Goal: Task Accomplishment & Management: Manage account settings

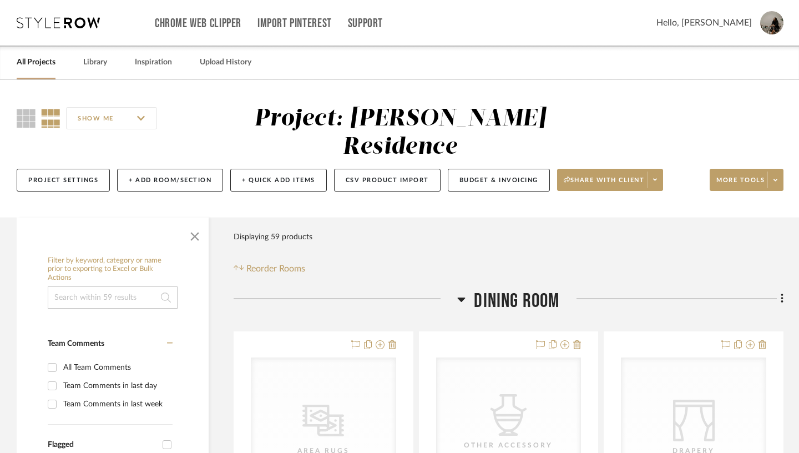
click at [462, 297] on icon at bounding box center [462, 299] width 8 height 4
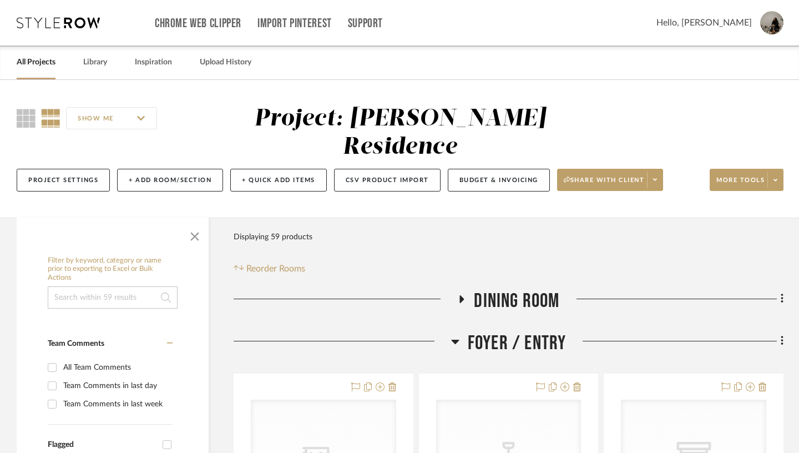
click at [456, 335] on icon at bounding box center [455, 341] width 8 height 13
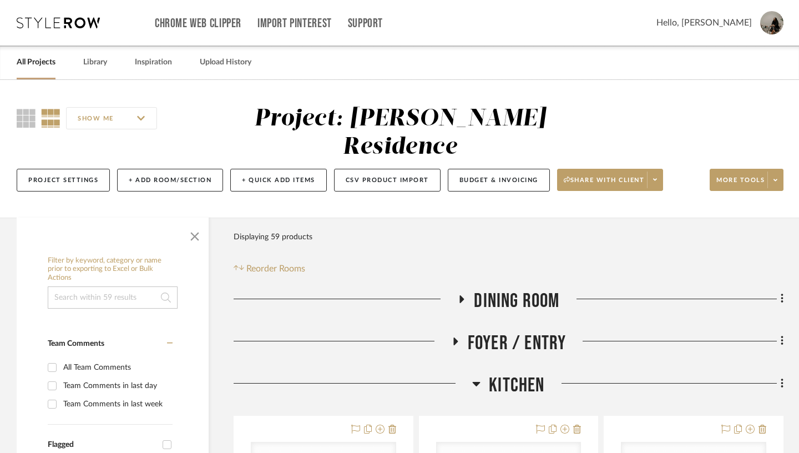
click at [479, 382] on icon at bounding box center [477, 384] width 8 height 4
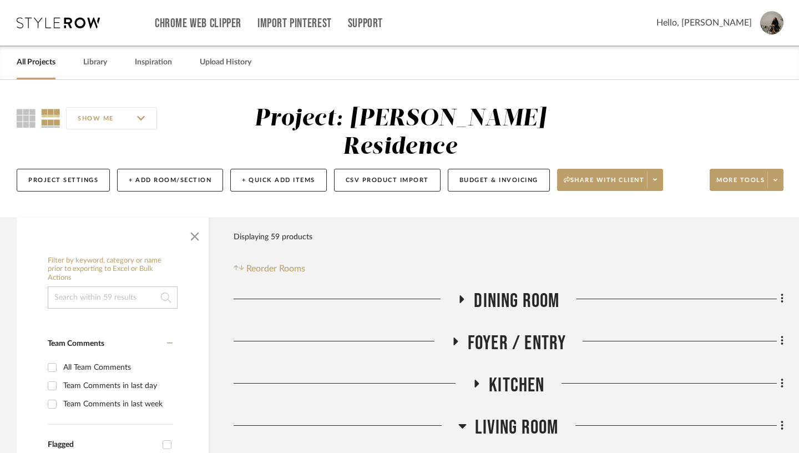
click at [460, 419] on icon at bounding box center [462, 425] width 8 height 13
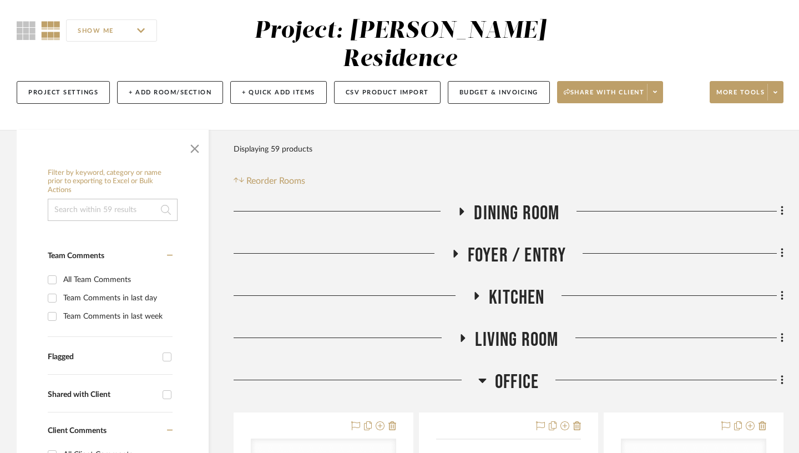
scroll to position [111, 0]
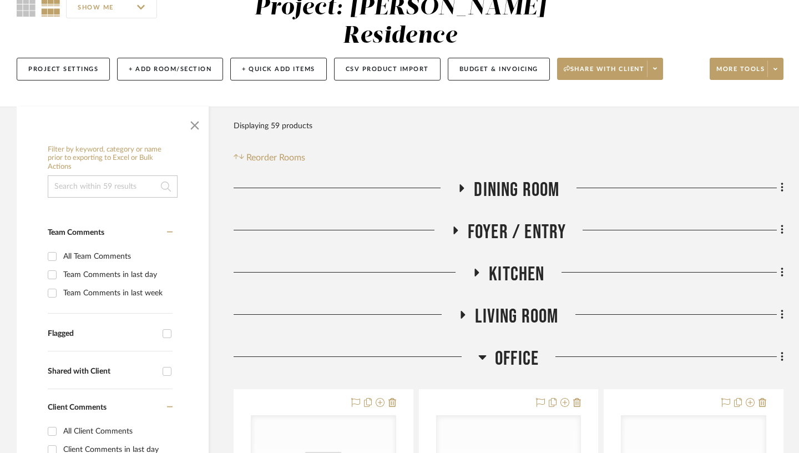
click at [482, 355] on icon at bounding box center [482, 357] width 8 height 4
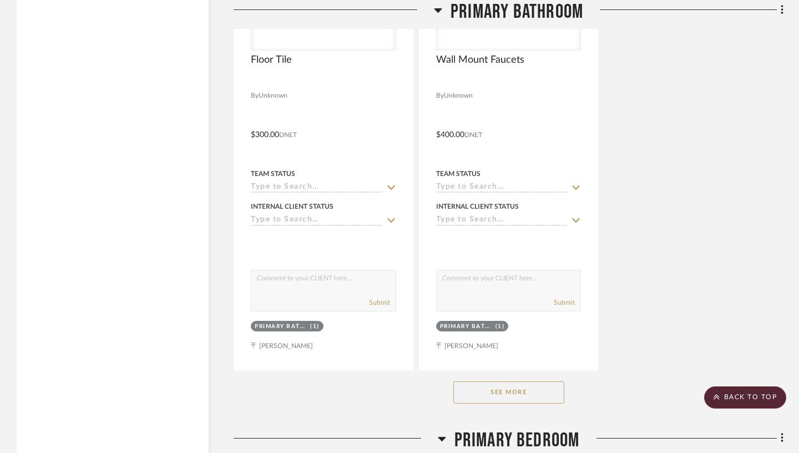
scroll to position [1648, 0]
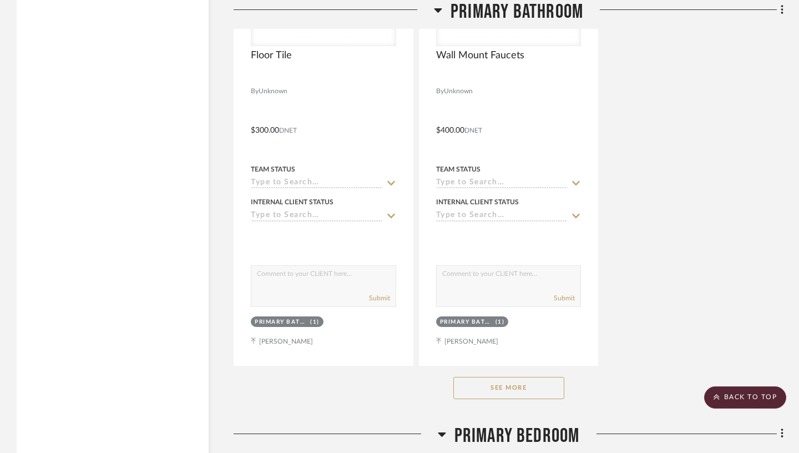
click at [544, 377] on button "See More" at bounding box center [508, 388] width 111 height 22
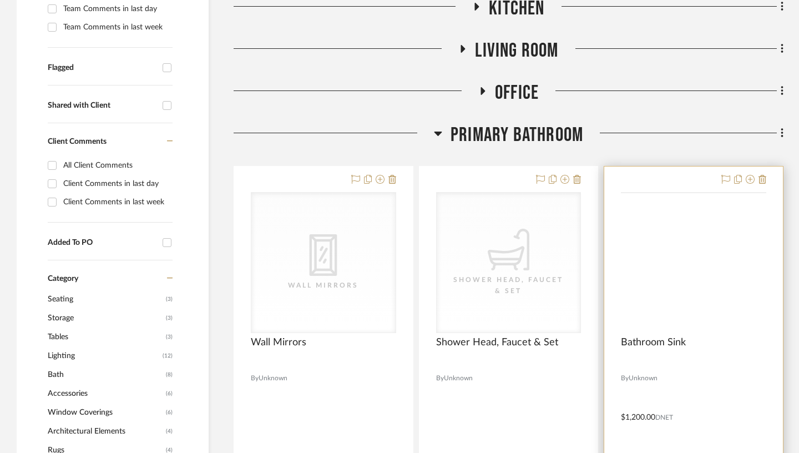
scroll to position [382, 0]
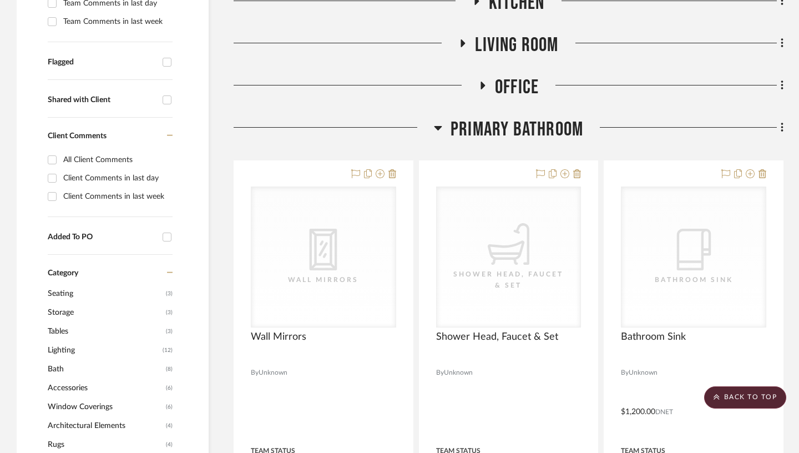
click at [782, 122] on icon at bounding box center [782, 128] width 3 height 12
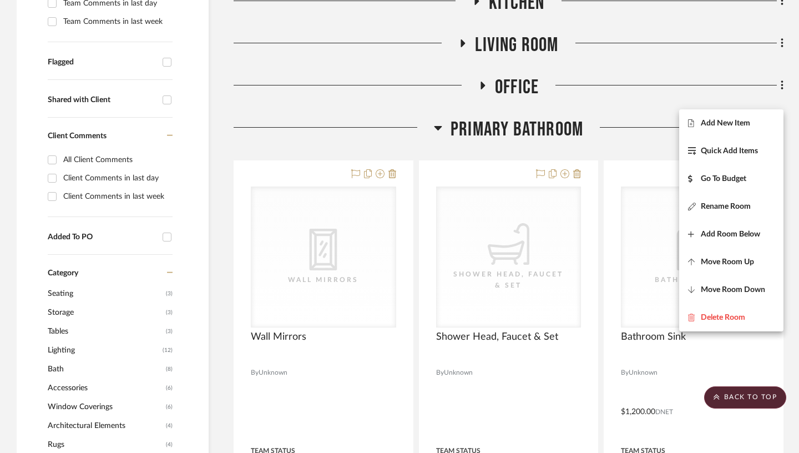
click at [630, 119] on div at bounding box center [399, 226] width 799 height 453
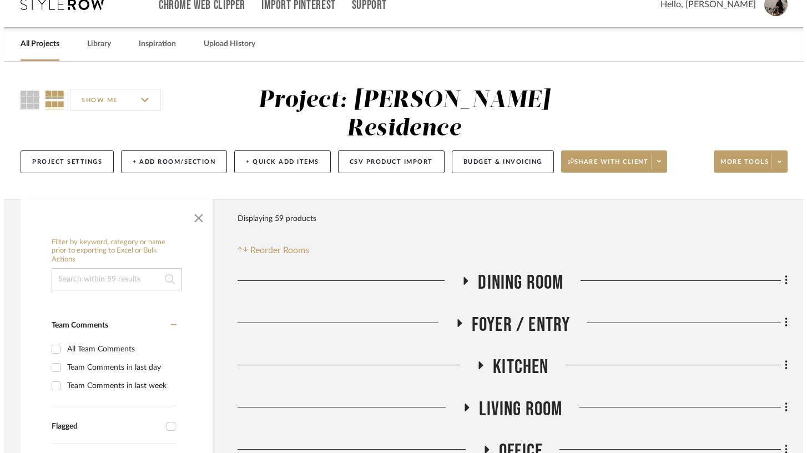
scroll to position [0, 0]
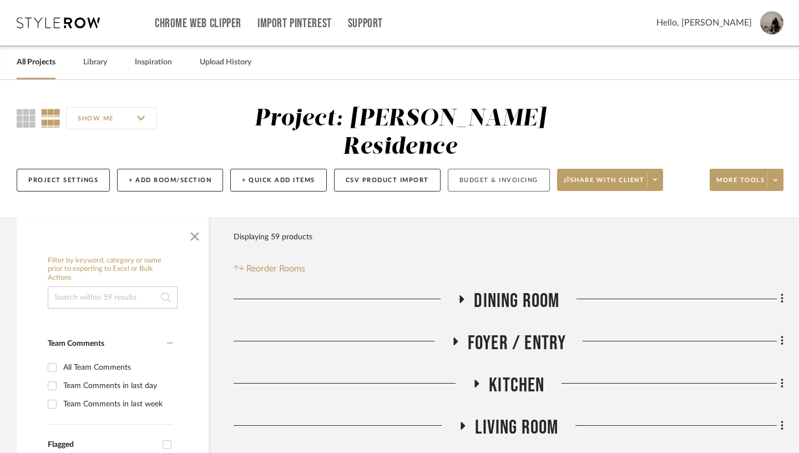
click at [492, 169] on button "Budget & Invoicing" at bounding box center [499, 180] width 102 height 23
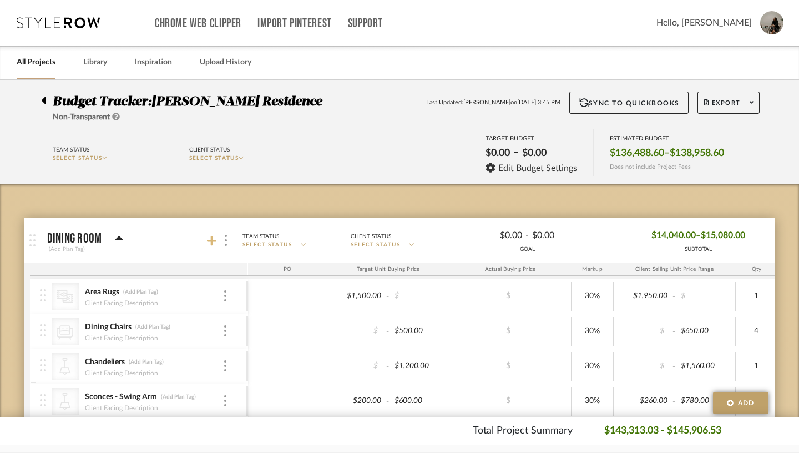
click at [207, 241] on icon at bounding box center [212, 241] width 10 height 10
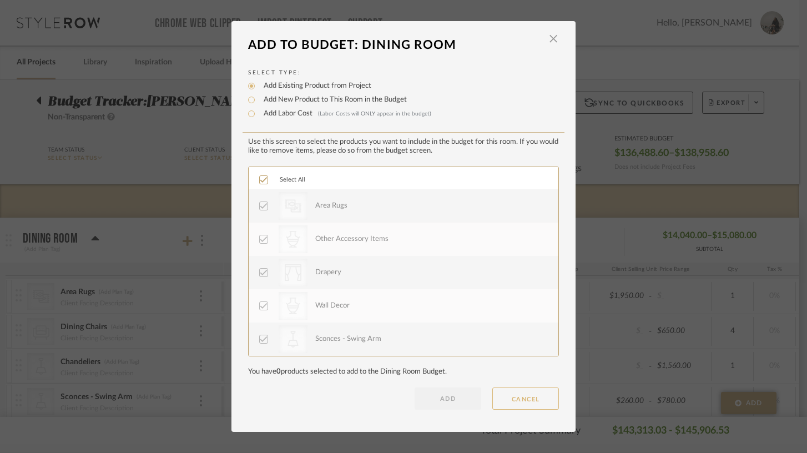
click at [522, 399] on button "CANCEL" at bounding box center [525, 398] width 67 height 22
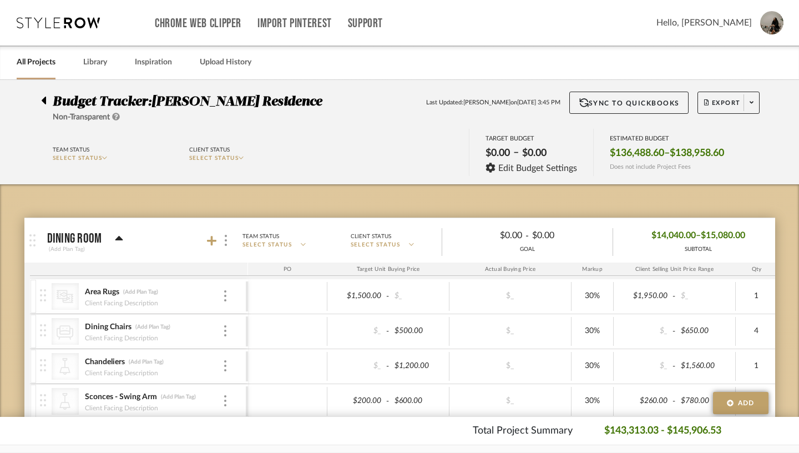
click at [115, 236] on icon at bounding box center [119, 238] width 8 height 13
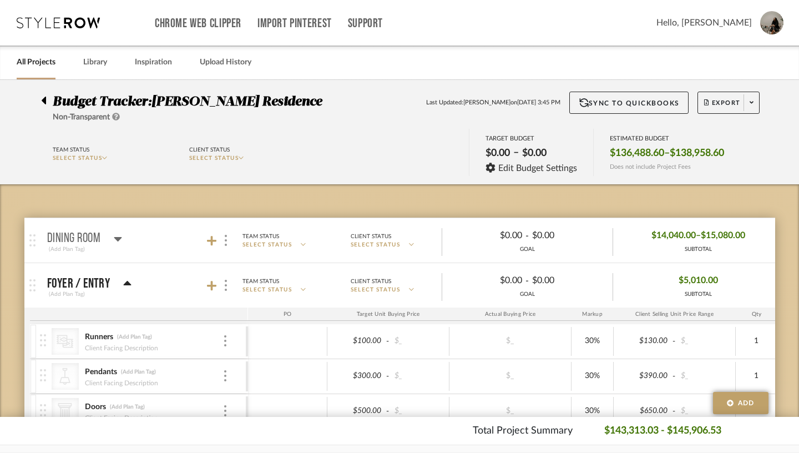
click at [123, 284] on icon at bounding box center [127, 283] width 8 height 4
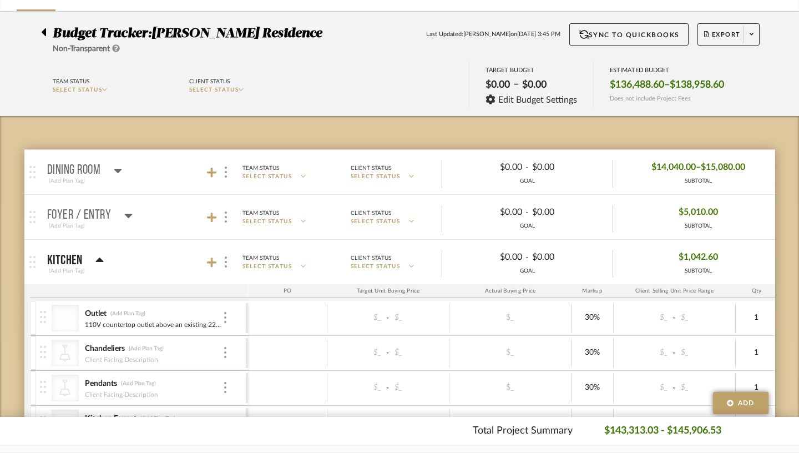
scroll to position [71, 0]
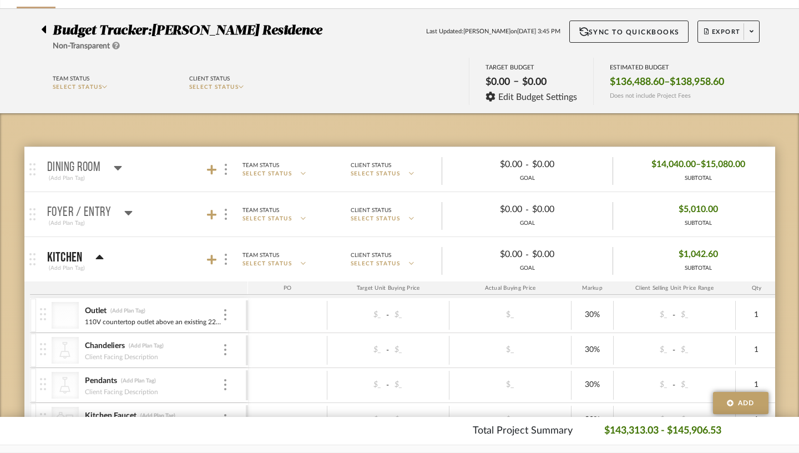
click at [95, 255] on icon at bounding box center [99, 257] width 8 height 13
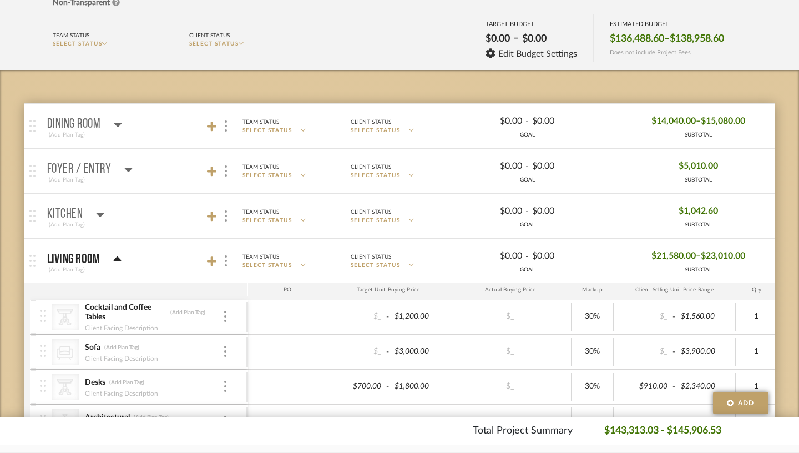
scroll to position [155, 0]
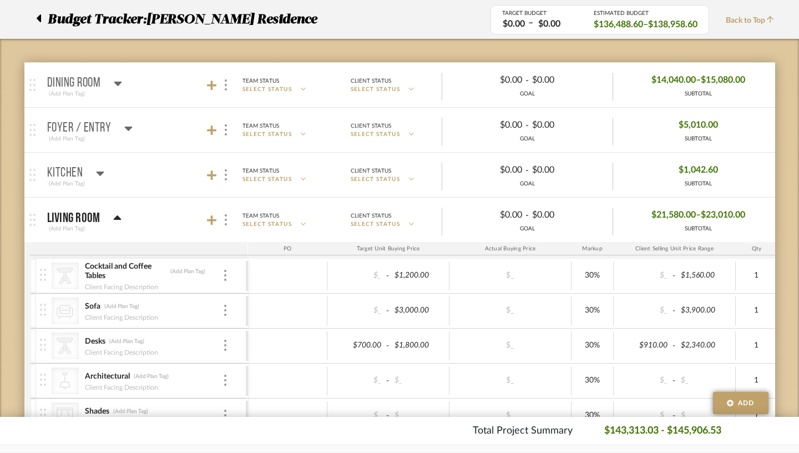
click at [113, 217] on icon at bounding box center [117, 217] width 8 height 13
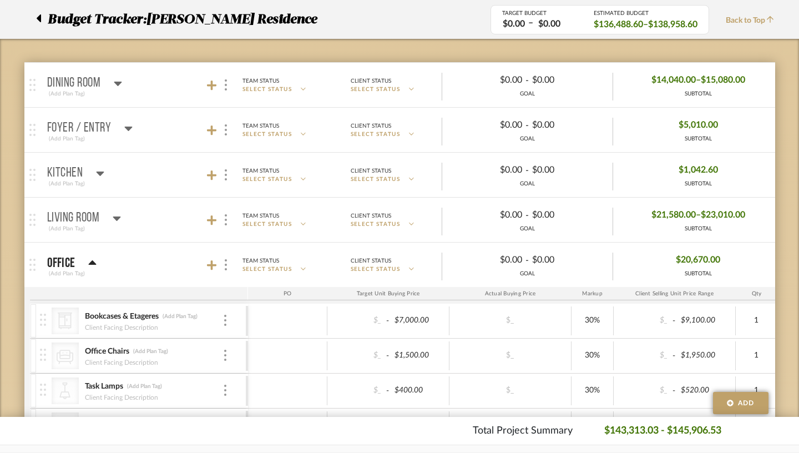
click at [89, 263] on icon at bounding box center [93, 262] width 8 height 4
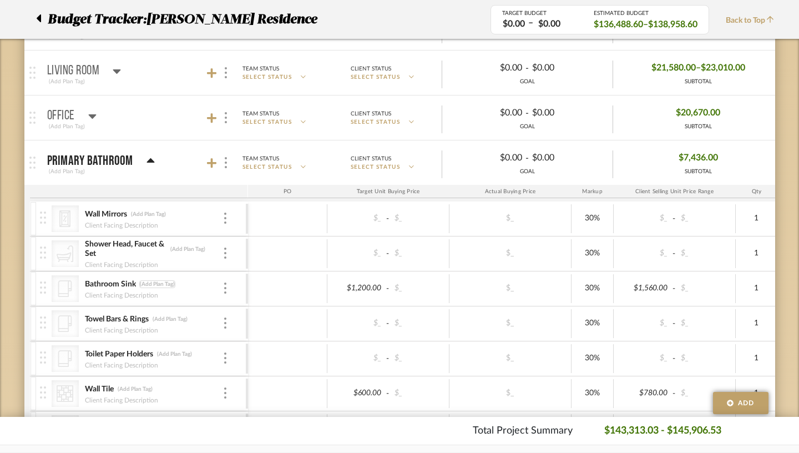
scroll to position [298, 0]
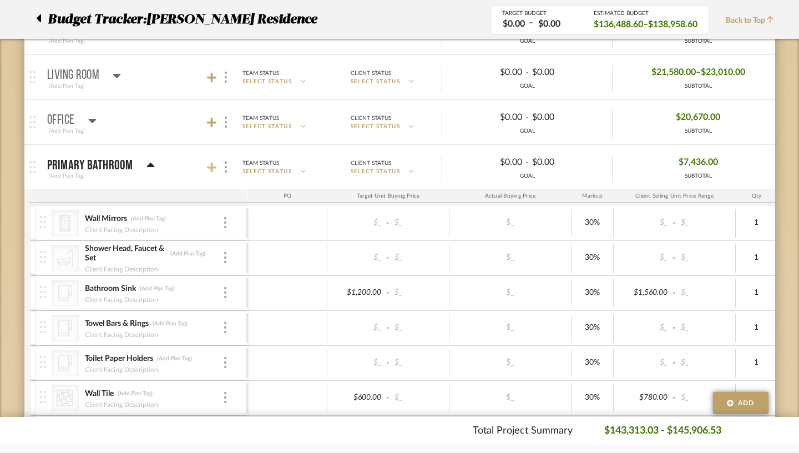
click at [207, 167] on icon at bounding box center [212, 168] width 10 height 10
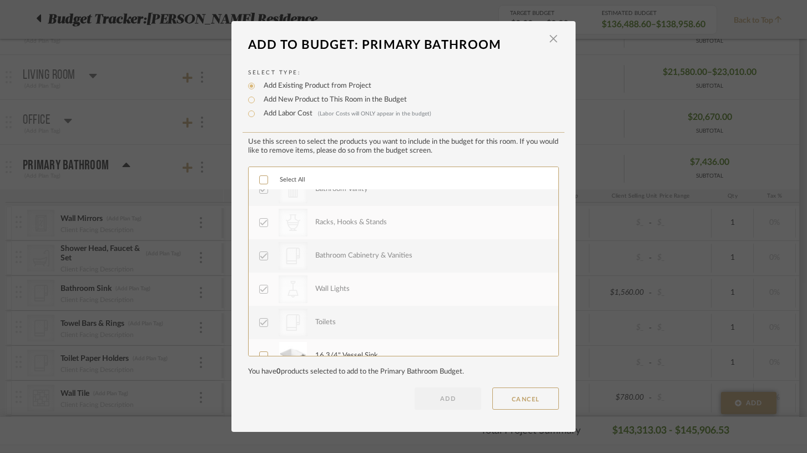
scroll to position [433, 0]
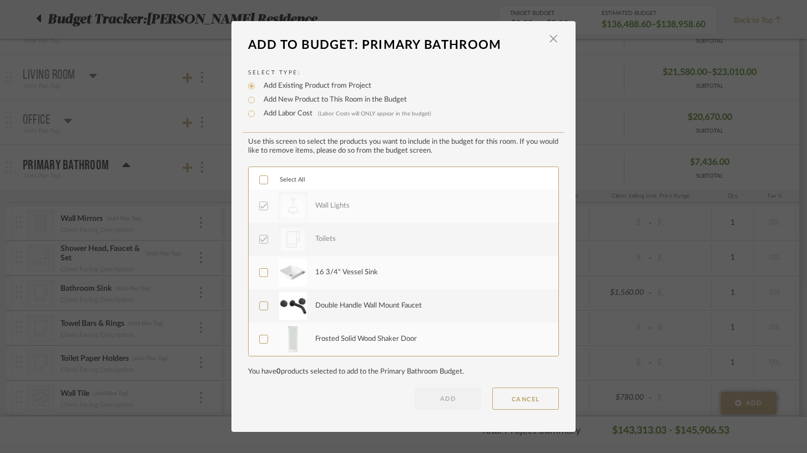
click at [260, 274] on icon at bounding box center [263, 273] width 7 height 6
click at [261, 310] on icon at bounding box center [264, 306] width 8 height 8
click at [260, 340] on icon at bounding box center [263, 339] width 7 height 6
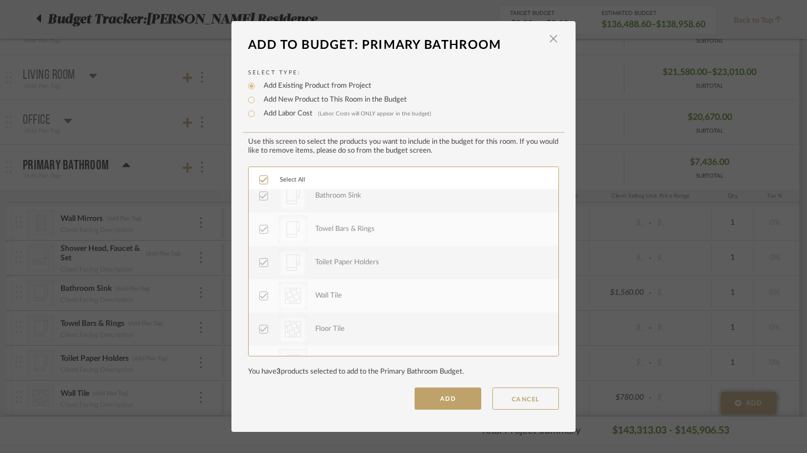
scroll to position [0, 0]
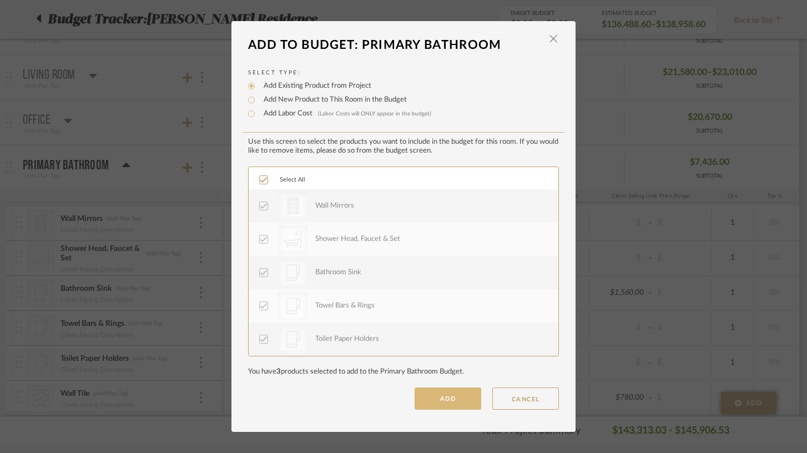
click at [444, 400] on button "ADD" at bounding box center [447, 398] width 67 height 22
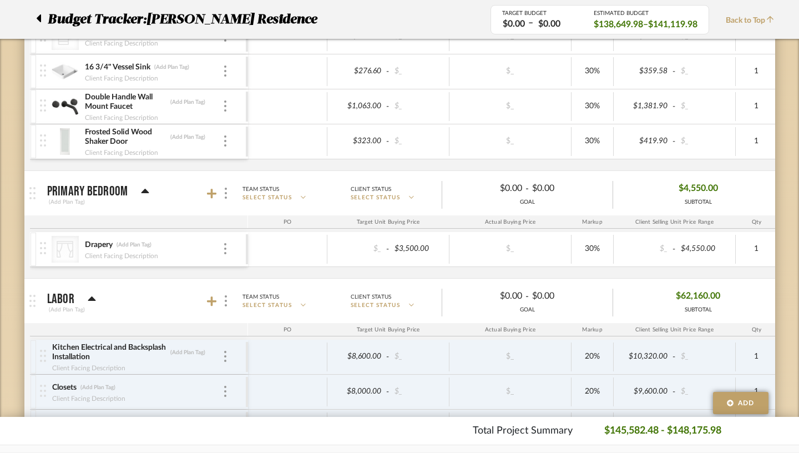
scroll to position [976, 0]
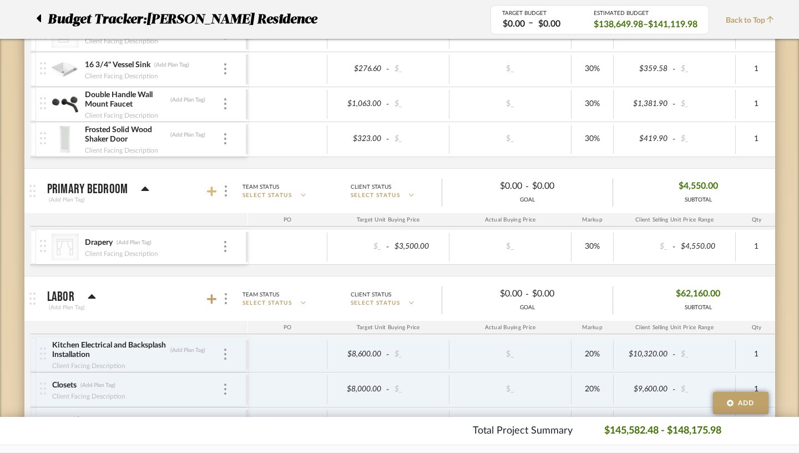
click at [207, 191] on icon at bounding box center [212, 191] width 10 height 10
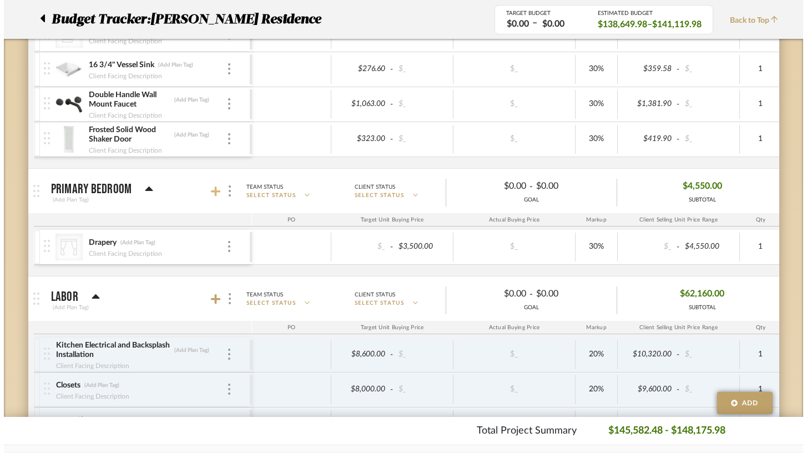
scroll to position [0, 0]
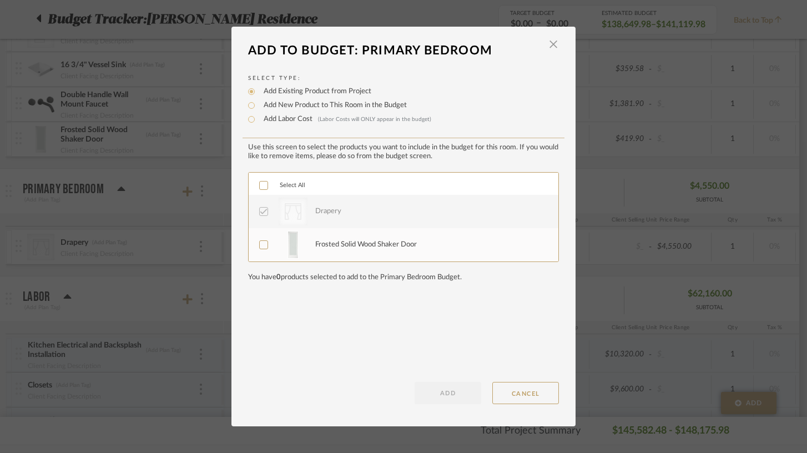
click at [260, 247] on icon at bounding box center [263, 245] width 7 height 6
click at [455, 397] on button "ADD" at bounding box center [447, 393] width 67 height 22
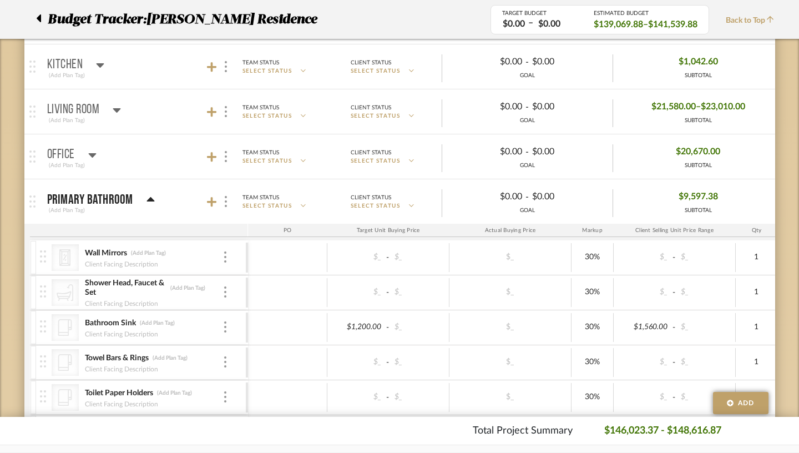
scroll to position [292, 0]
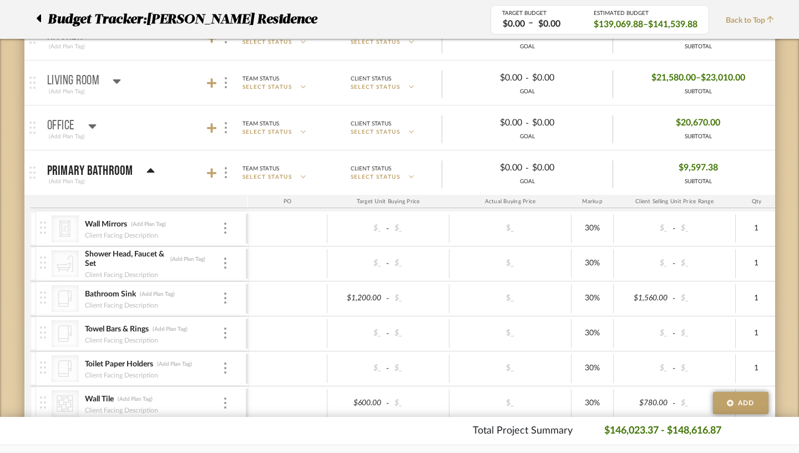
click at [146, 171] on icon at bounding box center [150, 170] width 8 height 4
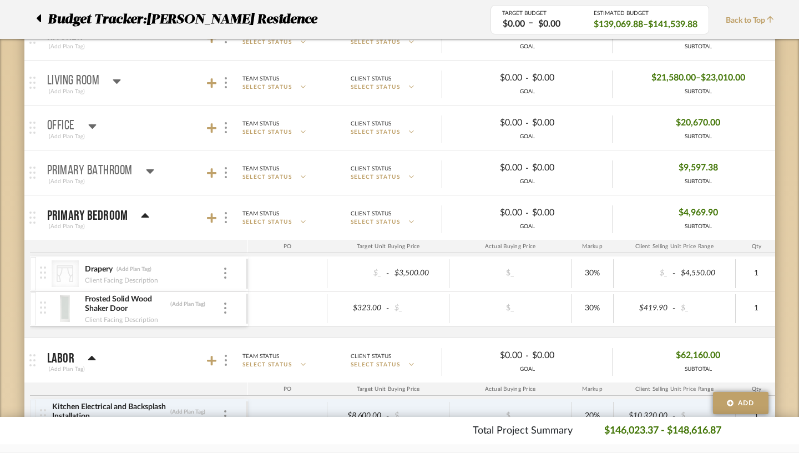
click at [141, 215] on icon at bounding box center [145, 215] width 8 height 4
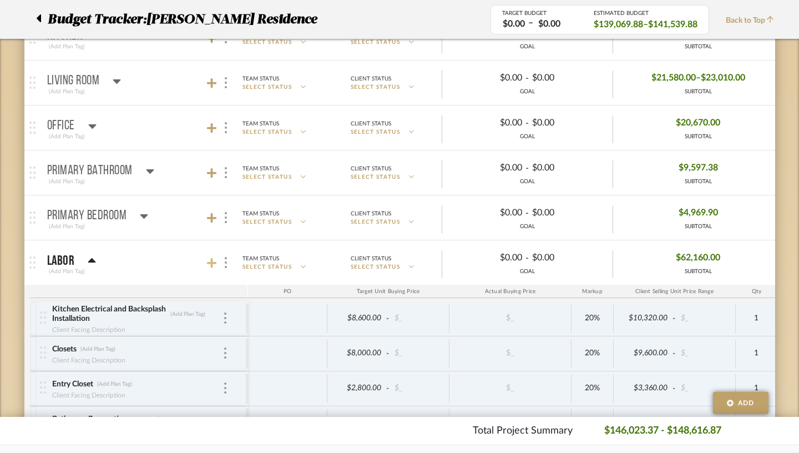
click at [207, 263] on icon at bounding box center [212, 263] width 10 height 10
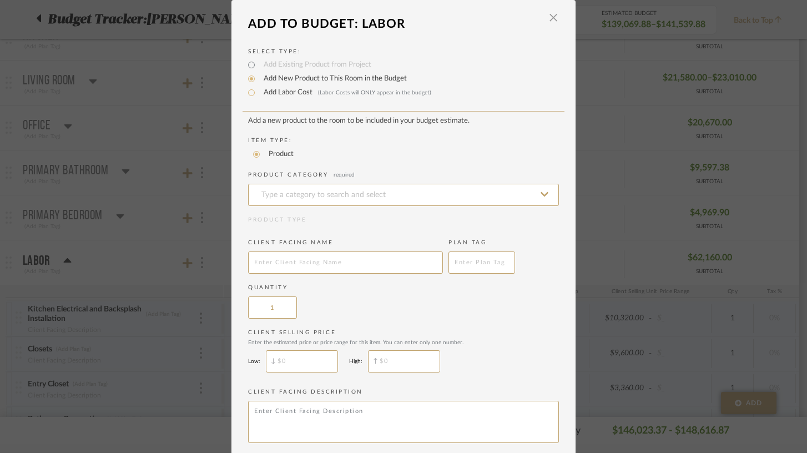
scroll to position [52, 0]
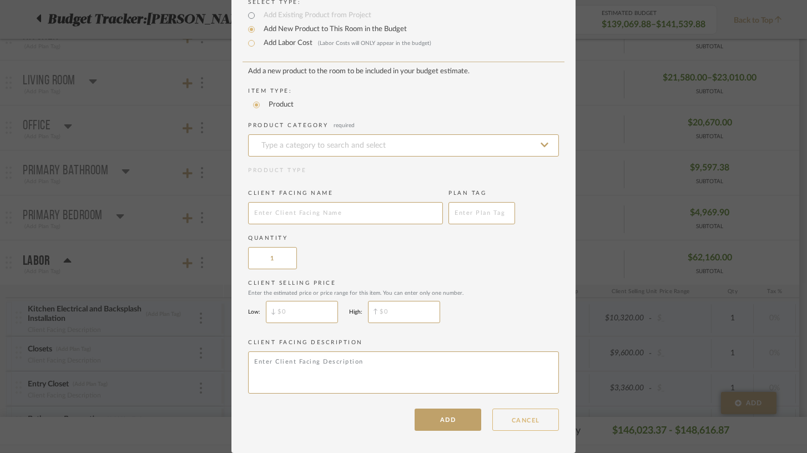
click at [524, 419] on button "CANCEL" at bounding box center [525, 419] width 67 height 22
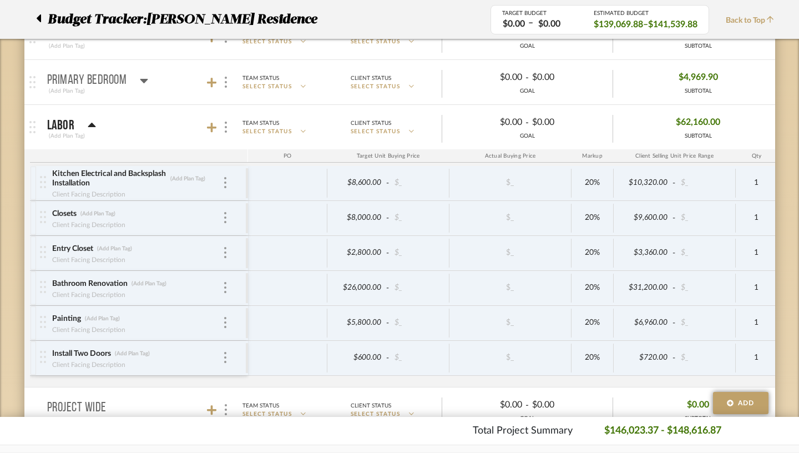
scroll to position [427, 0]
type input "Hallway closets (full build)"
click at [341, 219] on div "$8,000.00" at bounding box center [358, 219] width 54 height 16
type input "4000"
type input "2"
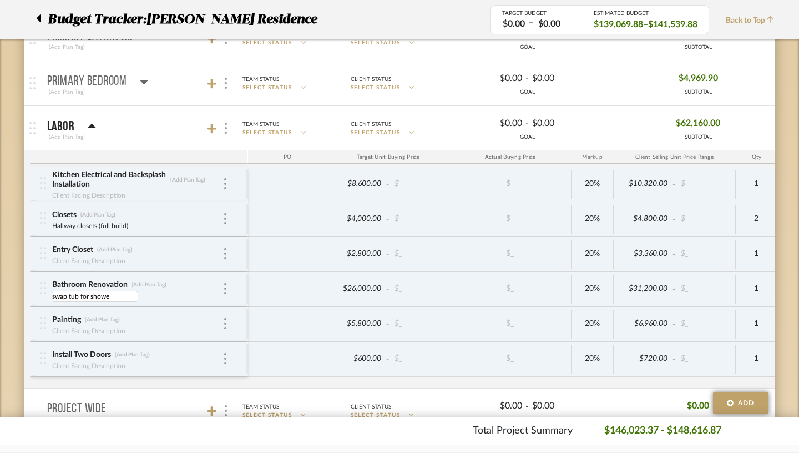
type input "swap tub for shower"
type input "Internal components and replace door/track"
type input "Frosted Doors for closet and bathroom"
type input "Entire project"
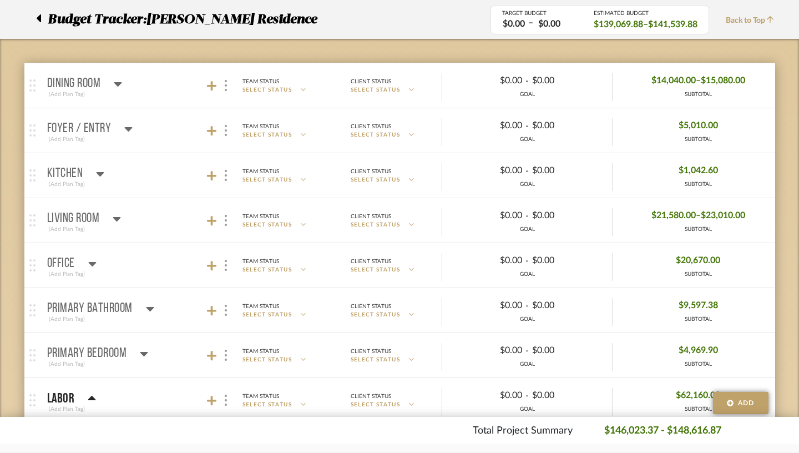
scroll to position [150, 0]
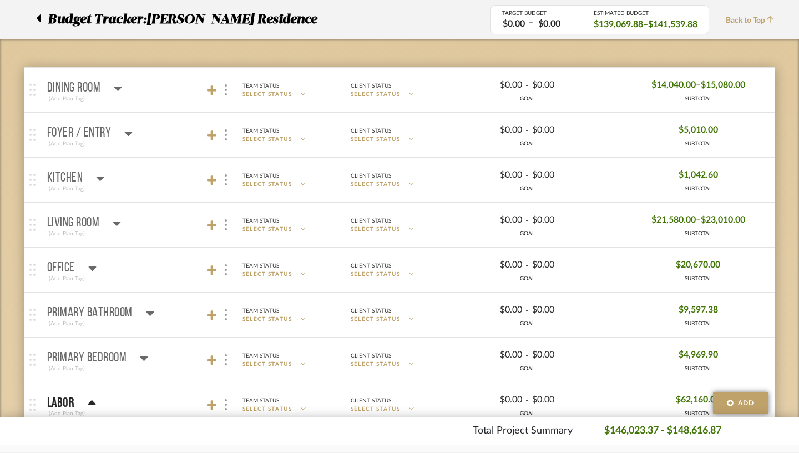
click at [114, 89] on icon at bounding box center [118, 89] width 8 height 4
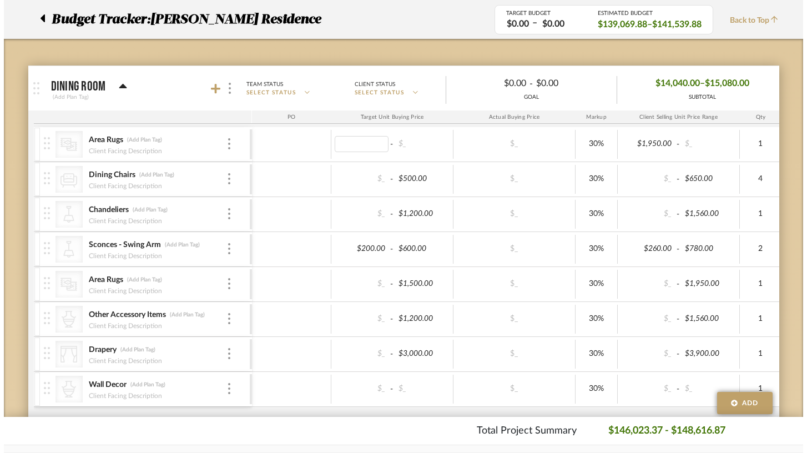
scroll to position [0, 0]
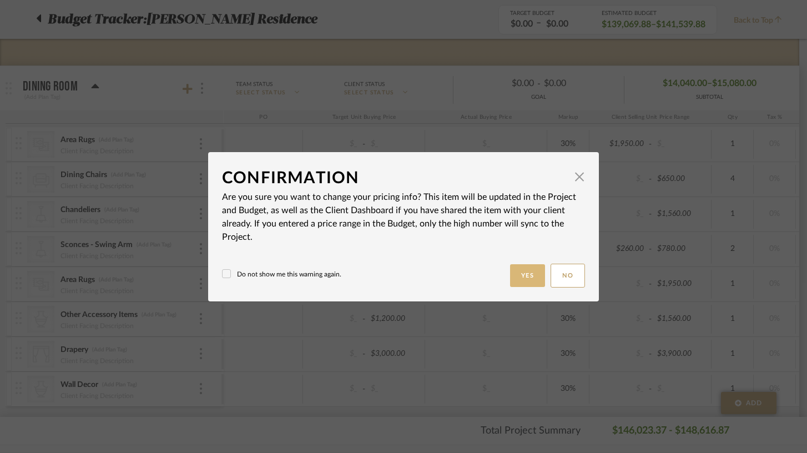
click at [523, 281] on button "Yes" at bounding box center [528, 275] width 36 height 23
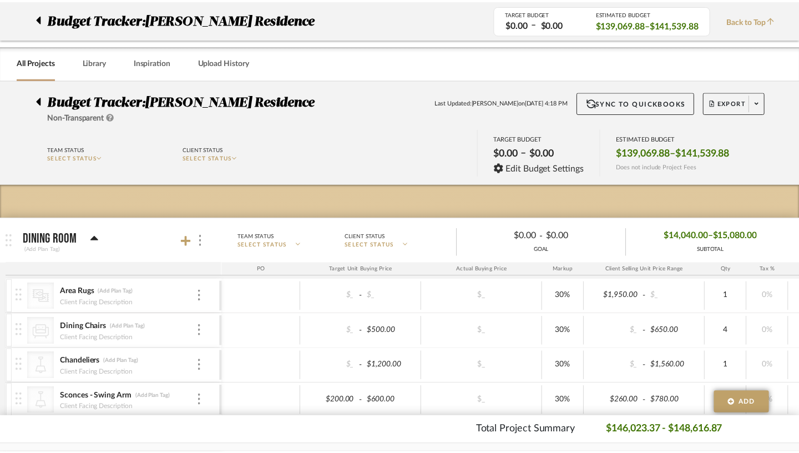
scroll to position [152, 0]
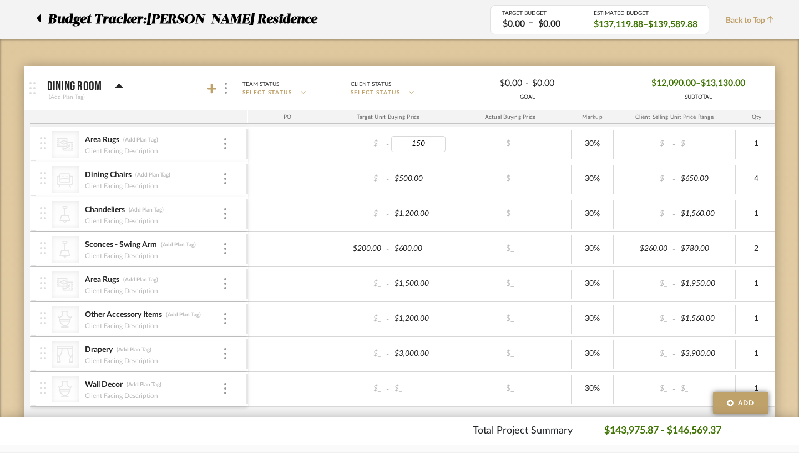
type input "1500"
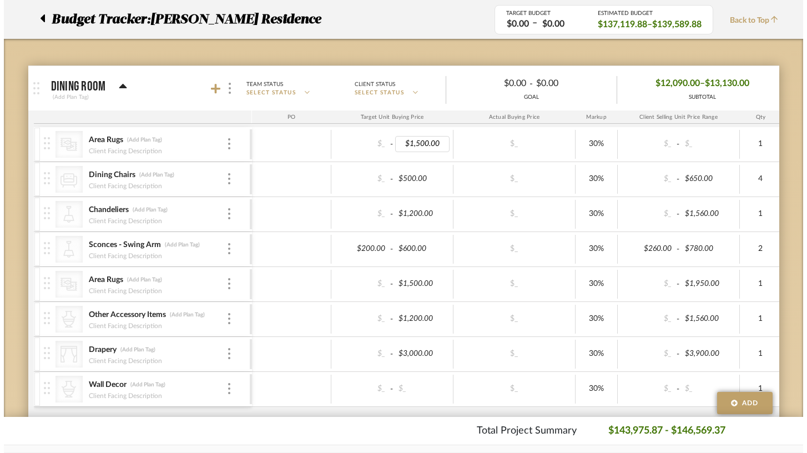
scroll to position [0, 0]
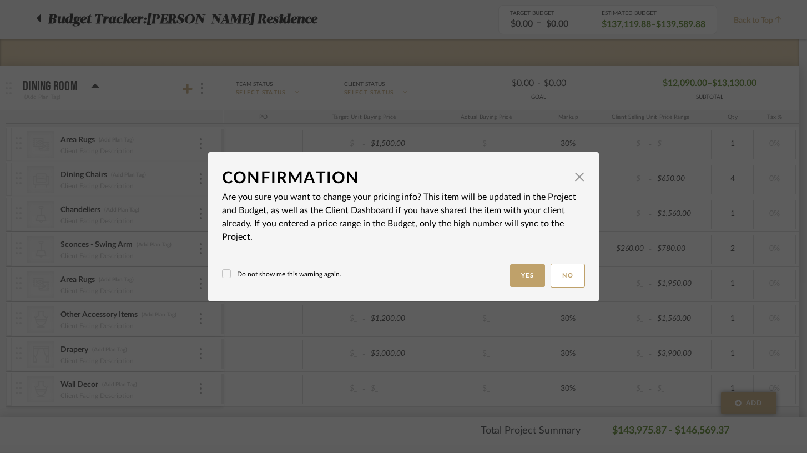
click at [281, 271] on label "Do not show me this warning again." at bounding box center [281, 274] width 119 height 10
click at [528, 275] on button "Yes" at bounding box center [528, 275] width 36 height 23
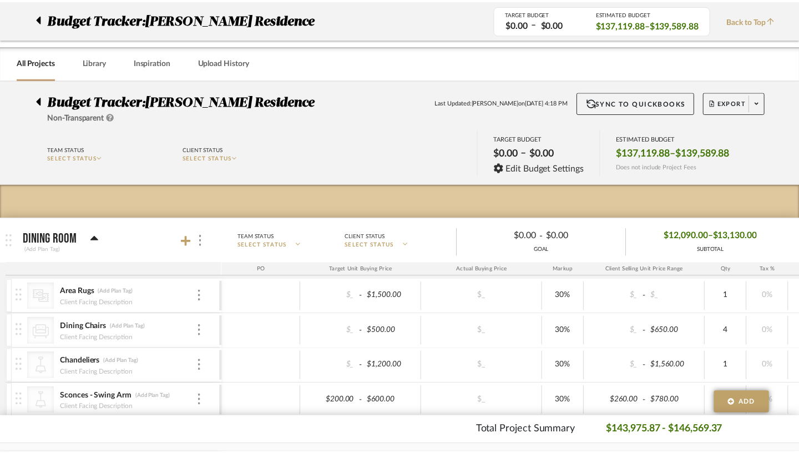
scroll to position [152, 0]
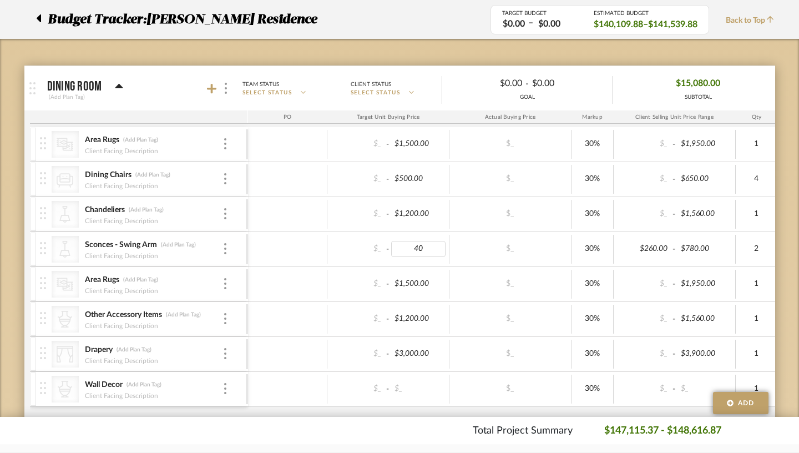
type input "400"
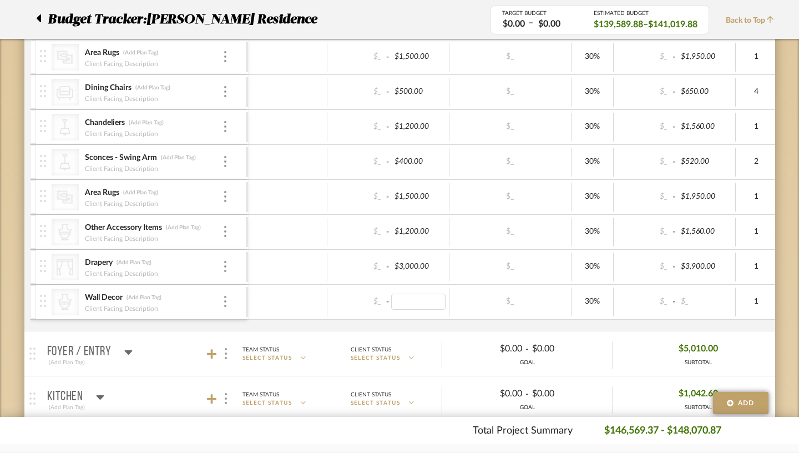
scroll to position [246, 0]
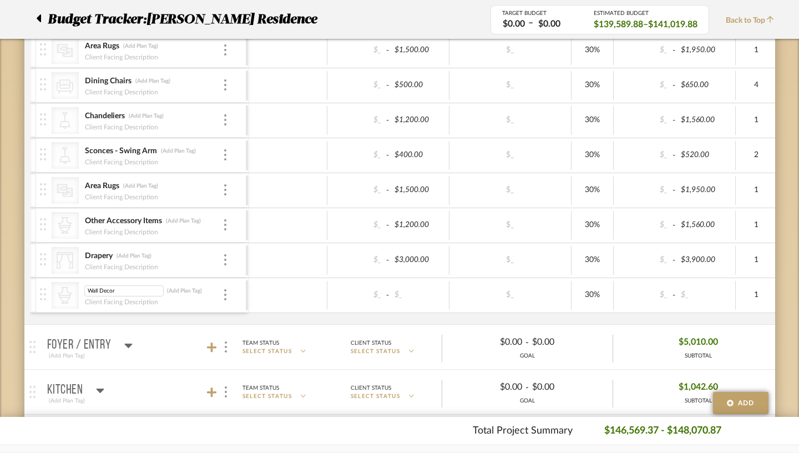
drag, startPoint x: 112, startPoint y: 290, endPoint x: 30, endPoint y: 286, distance: 82.2
click at [40, 286] on div "CategoryIconAccessories Created with Sketch. Wall Decor Wall Decor (Add Plan Ta…" at bounding box center [143, 295] width 206 height 34
type input "Paint"
type input "various colors for walls and ceilings"
type input "350"
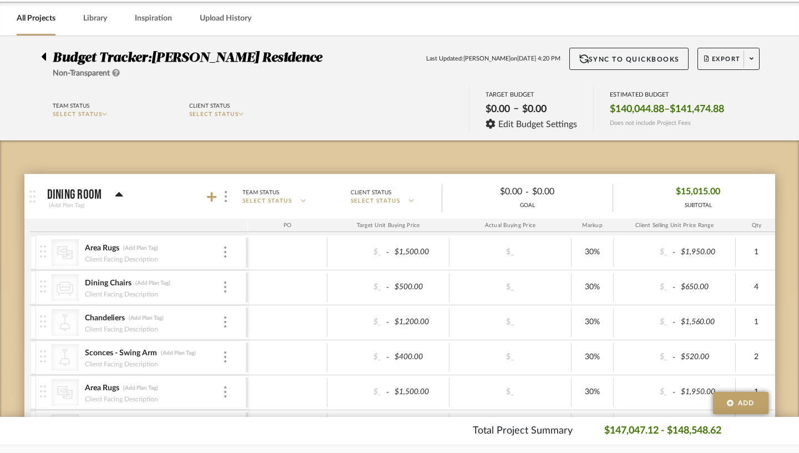
scroll to position [0, 0]
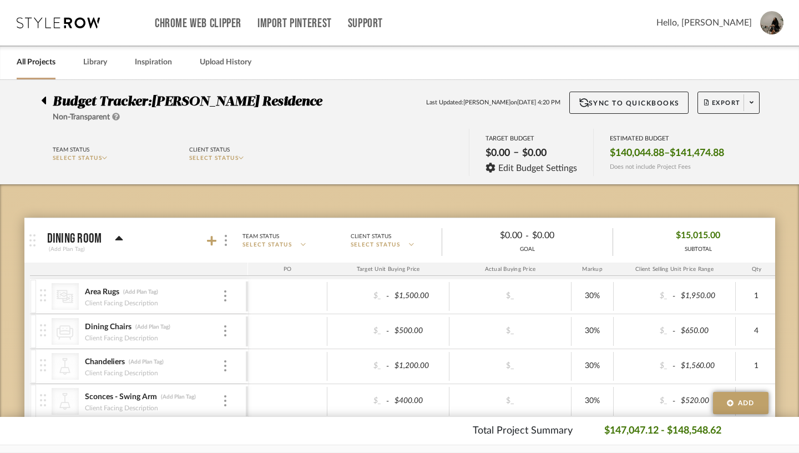
click at [115, 240] on icon at bounding box center [119, 238] width 8 height 13
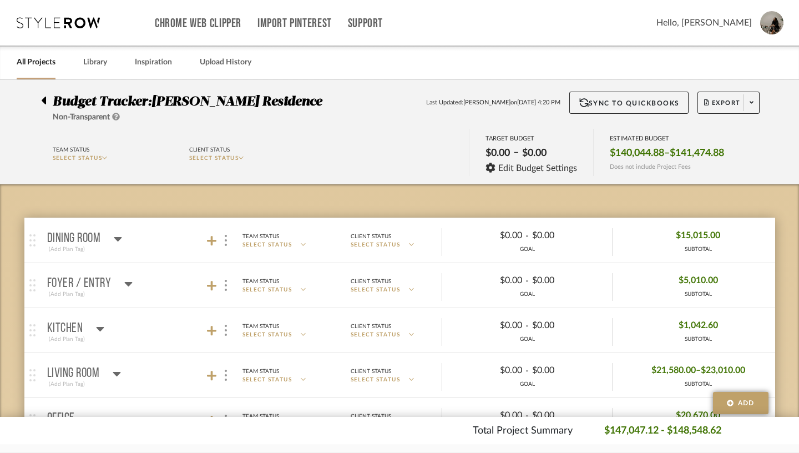
click at [125, 282] on icon at bounding box center [129, 284] width 8 height 4
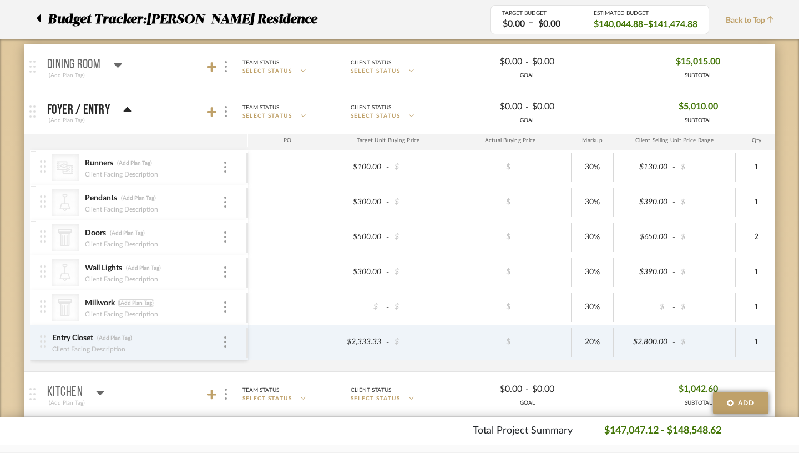
scroll to position [177, 0]
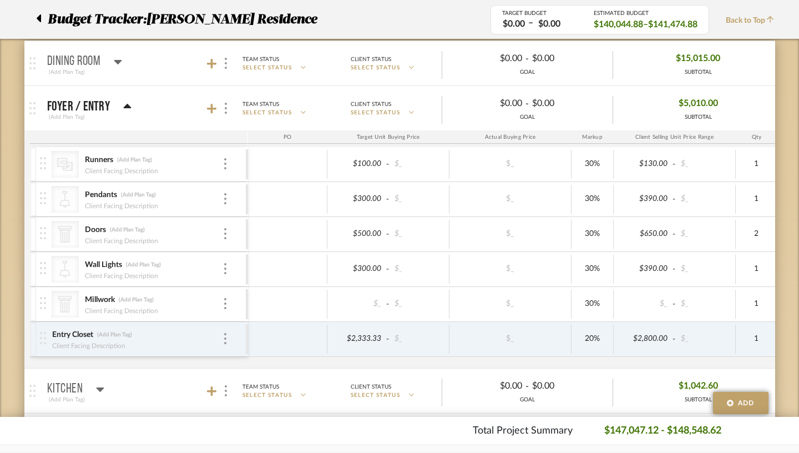
click at [40, 338] on img at bounding box center [43, 338] width 6 height 12
click at [224, 335] on img at bounding box center [225, 338] width 2 height 11
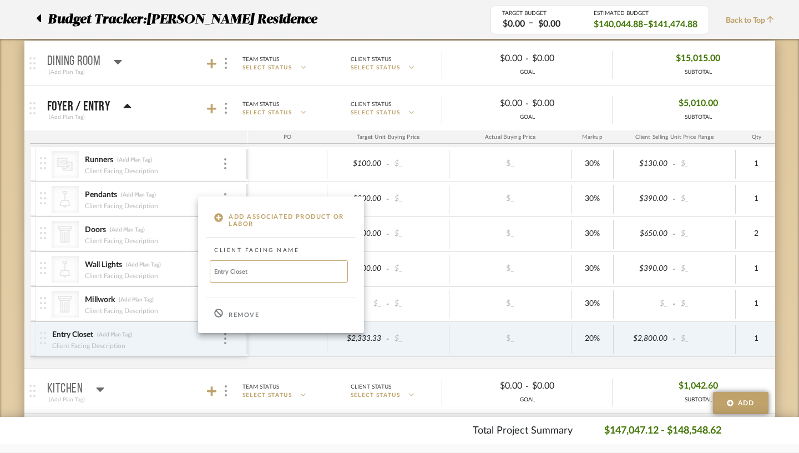
click at [242, 315] on p "Remove" at bounding box center [244, 315] width 31 height 8
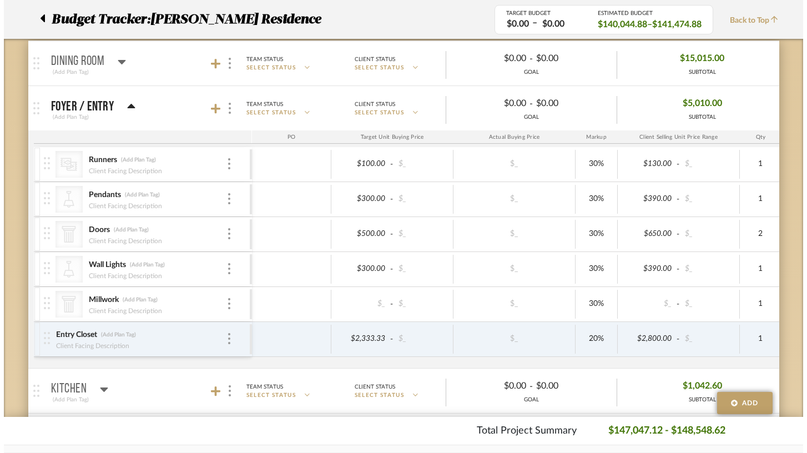
scroll to position [0, 0]
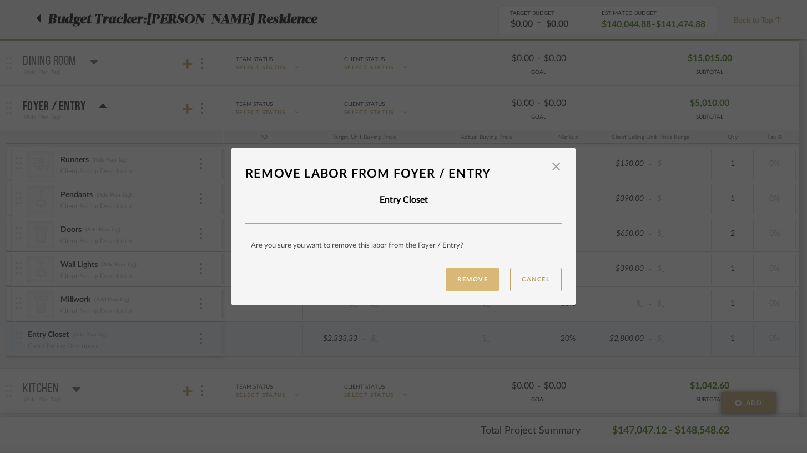
click at [474, 278] on button "Remove" at bounding box center [472, 279] width 53 height 24
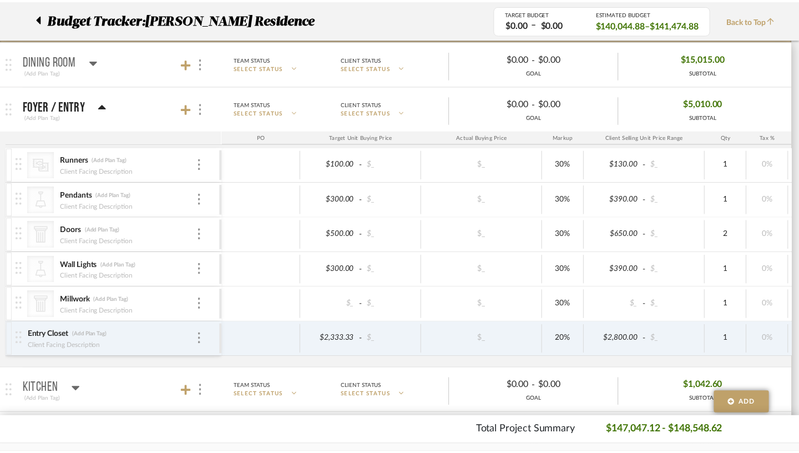
scroll to position [177, 0]
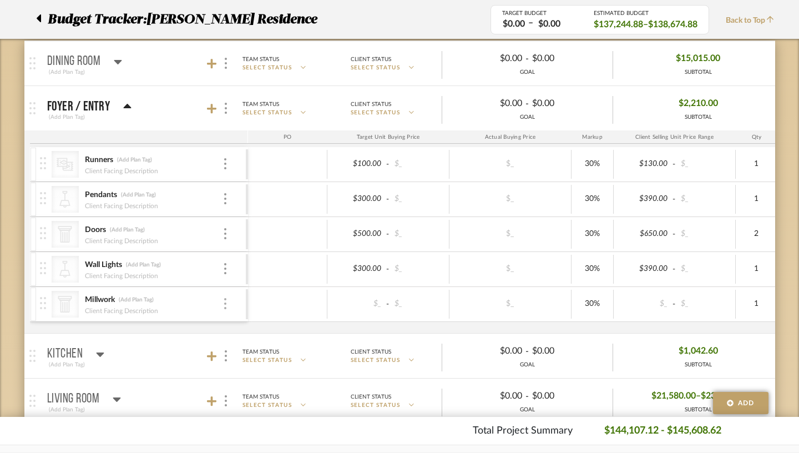
click at [224, 304] on img at bounding box center [225, 303] width 2 height 11
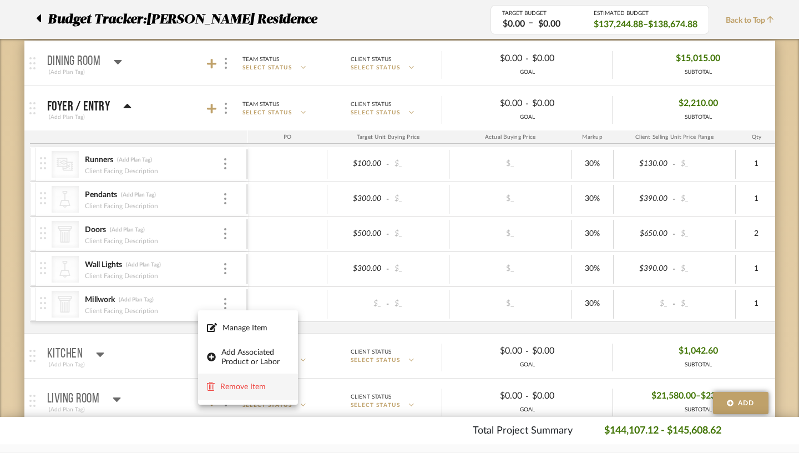
click at [254, 388] on span "Remove Item" at bounding box center [254, 386] width 69 height 9
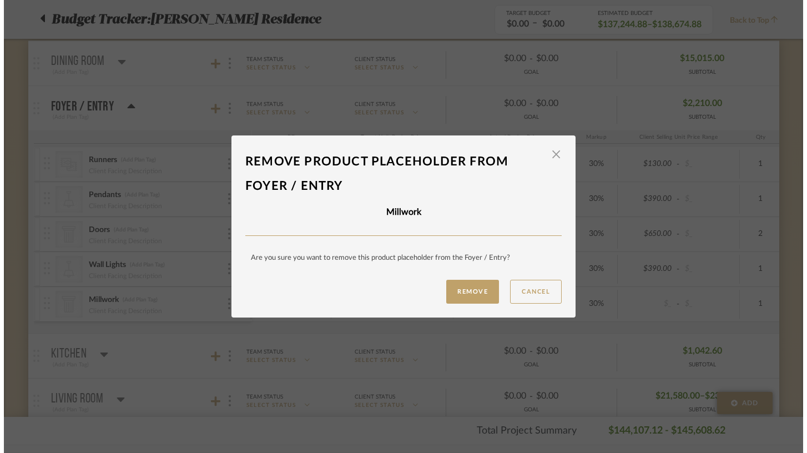
scroll to position [0, 0]
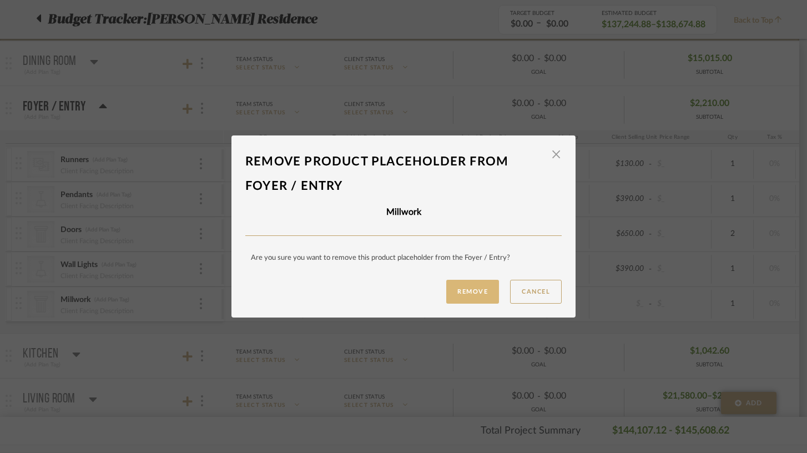
click at [466, 291] on button "Remove" at bounding box center [472, 292] width 53 height 24
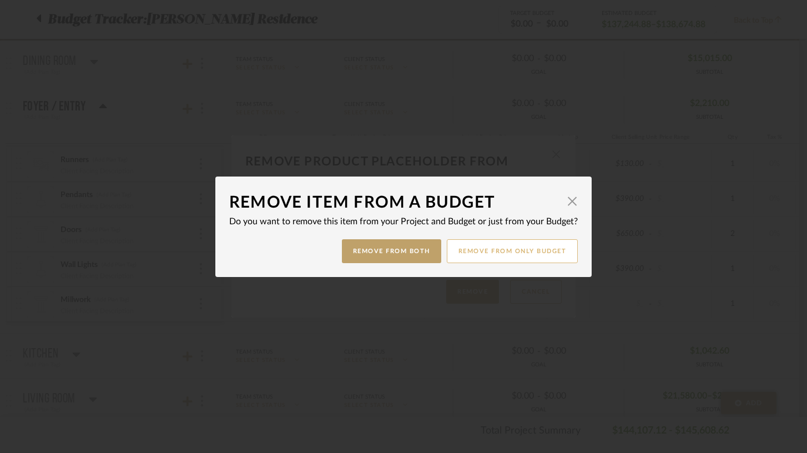
click at [502, 255] on button "Remove from only Budget" at bounding box center [512, 251] width 131 height 24
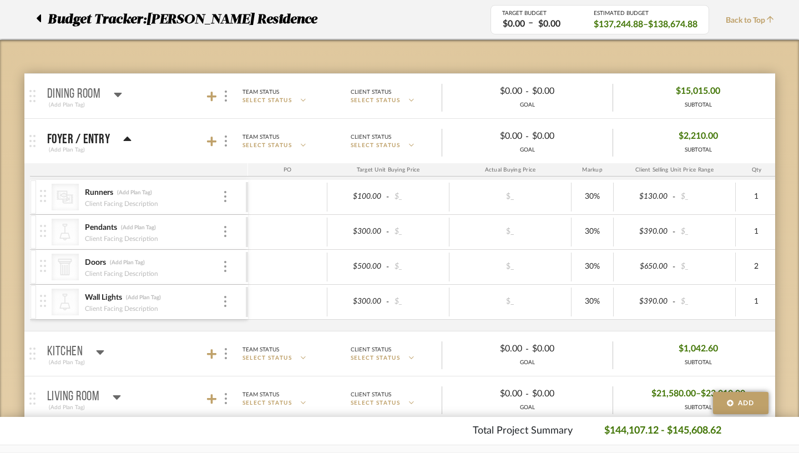
scroll to position [122, 0]
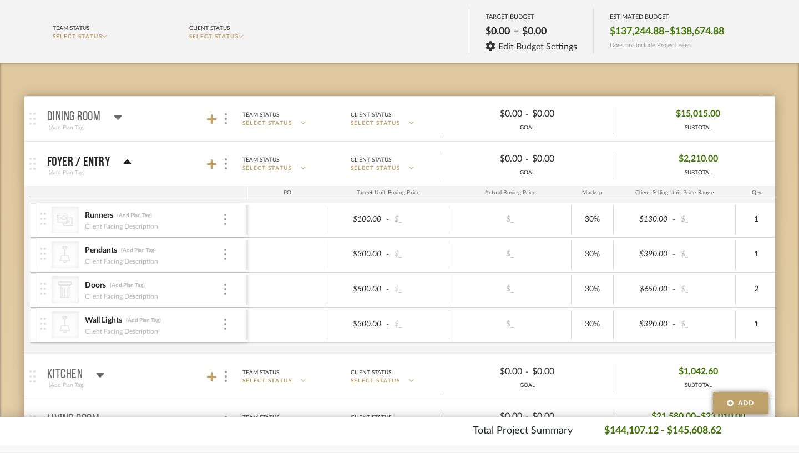
click at [114, 117] on icon at bounding box center [118, 117] width 8 height 4
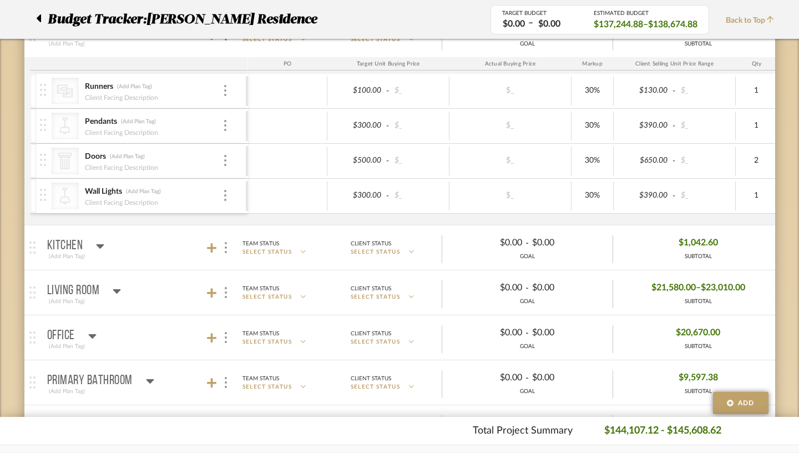
scroll to position [561, 0]
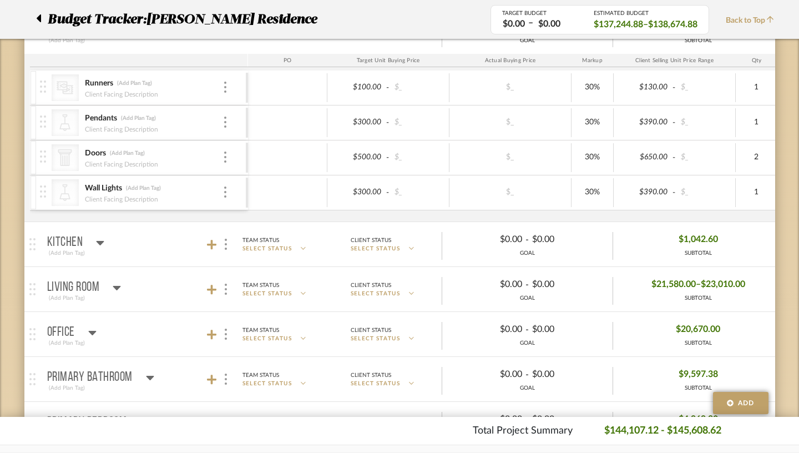
click at [97, 242] on icon at bounding box center [101, 243] width 8 height 4
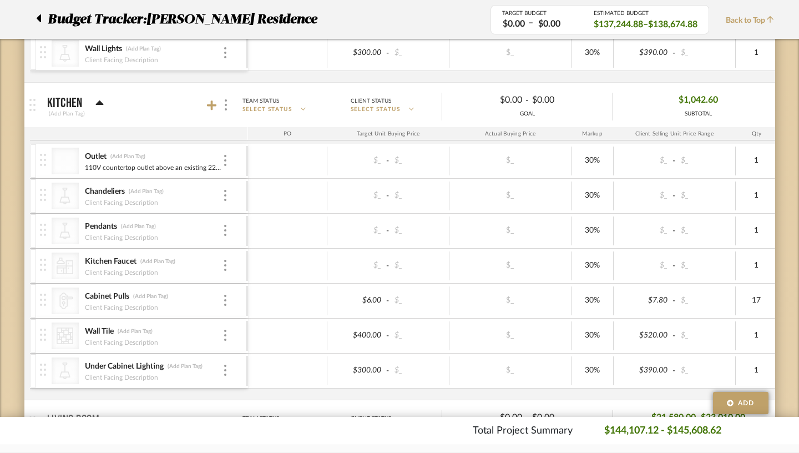
scroll to position [701, 0]
type input "40"
type input "500"
type input "150"
click at [739, 232] on div "1" at bounding box center [756, 229] width 35 height 16
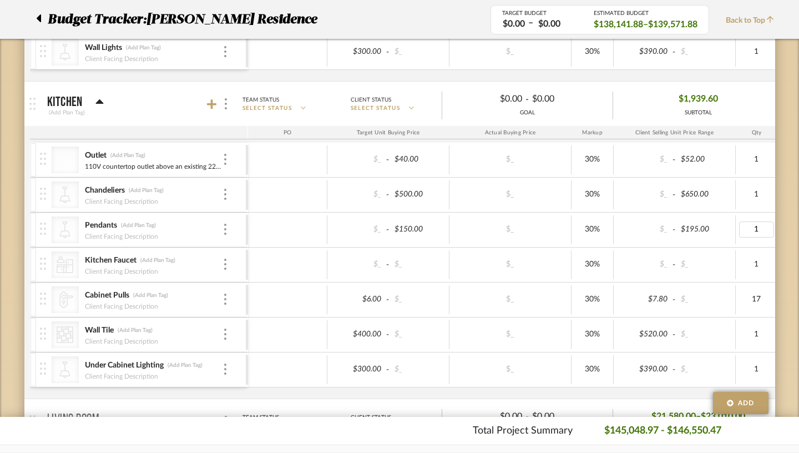
type input "2"
type input "650"
type input "6"
type input "400"
click at [342, 371] on div "$300.00" at bounding box center [358, 369] width 54 height 16
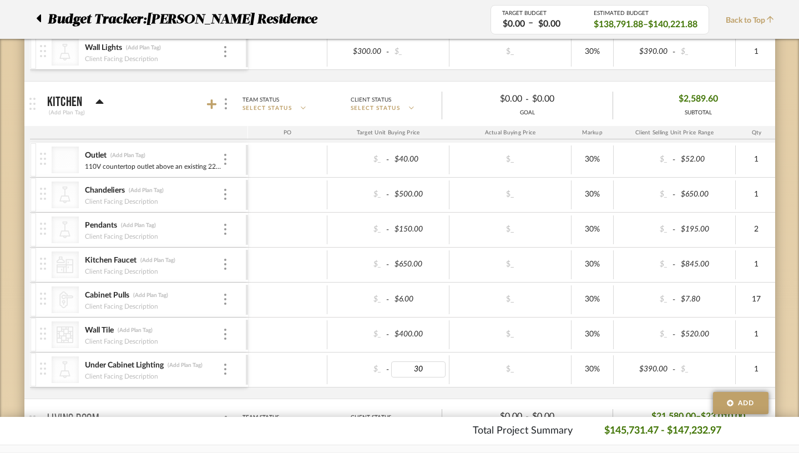
type input "300"
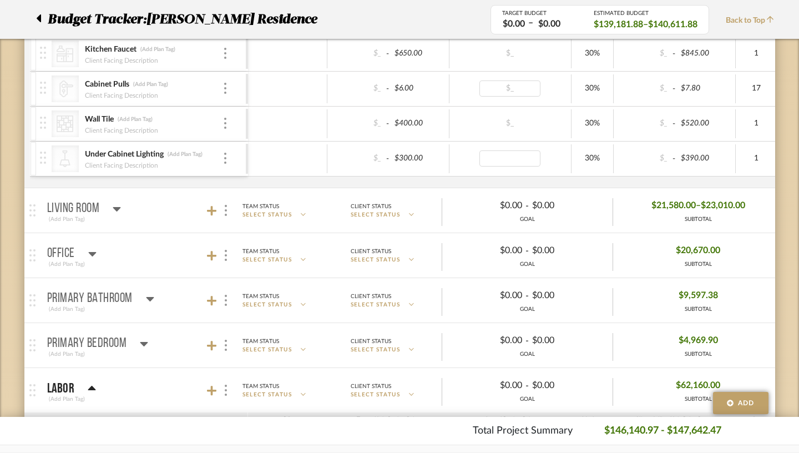
scroll to position [914, 0]
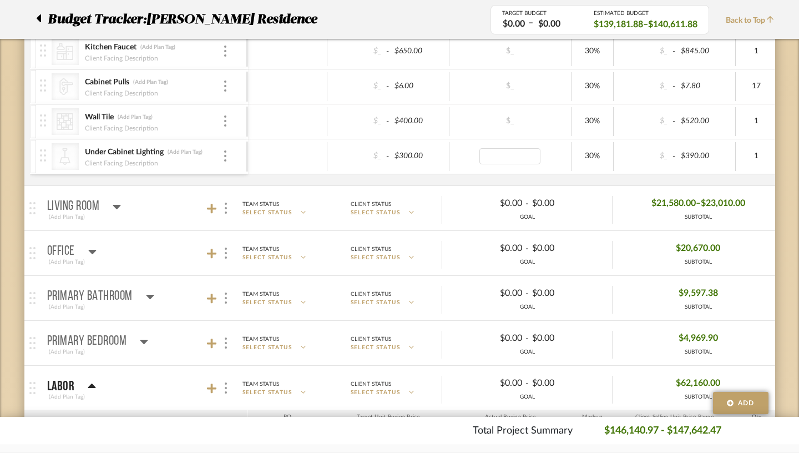
click at [113, 209] on icon at bounding box center [117, 206] width 8 height 13
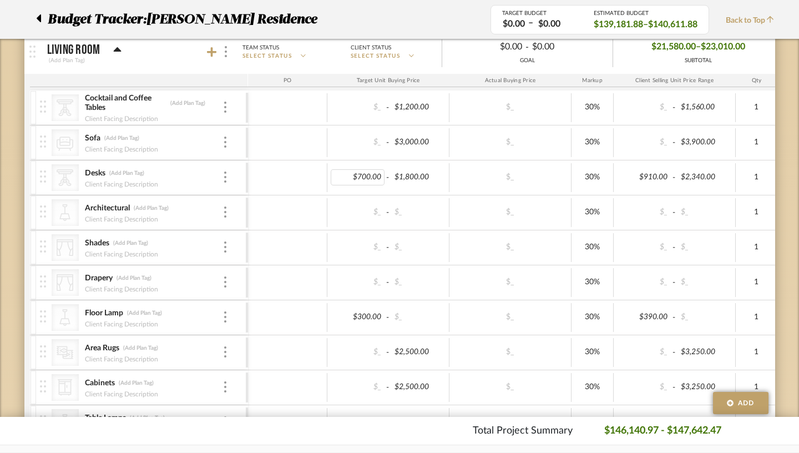
scroll to position [1063, 0]
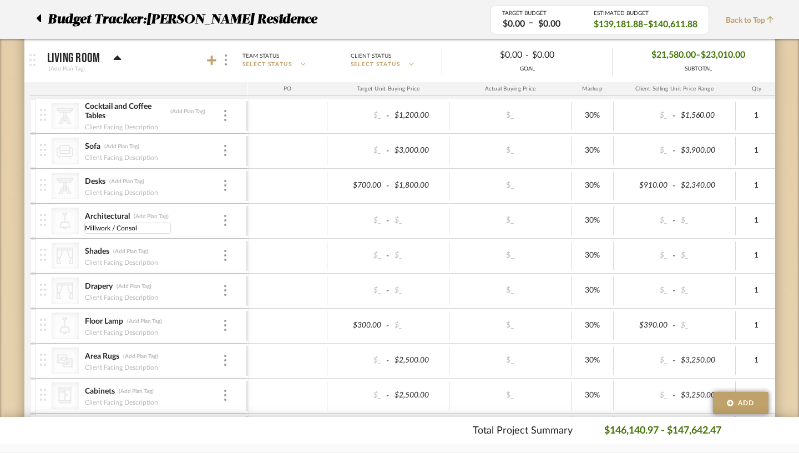
type input "Millwork / Console"
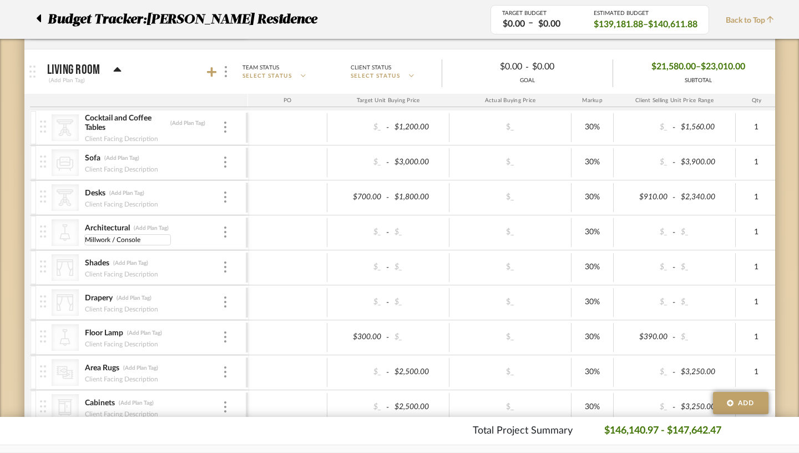
scroll to position [1045, 0]
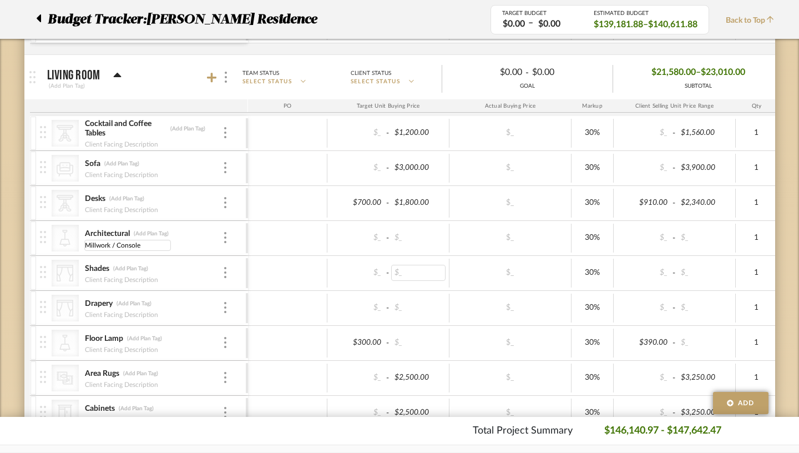
click at [391, 274] on div "$_" at bounding box center [418, 273] width 54 height 16
type input "400"
type input "2"
type input "1500"
type input "300"
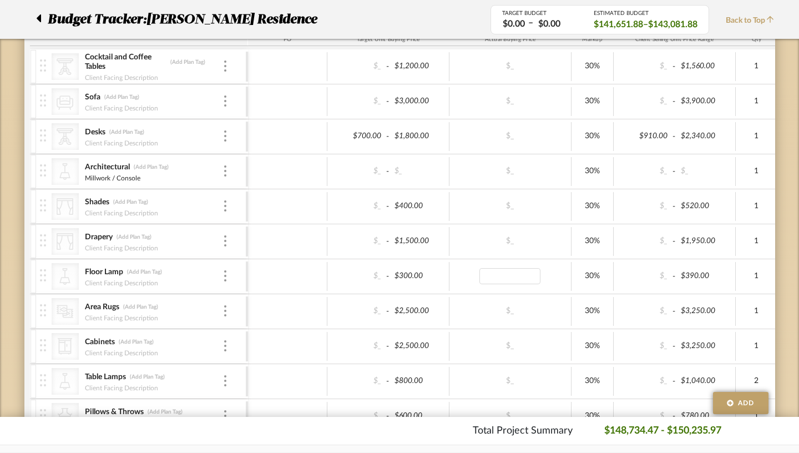
scroll to position [1121, 0]
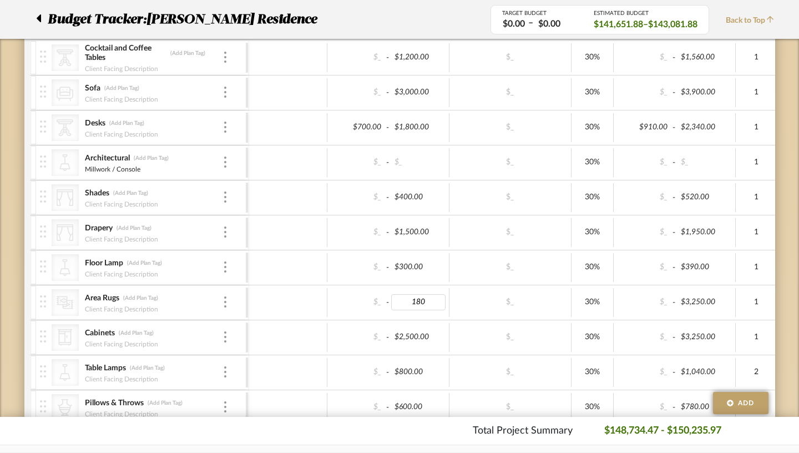
type input "1800"
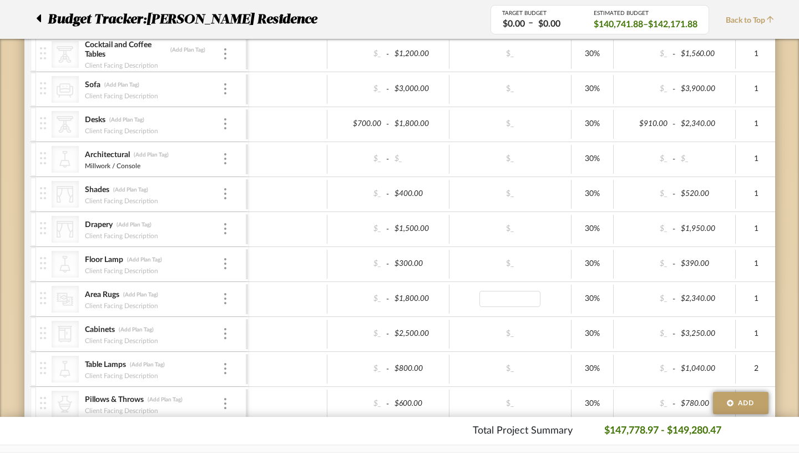
scroll to position [1126, 0]
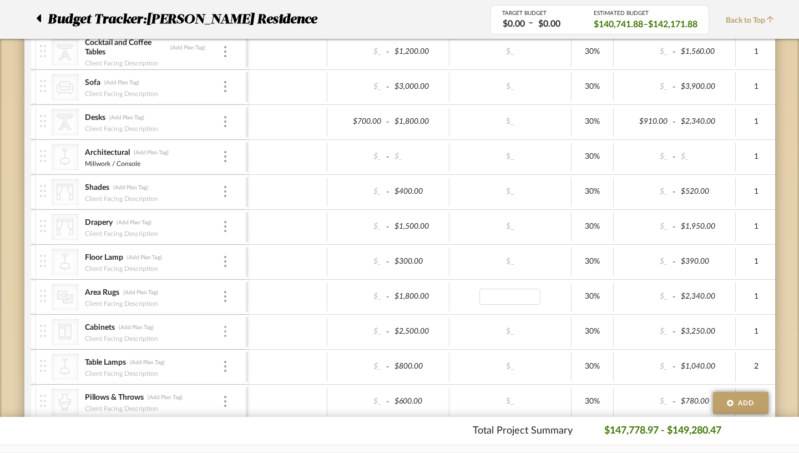
click at [224, 333] on img at bounding box center [225, 331] width 2 height 11
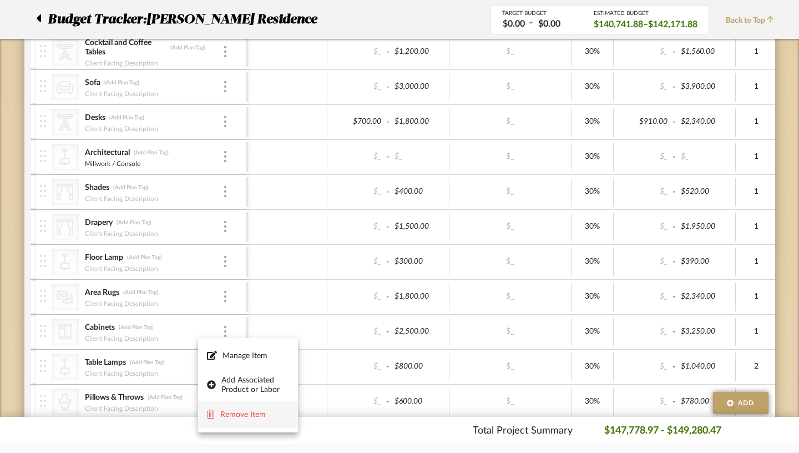
click at [238, 414] on span "Remove Item" at bounding box center [254, 414] width 69 height 9
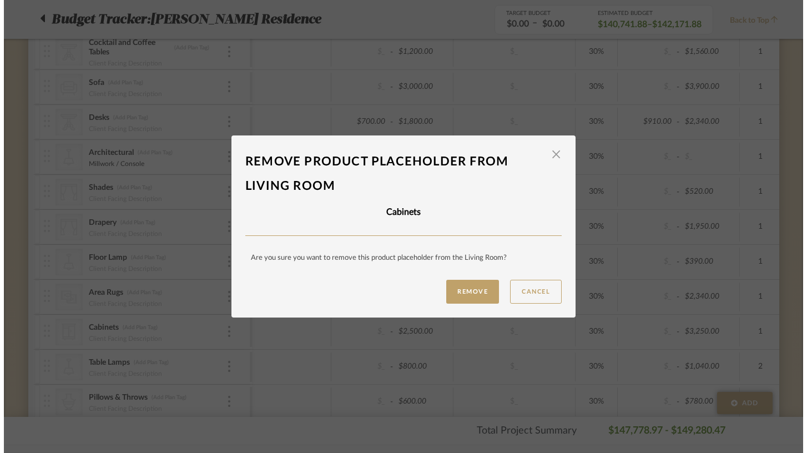
scroll to position [0, 0]
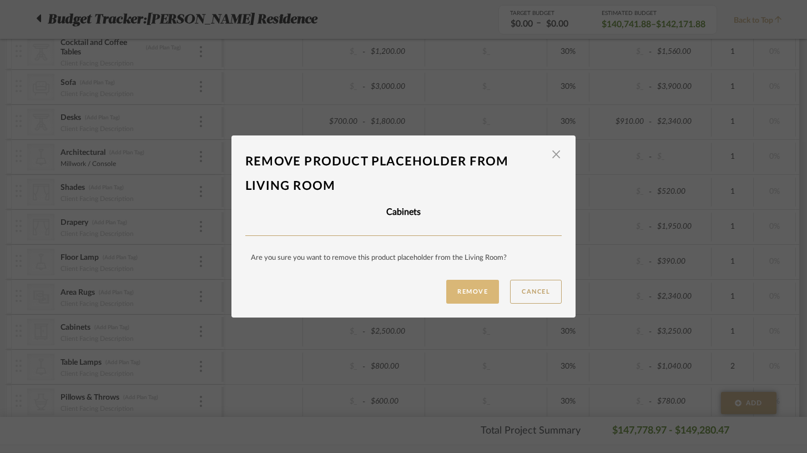
click at [462, 288] on button "Remove" at bounding box center [472, 292] width 53 height 24
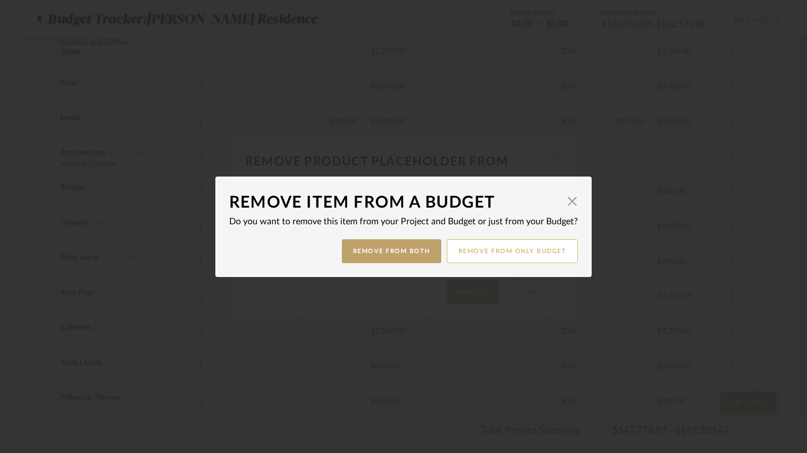
click at [496, 258] on button "Remove from only Budget" at bounding box center [512, 251] width 131 height 24
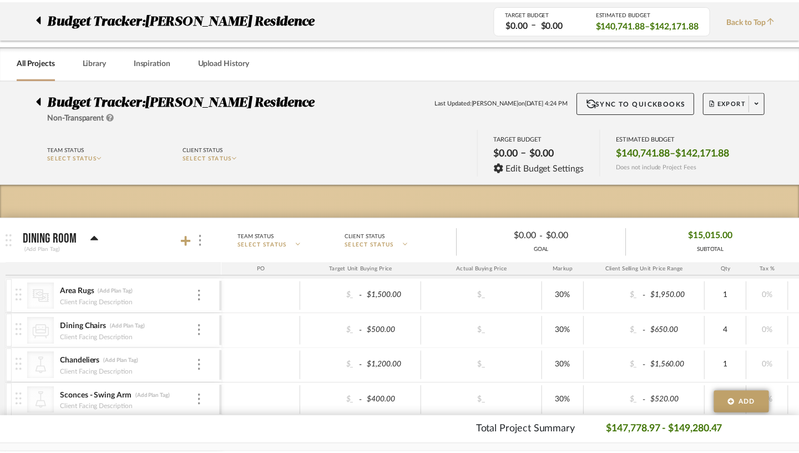
scroll to position [1126, 0]
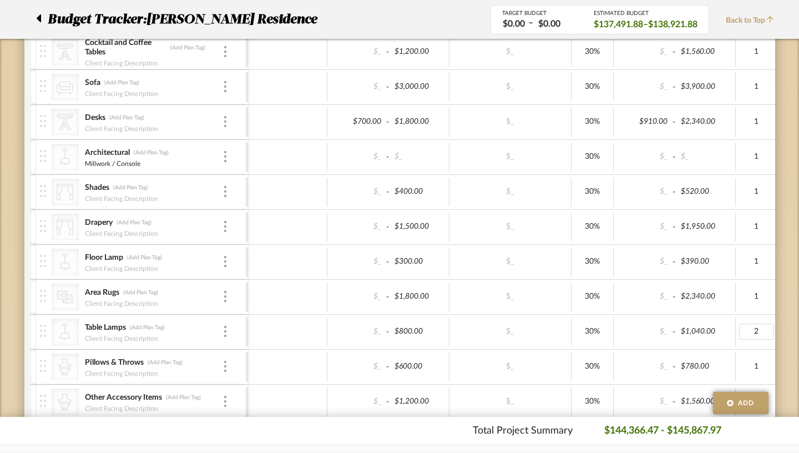
click at [739, 332] on div "2" at bounding box center [756, 331] width 35 height 16
type input "1"
click at [391, 331] on div "$800.00" at bounding box center [418, 331] width 54 height 16
type input "500"
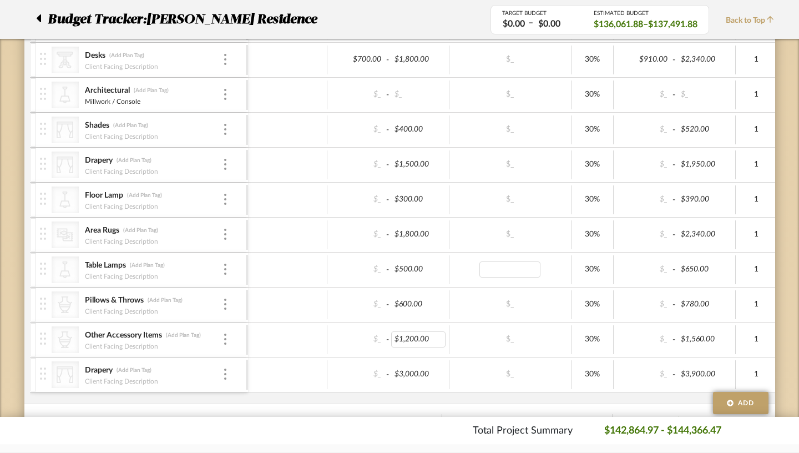
scroll to position [1185, 0]
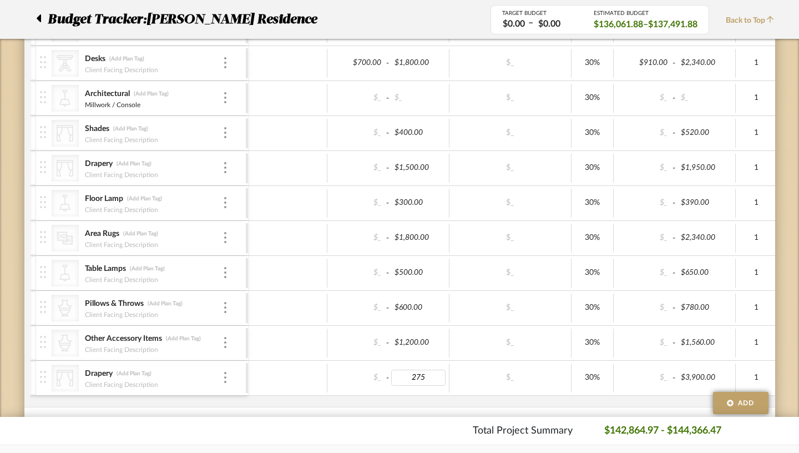
type input "2750"
click at [224, 172] on img at bounding box center [225, 167] width 2 height 11
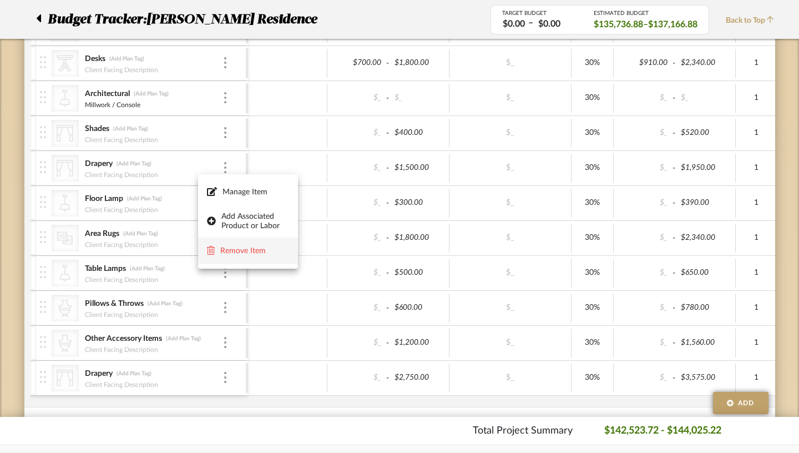
click at [243, 244] on button "Remove Item" at bounding box center [248, 250] width 100 height 27
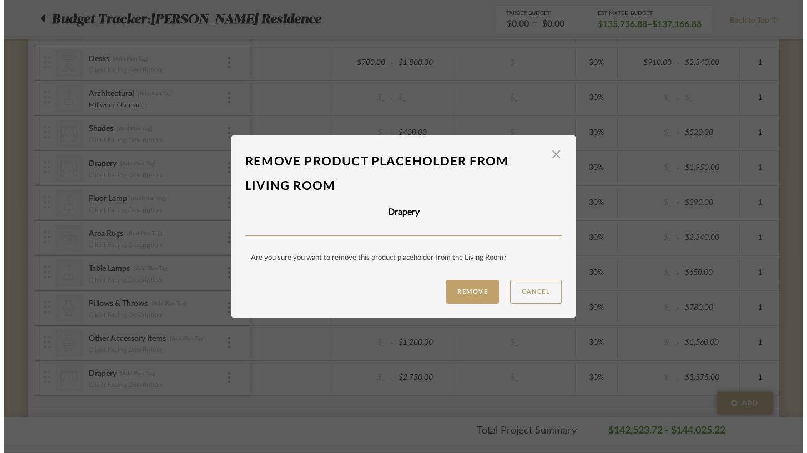
scroll to position [0, 0]
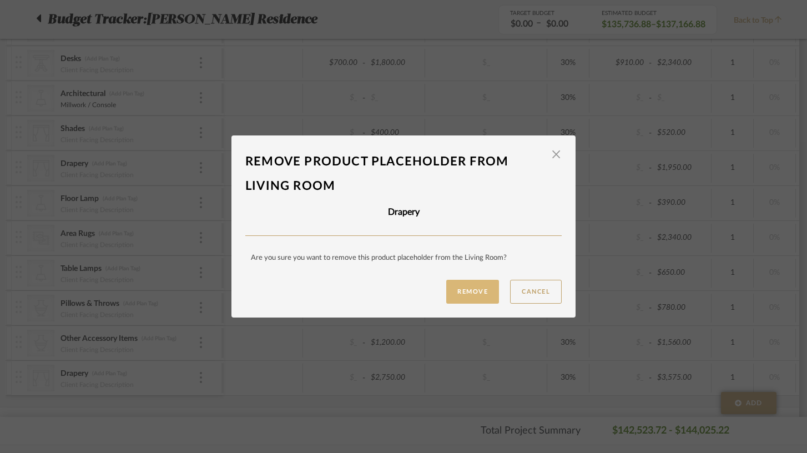
click at [464, 285] on button "Remove" at bounding box center [472, 292] width 53 height 24
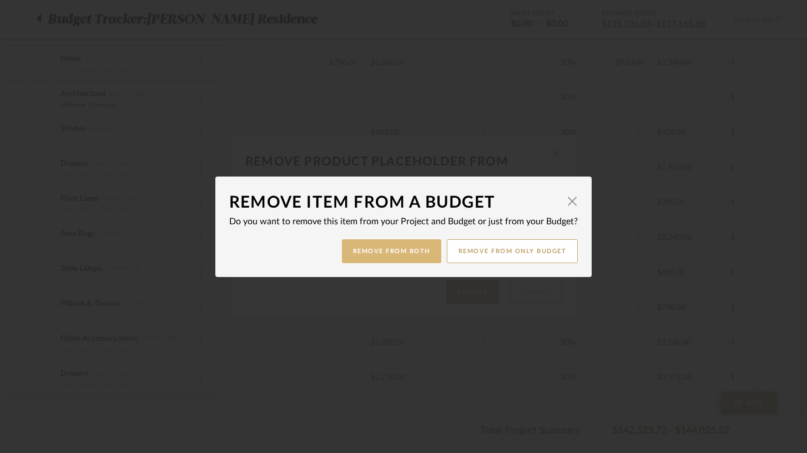
click at [407, 253] on button "Remove from Both" at bounding box center [391, 251] width 99 height 24
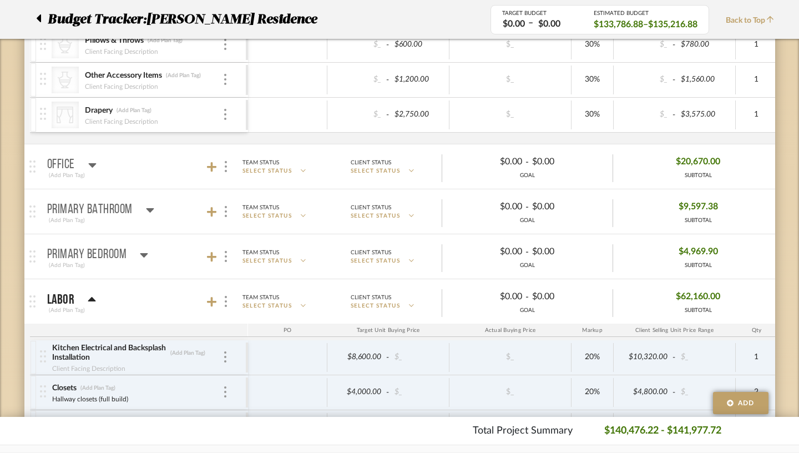
scroll to position [1417, 0]
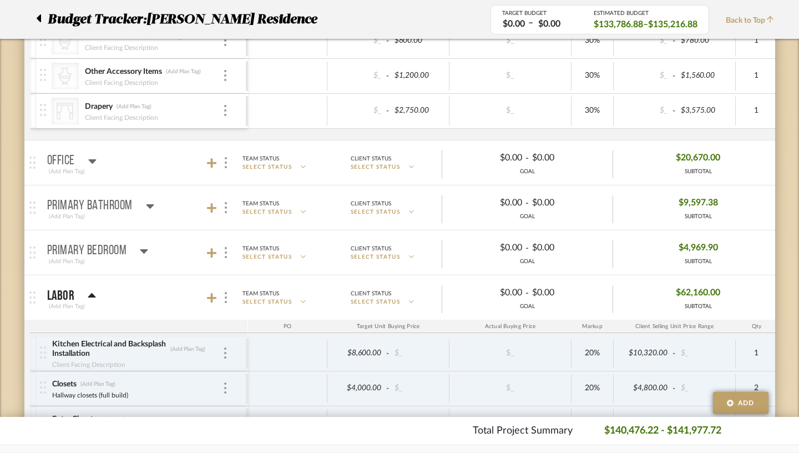
click at [72, 162] on mat-panel-title "Office (Add Plan Tag)" at bounding box center [144, 162] width 195 height 27
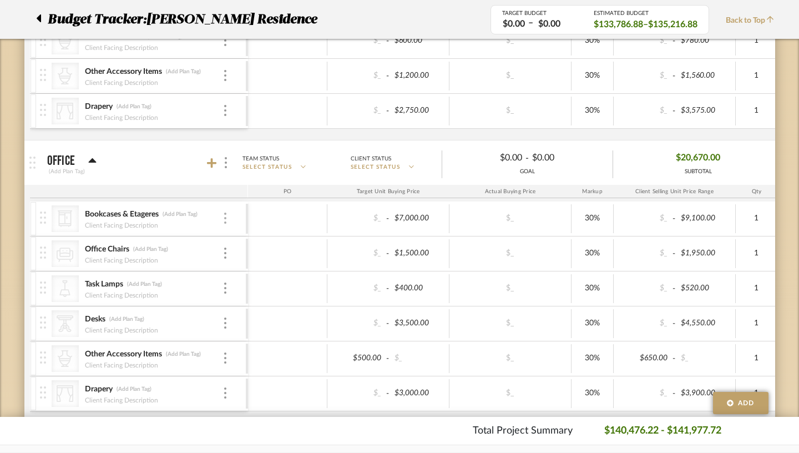
click at [224, 220] on img at bounding box center [225, 218] width 2 height 11
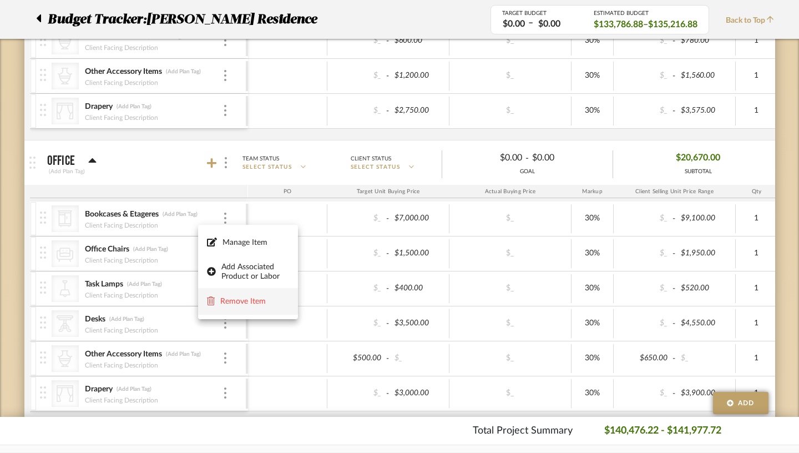
click at [239, 305] on span "Remove Item" at bounding box center [254, 301] width 69 height 9
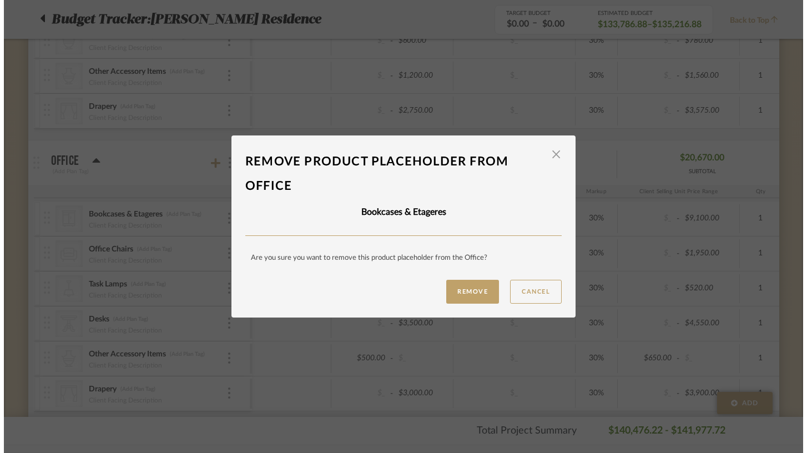
scroll to position [0, 0]
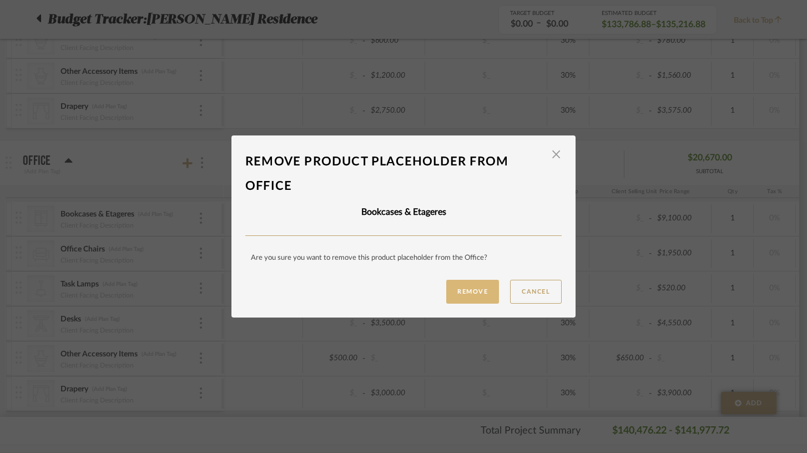
click at [476, 291] on button "Remove" at bounding box center [472, 292] width 53 height 24
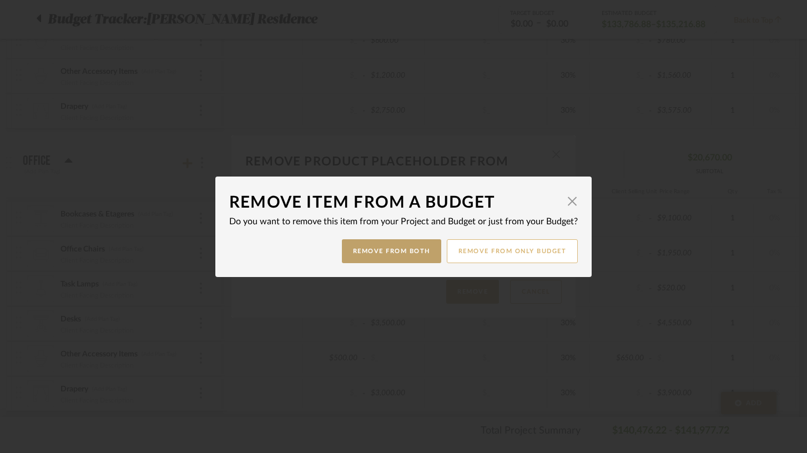
click at [504, 249] on button "Remove from only Budget" at bounding box center [512, 251] width 131 height 24
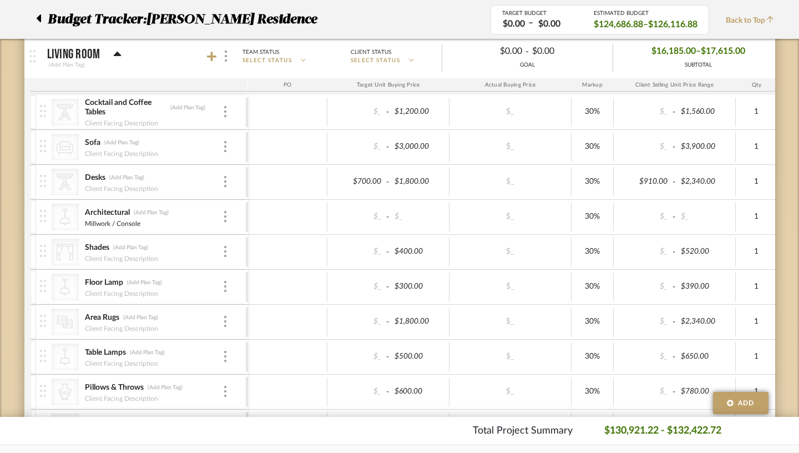
scroll to position [1063, 0]
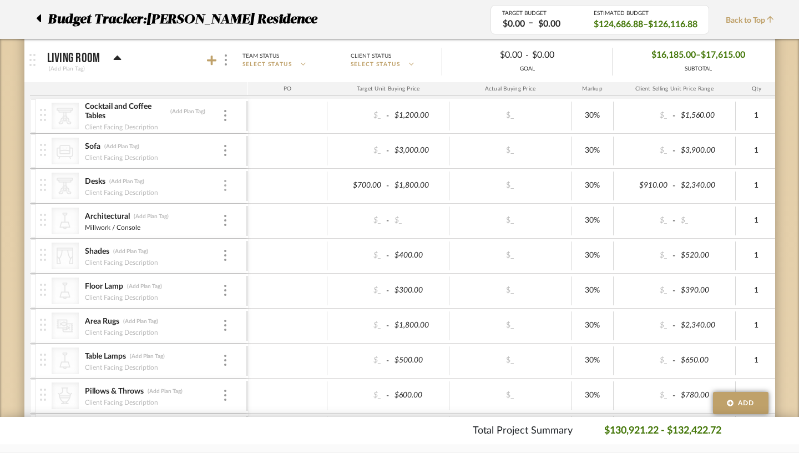
click at [224, 185] on img at bounding box center [225, 185] width 2 height 11
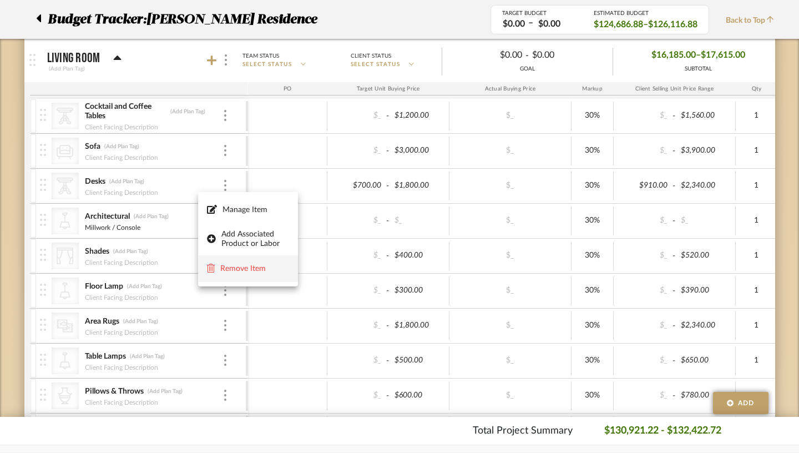
click at [247, 267] on span "Remove Item" at bounding box center [254, 268] width 69 height 9
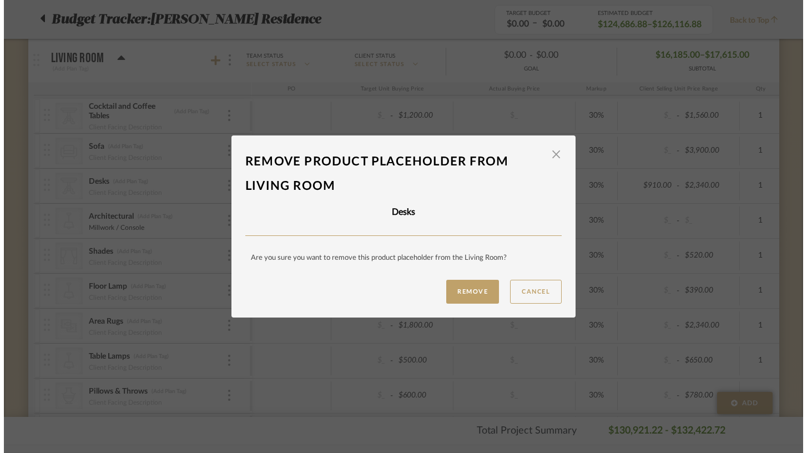
scroll to position [0, 0]
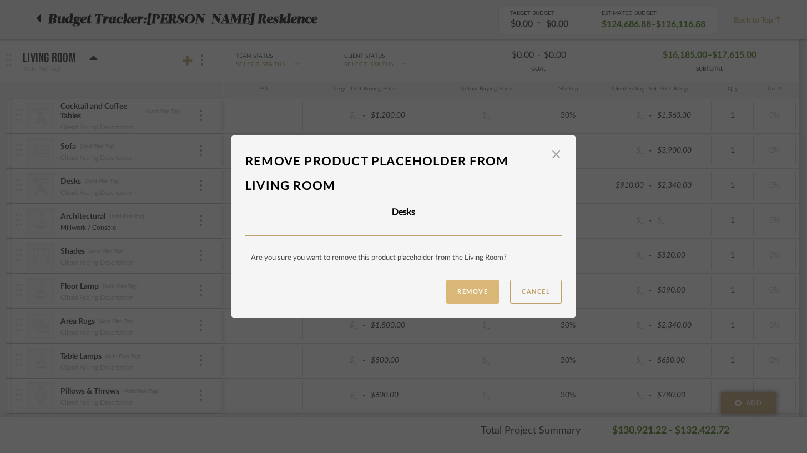
click at [463, 294] on button "Remove" at bounding box center [472, 292] width 53 height 24
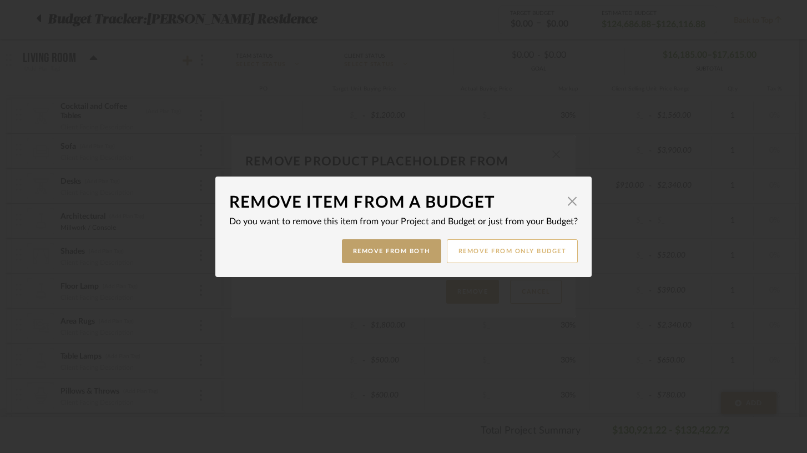
click at [480, 247] on button "Remove from only Budget" at bounding box center [512, 251] width 131 height 24
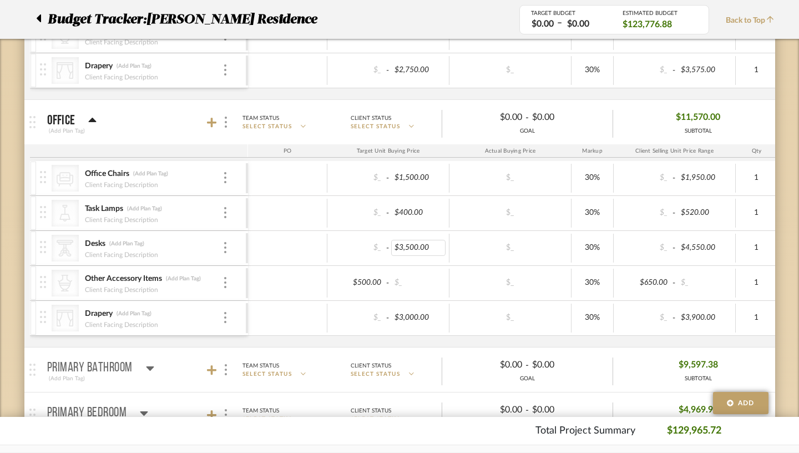
scroll to position [1432, 0]
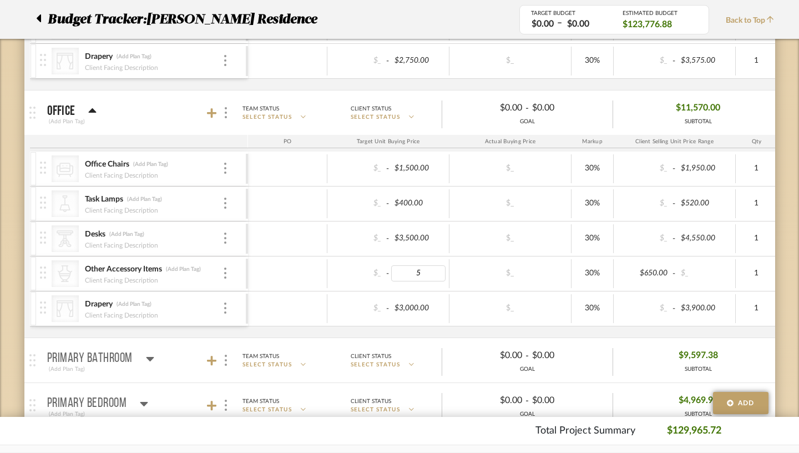
type input "50"
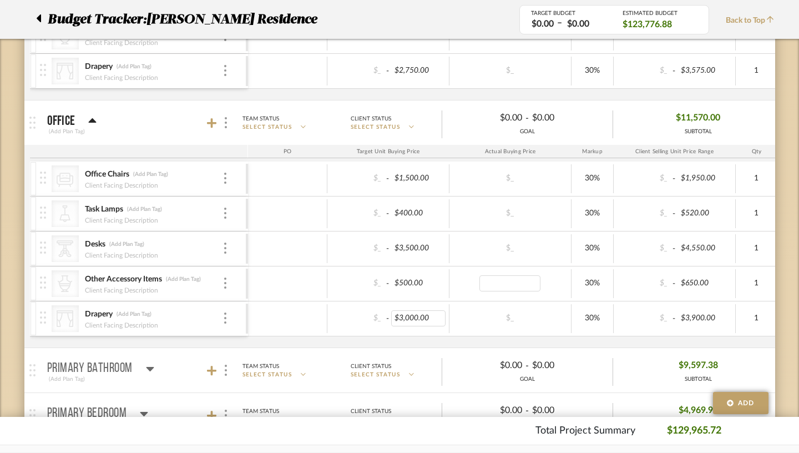
scroll to position [1421, 0]
click at [391, 316] on div "$3,000.00" at bounding box center [418, 319] width 54 height 16
type input "2750"
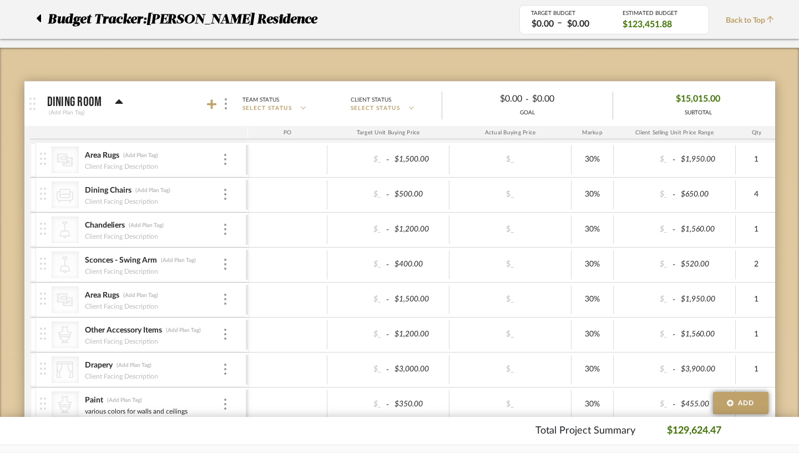
scroll to position [134, 0]
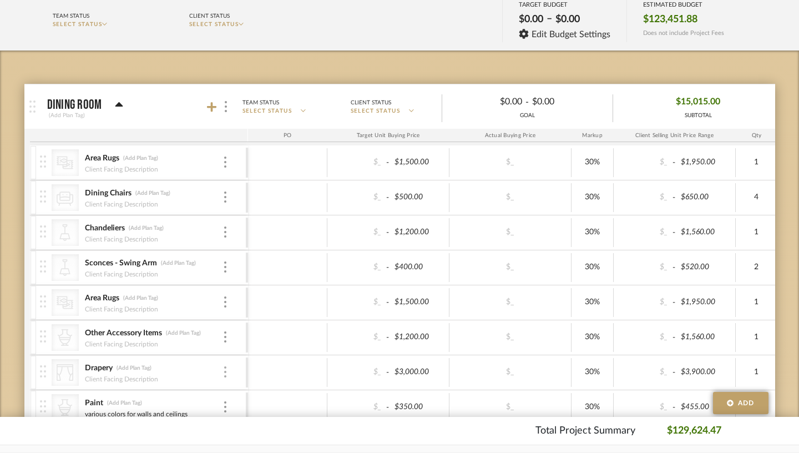
click at [224, 370] on img at bounding box center [225, 371] width 2 height 11
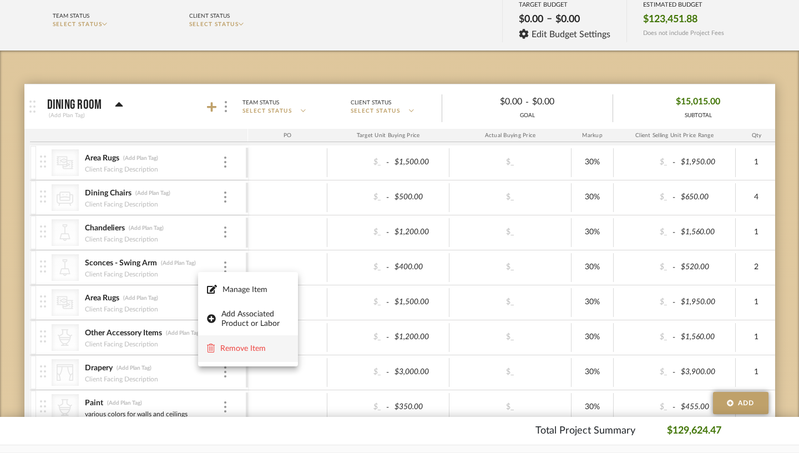
click at [242, 350] on span "Remove Item" at bounding box center [254, 347] width 69 height 9
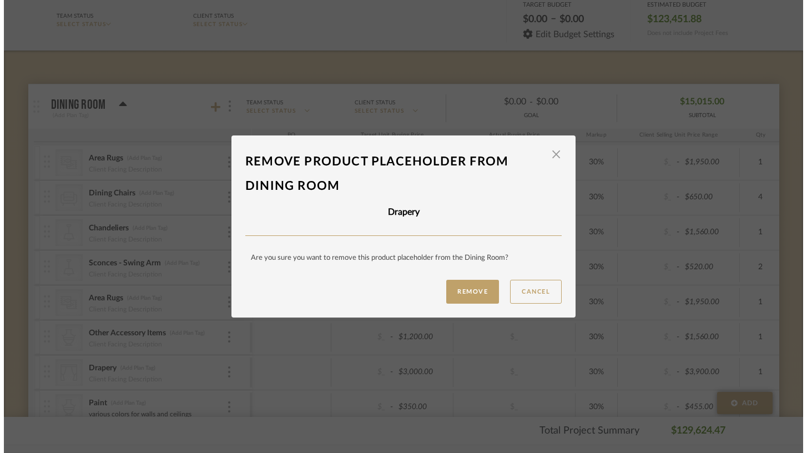
scroll to position [0, 0]
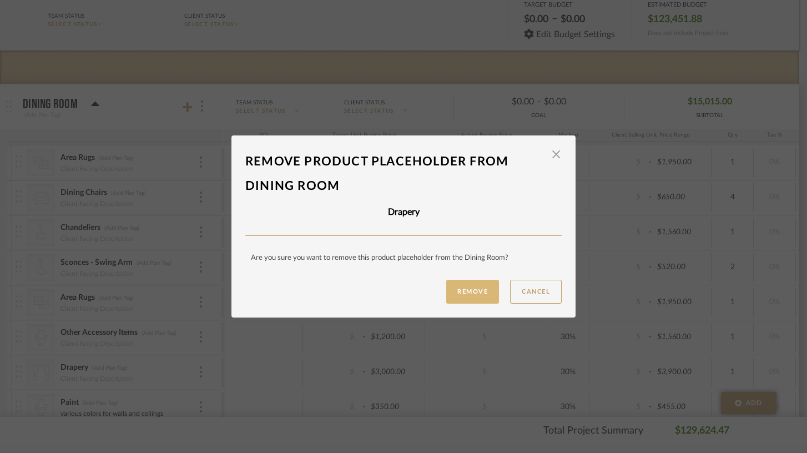
click at [459, 297] on button "Remove" at bounding box center [472, 292] width 53 height 24
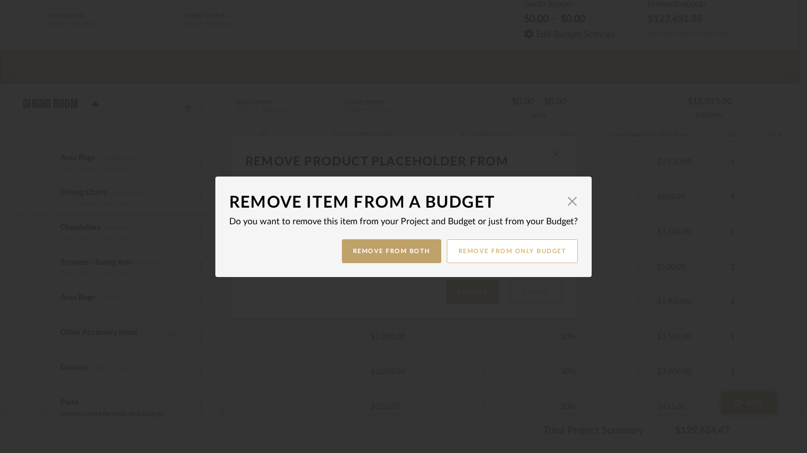
click at [480, 252] on button "Remove from only Budget" at bounding box center [512, 251] width 131 height 24
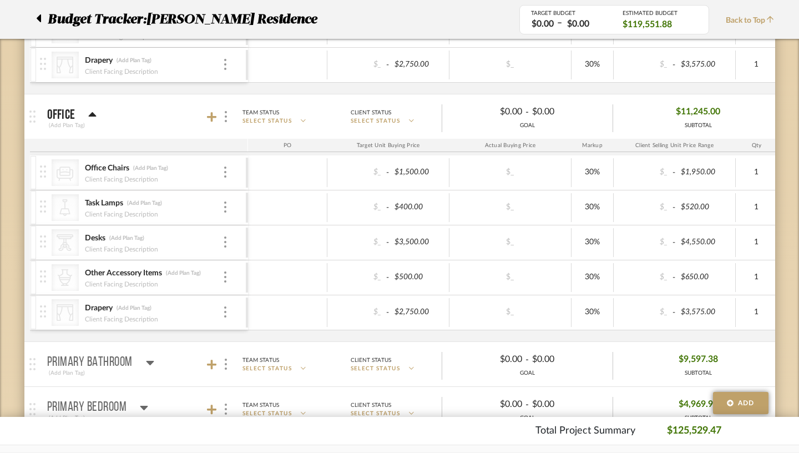
scroll to position [1401, 0]
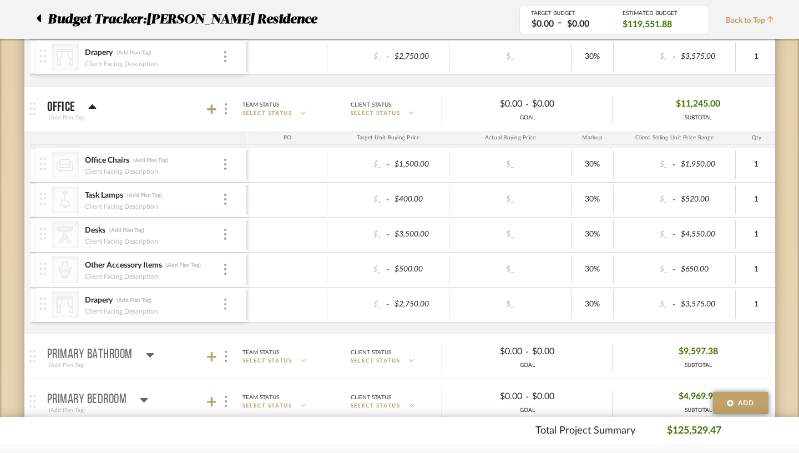
click at [224, 305] on img at bounding box center [225, 304] width 2 height 11
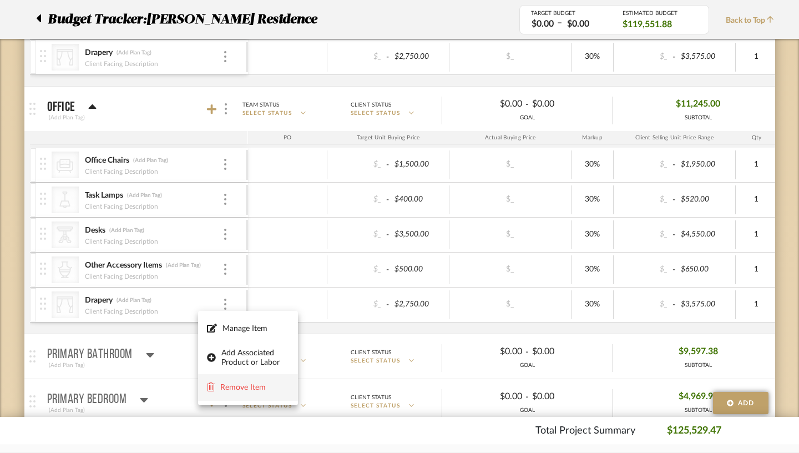
click at [244, 391] on span "Remove Item" at bounding box center [254, 386] width 69 height 9
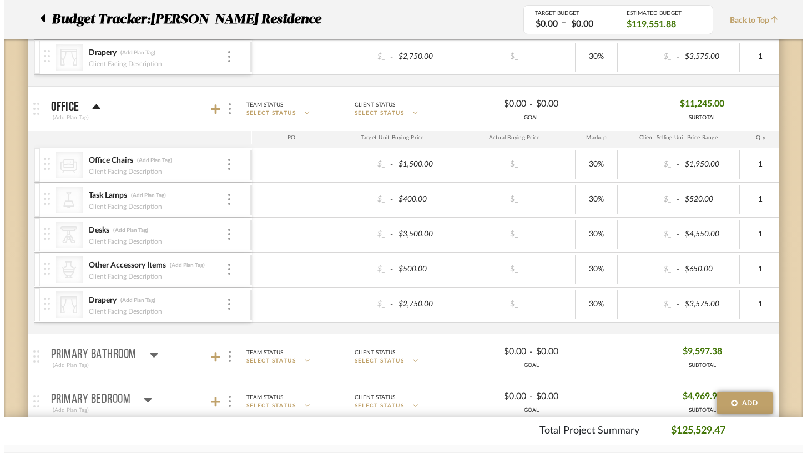
scroll to position [0, 0]
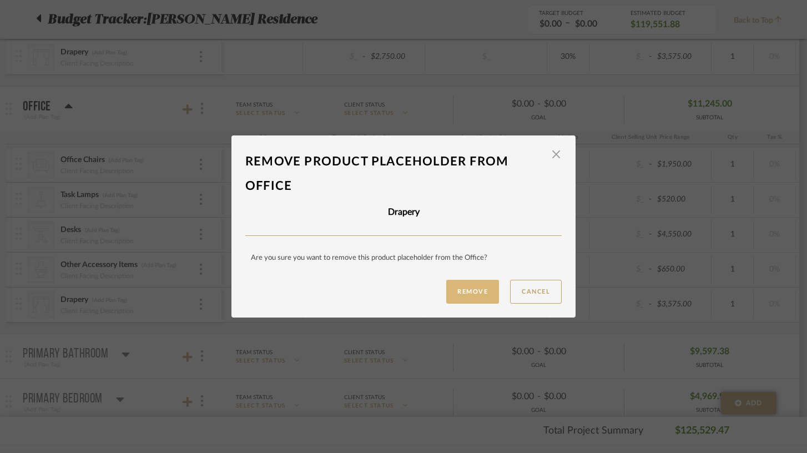
click at [466, 292] on button "Remove" at bounding box center [472, 292] width 53 height 24
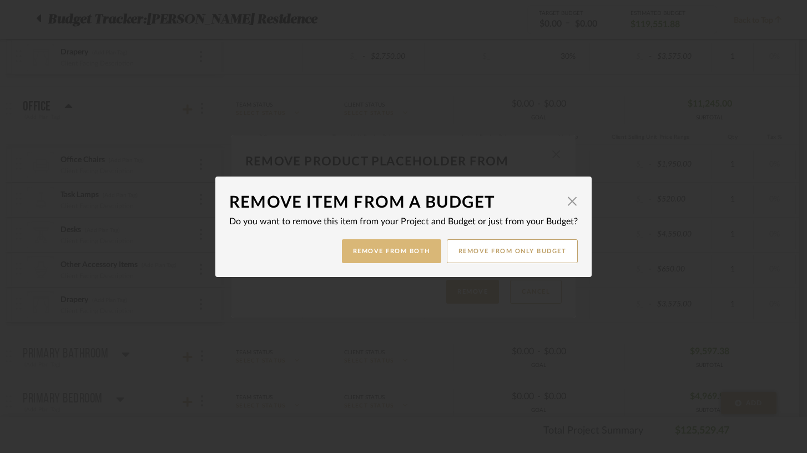
click at [410, 249] on button "Remove from Both" at bounding box center [391, 251] width 99 height 24
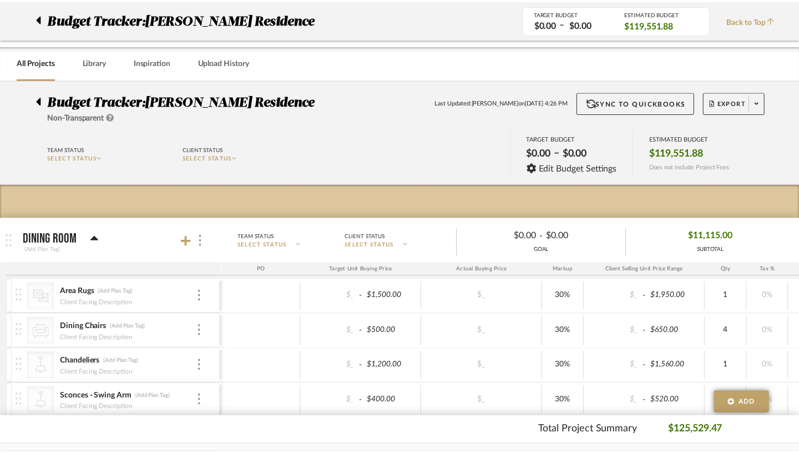
scroll to position [1401, 0]
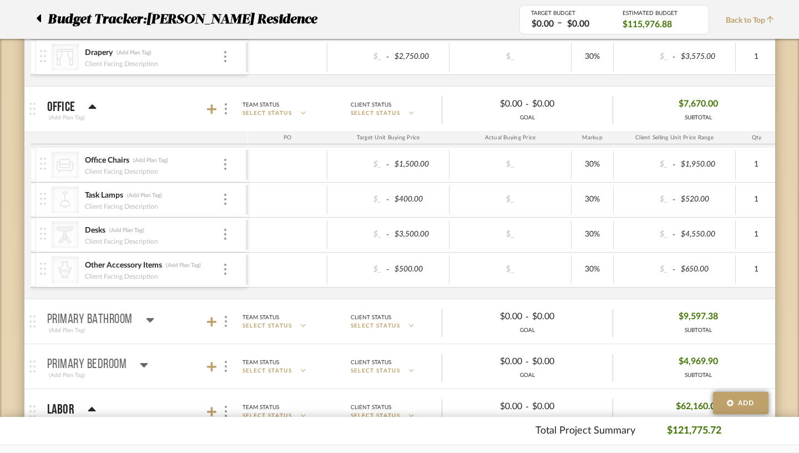
click at [146, 321] on icon at bounding box center [150, 320] width 8 height 4
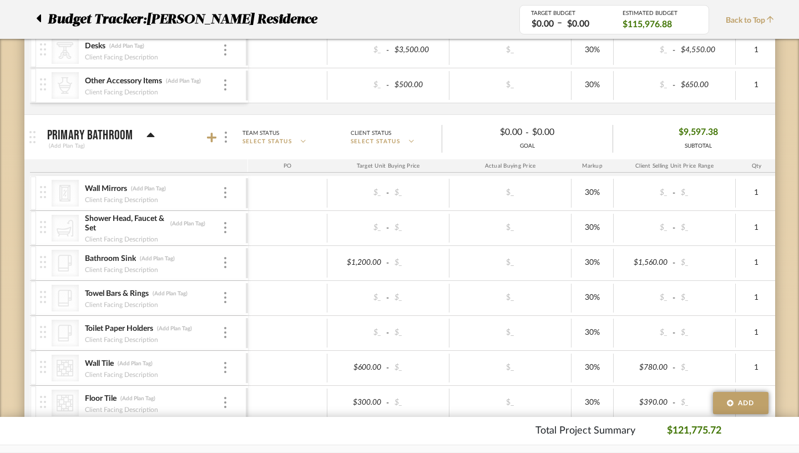
scroll to position [1611, 0]
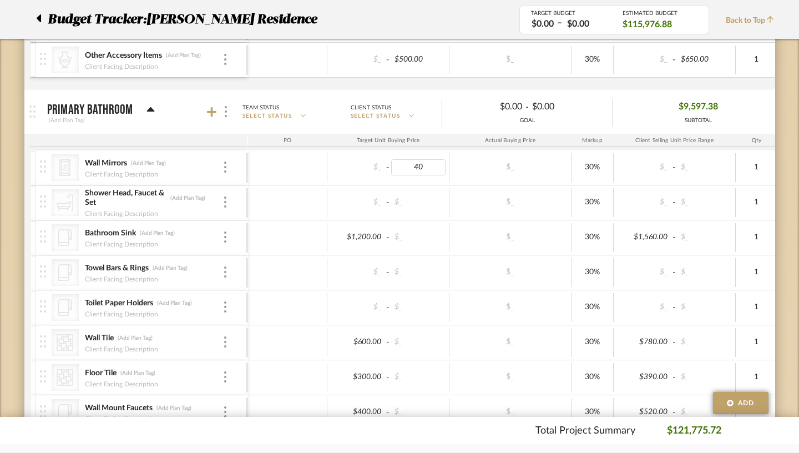
type input "400"
click at [392, 200] on div "$_" at bounding box center [418, 202] width 54 height 16
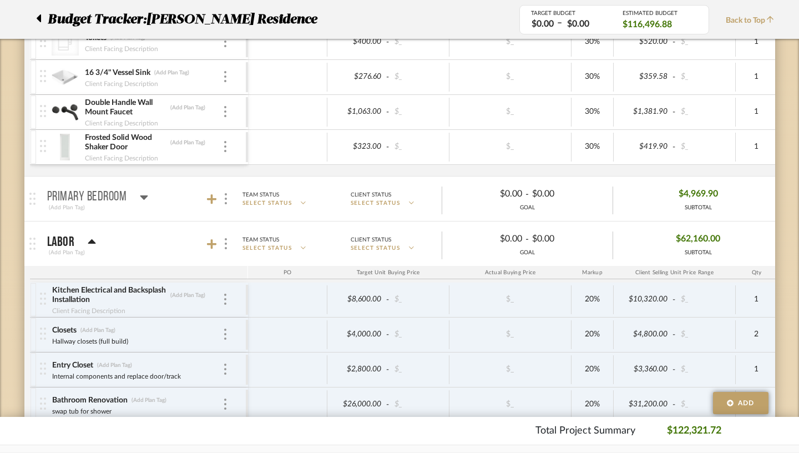
scroll to position [2219, 0]
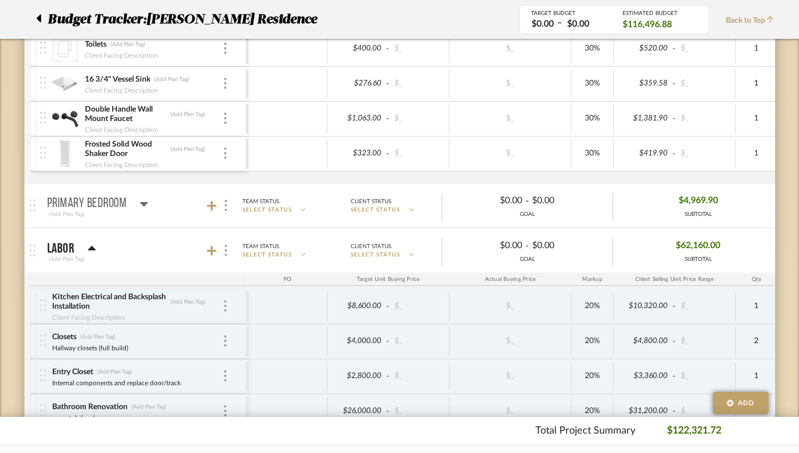
click at [140, 205] on icon at bounding box center [144, 203] width 8 height 13
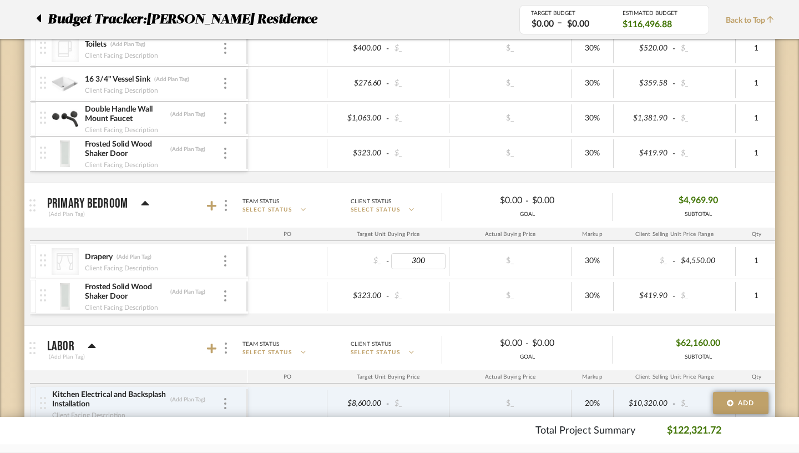
type input "3000"
click at [207, 204] on icon at bounding box center [212, 206] width 10 height 10
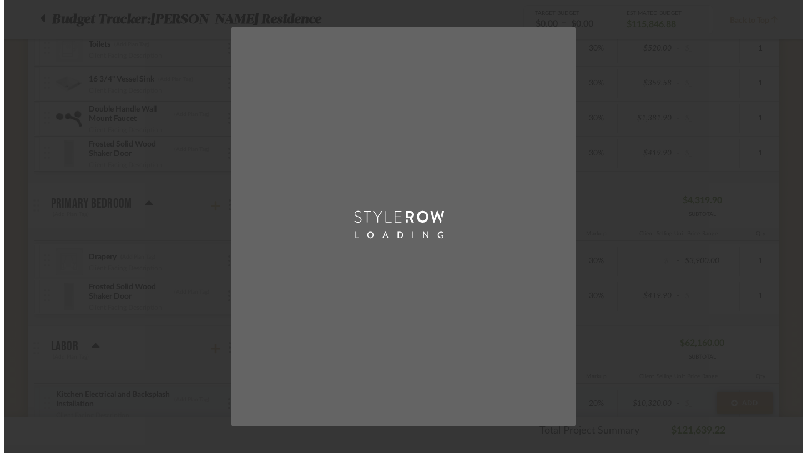
scroll to position [0, 0]
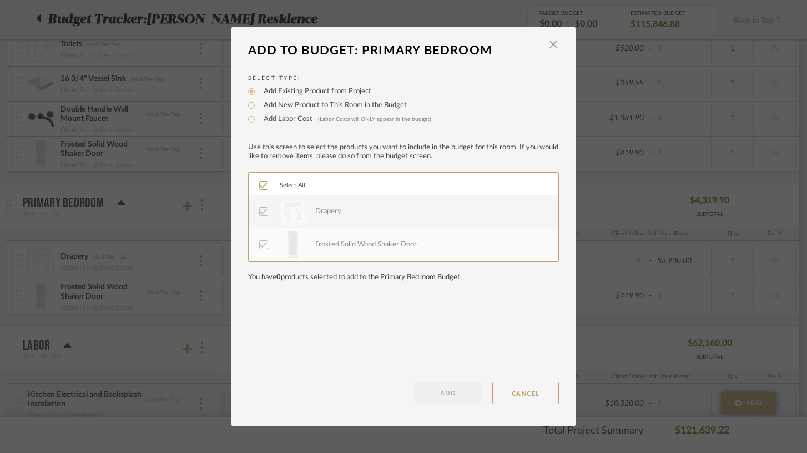
click at [287, 122] on label "Add Labor Cost (Labor Costs will ONLY appear in the budget)" at bounding box center [344, 119] width 173 height 11
click at [258, 122] on input "Add Labor Cost (Labor Costs will ONLY appear in the budget)" at bounding box center [251, 119] width 13 height 13
radio input "true"
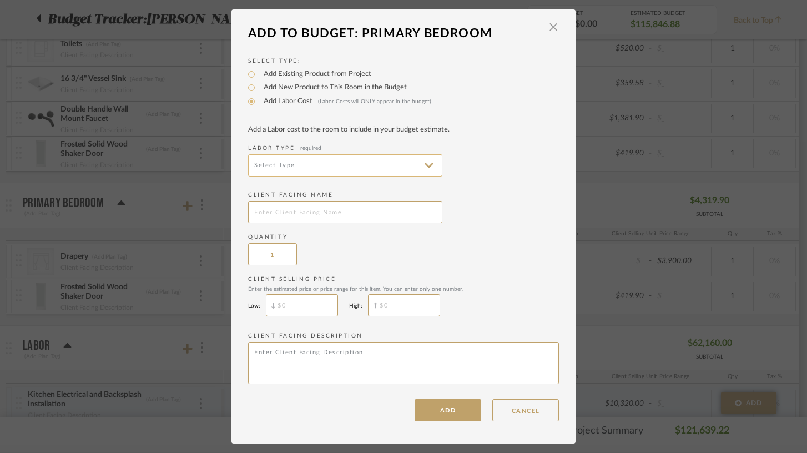
click at [296, 166] on input at bounding box center [345, 165] width 194 height 22
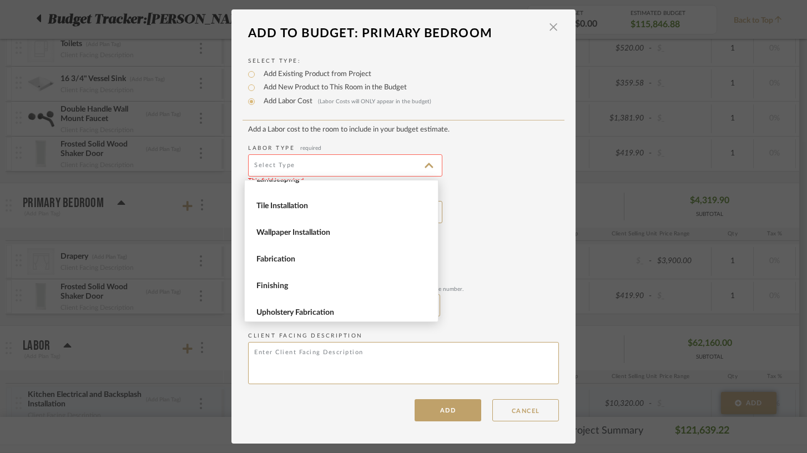
scroll to position [152, 0]
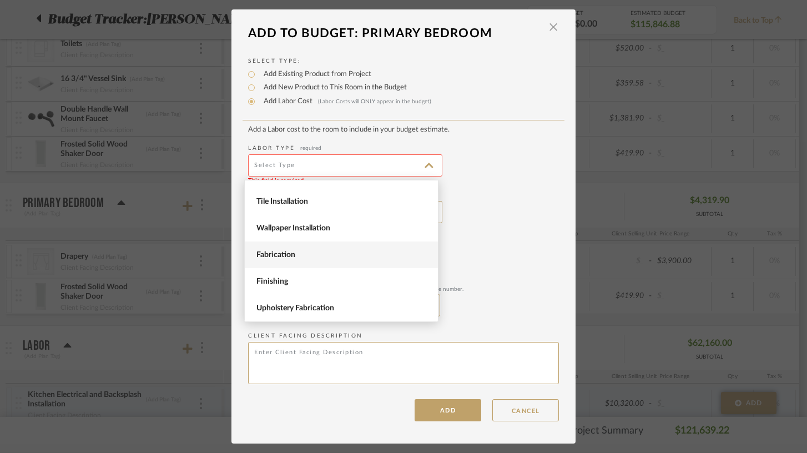
click at [290, 257] on span "Fabrication" at bounding box center [342, 254] width 173 height 9
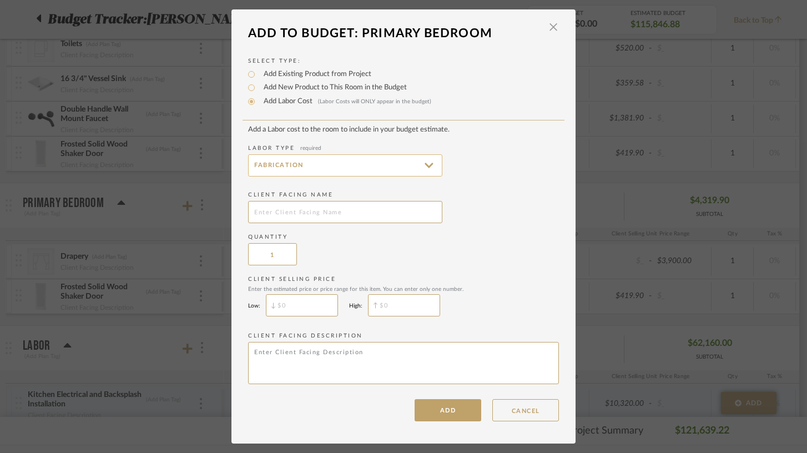
click at [304, 161] on input "Fabrication" at bounding box center [345, 165] width 194 height 22
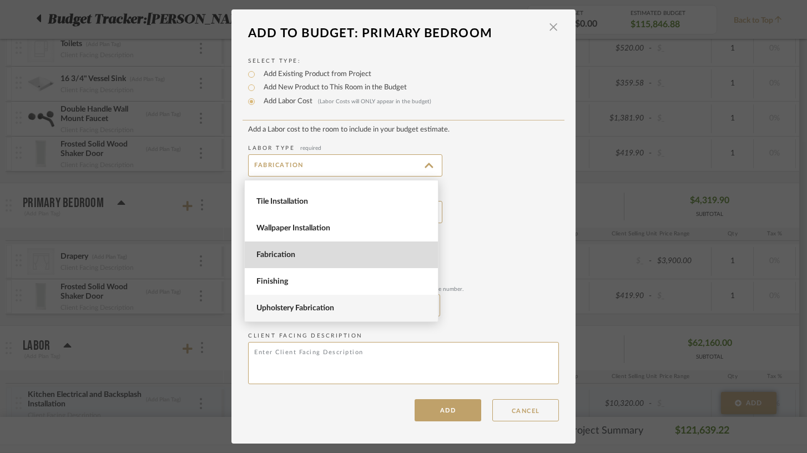
click at [303, 309] on span "Upholstery Fabrication" at bounding box center [342, 307] width 173 height 9
type input "Upholstery Fabrication"
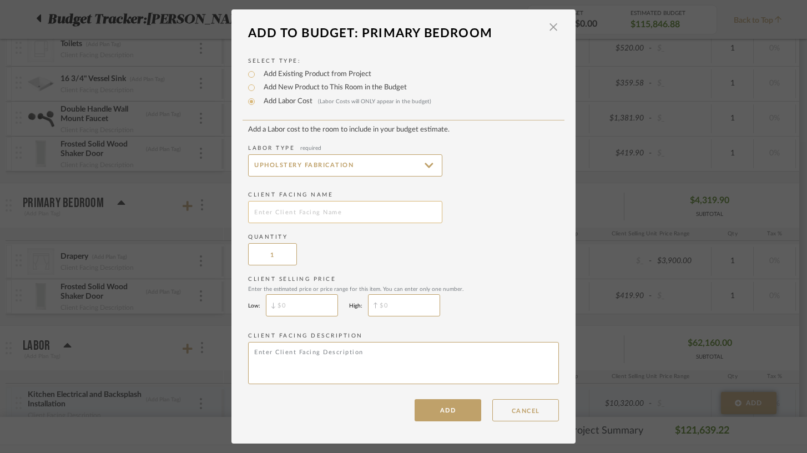
click at [286, 216] on input "text" at bounding box center [345, 212] width 194 height 22
type input "Bed and base upholstery"
type input "$1,500"
type input "$"
click at [443, 412] on button "ADD" at bounding box center [447, 410] width 67 height 22
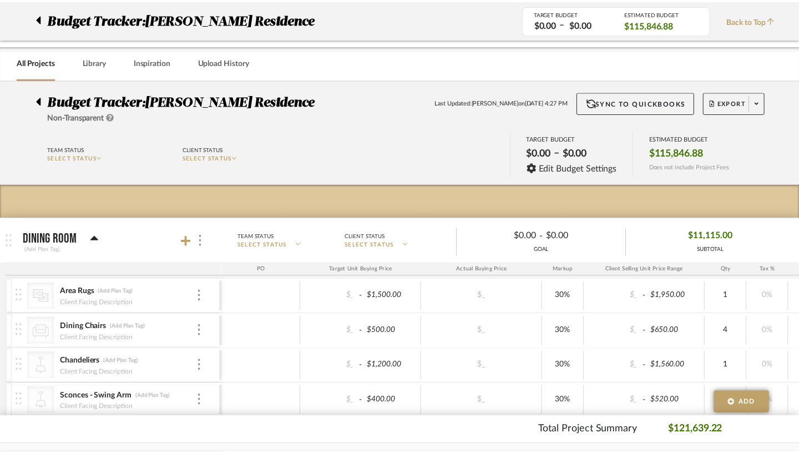
scroll to position [2219, 0]
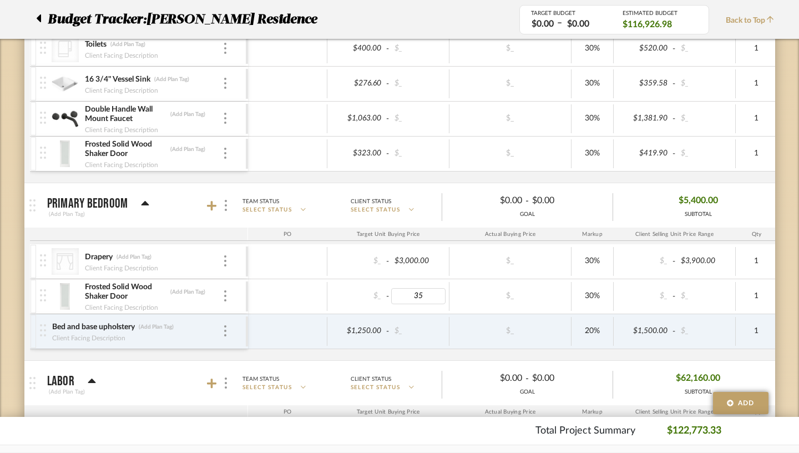
type input "350"
type input "1250"
type input "30"
type input "350"
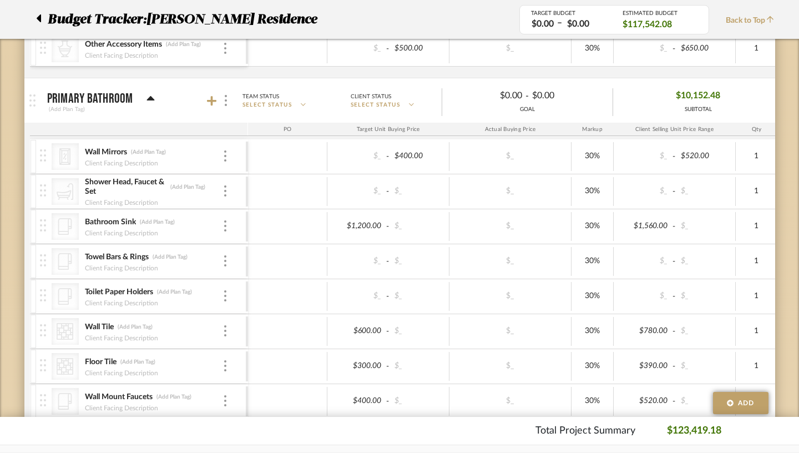
scroll to position [1629, 0]
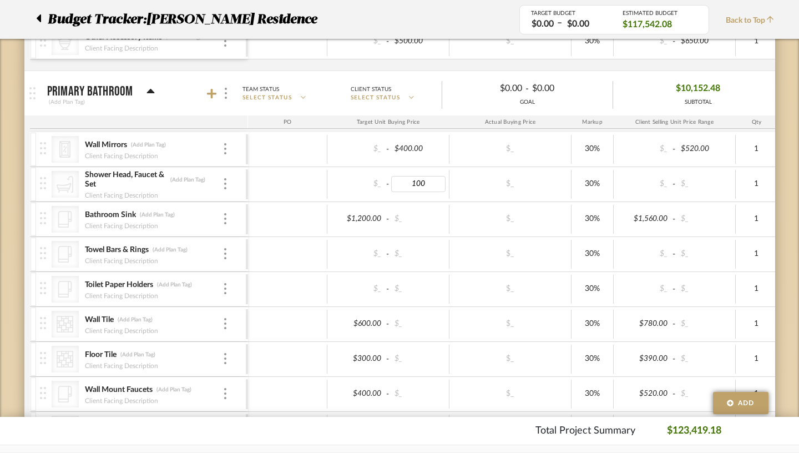
type input "1000"
click at [338, 220] on div "$1,200.00" at bounding box center [358, 219] width 54 height 16
type input "$12.00"
type input "1200"
type input "300"
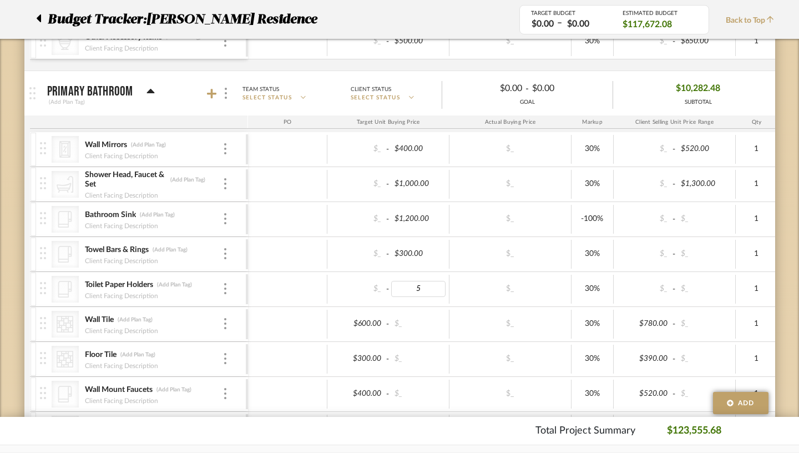
type input "50"
click at [347, 323] on div "$600.00" at bounding box center [358, 324] width 54 height 16
type input "600"
type input "300"
type input "40"
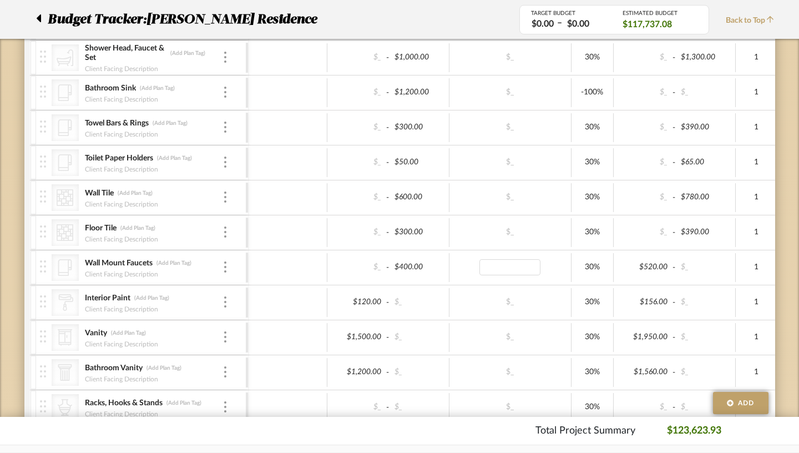
scroll to position [1788, 0]
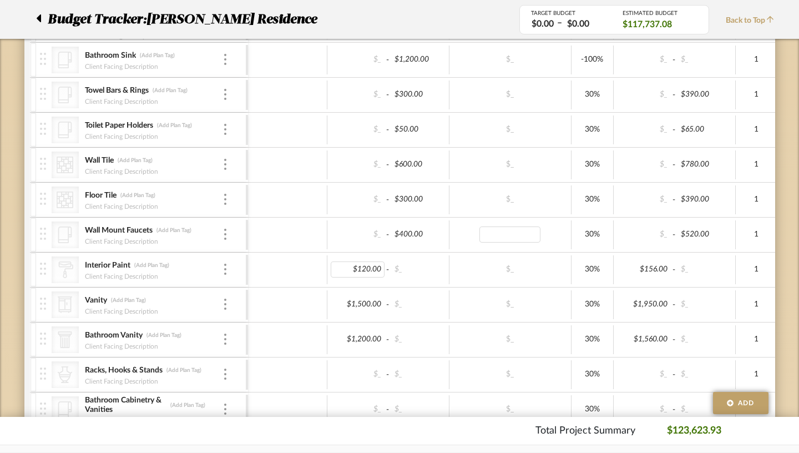
click at [338, 266] on div "$120.00" at bounding box center [358, 269] width 54 height 16
type input "120"
type input "1500"
type input "1800"
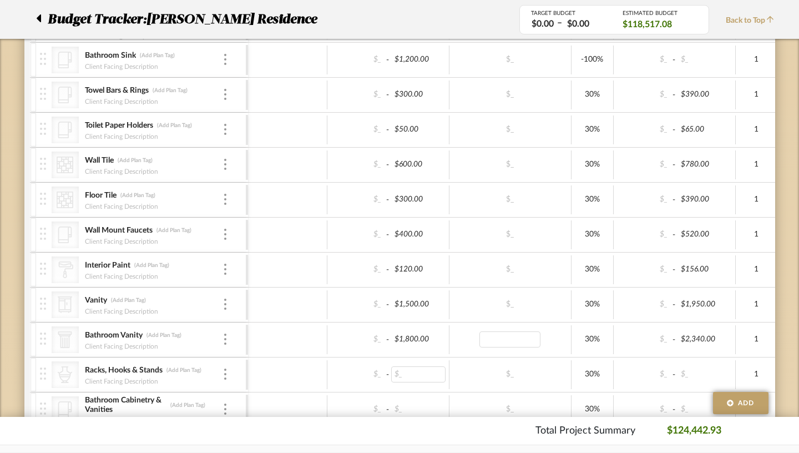
click at [391, 377] on div "$_" at bounding box center [418, 374] width 54 height 16
type input "300"
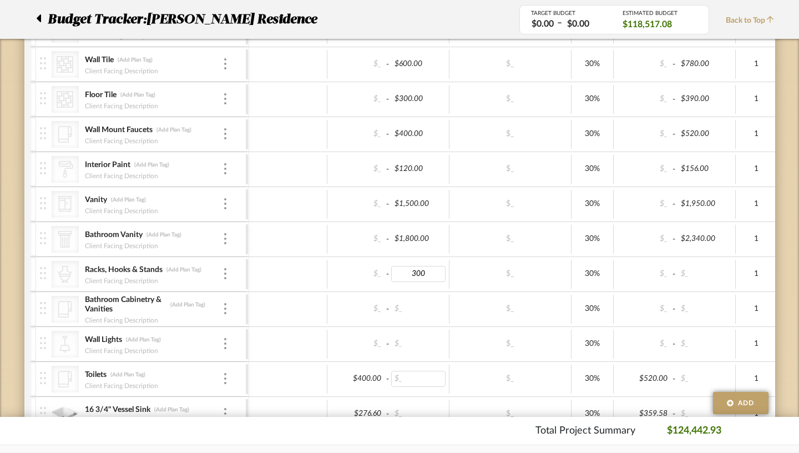
scroll to position [1899, 0]
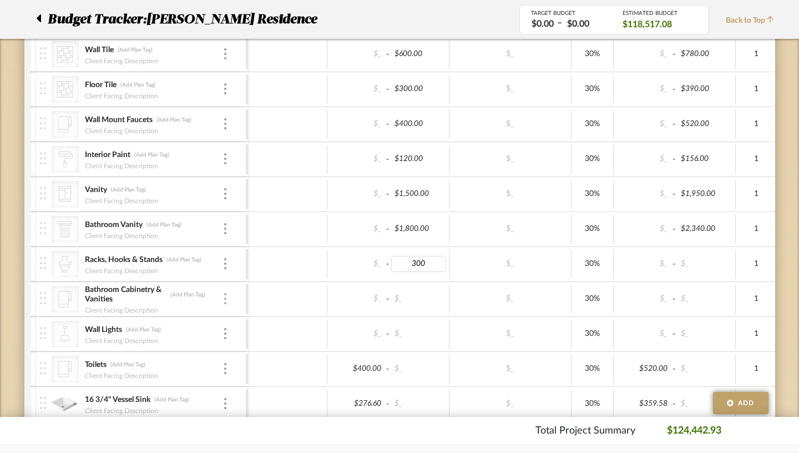
click at [224, 301] on img at bounding box center [225, 298] width 2 height 11
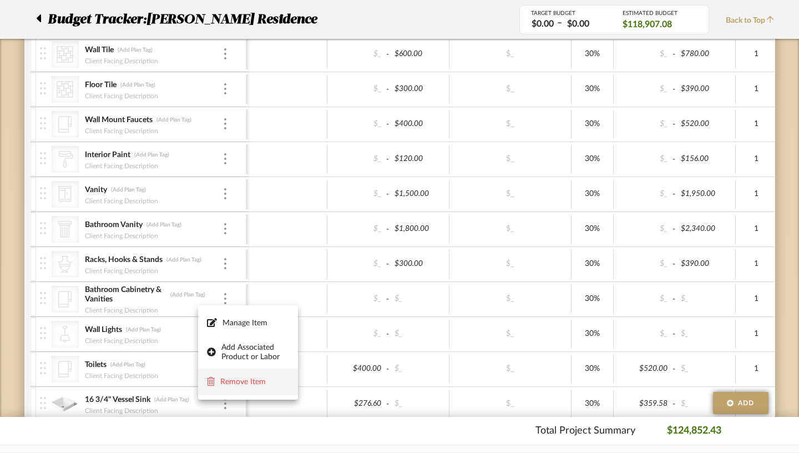
click at [236, 383] on span "Remove Item" at bounding box center [254, 381] width 69 height 9
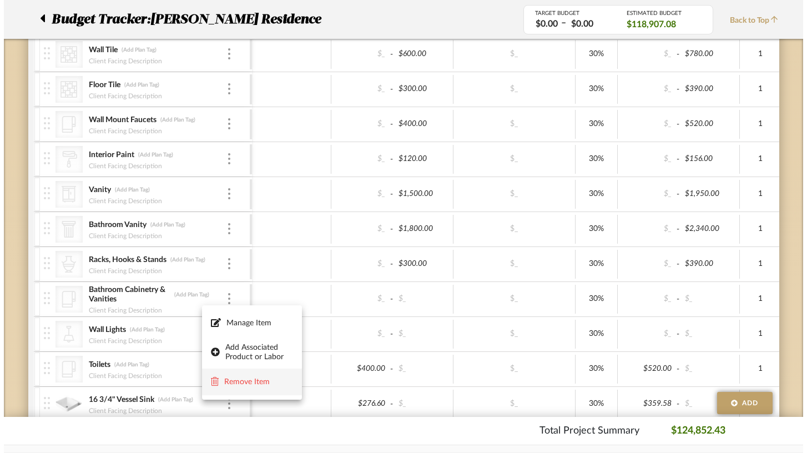
scroll to position [0, 0]
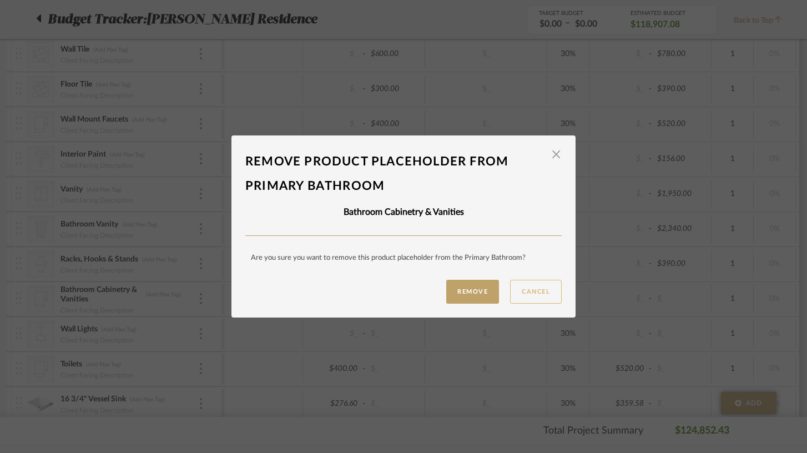
click at [533, 292] on button "Cancel" at bounding box center [536, 292] width 52 height 24
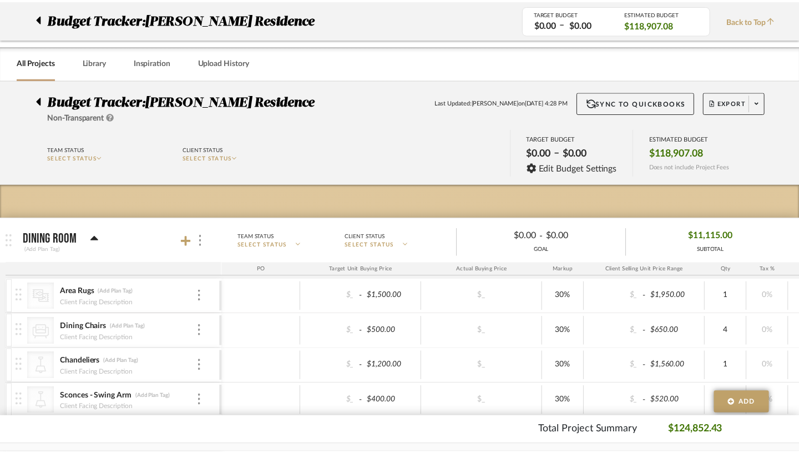
scroll to position [1899, 0]
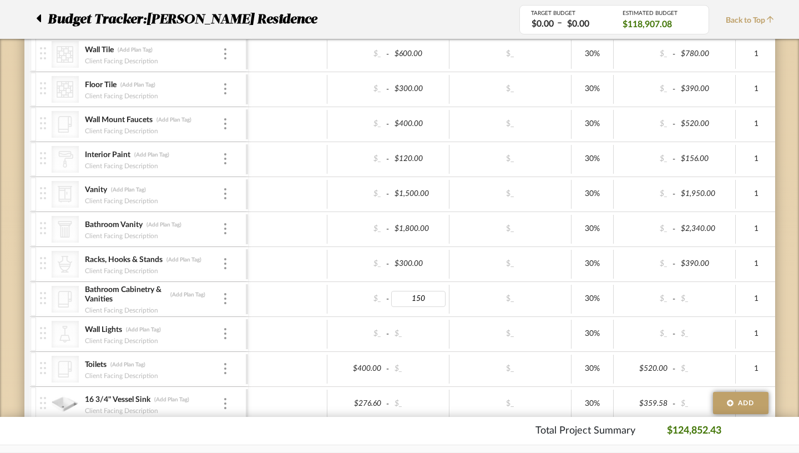
type input "1500"
click at [222, 192] on div at bounding box center [225, 194] width 6 height 12
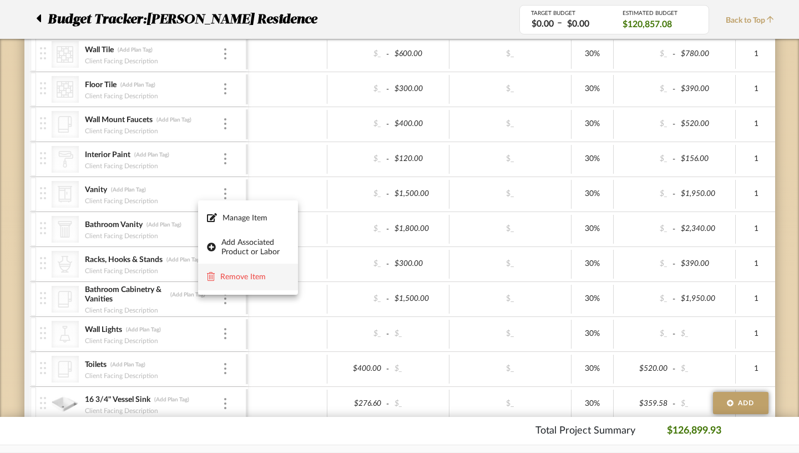
click at [242, 273] on span "Remove Item" at bounding box center [254, 276] width 69 height 9
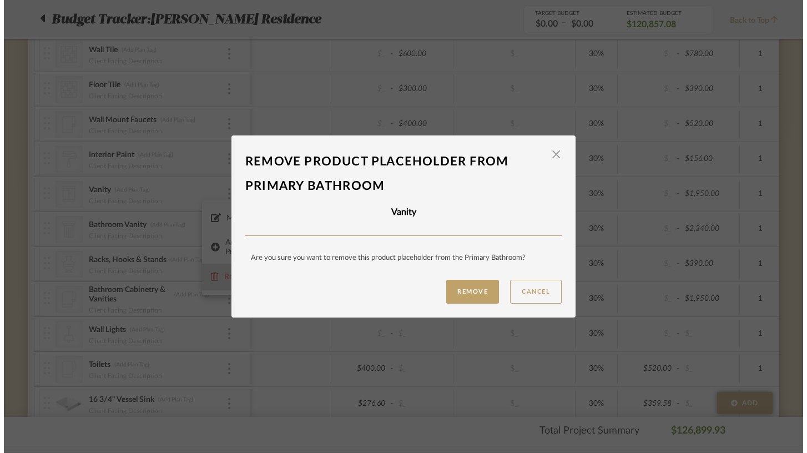
scroll to position [0, 0]
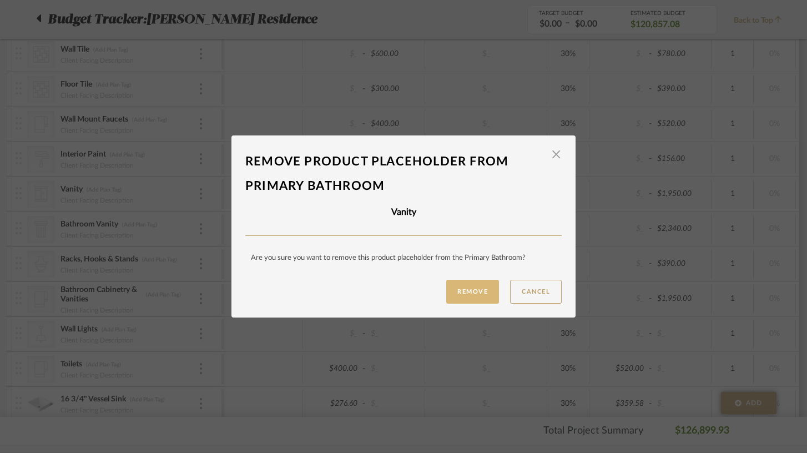
click at [473, 299] on button "Remove" at bounding box center [472, 292] width 53 height 24
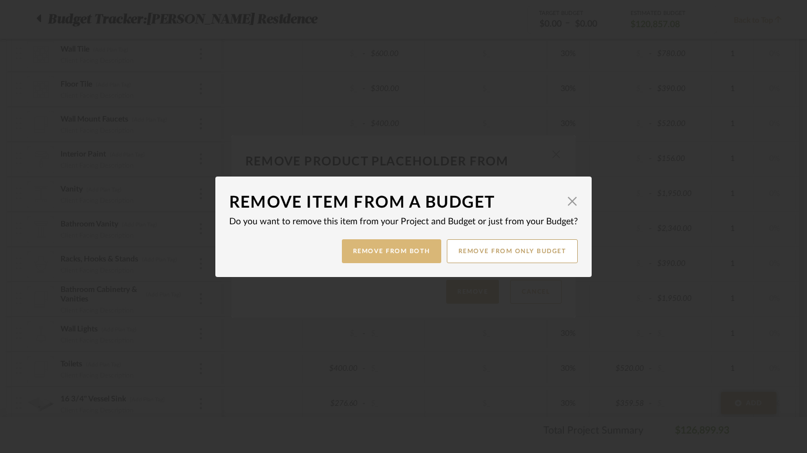
click at [393, 246] on button "Remove from Both" at bounding box center [391, 251] width 99 height 24
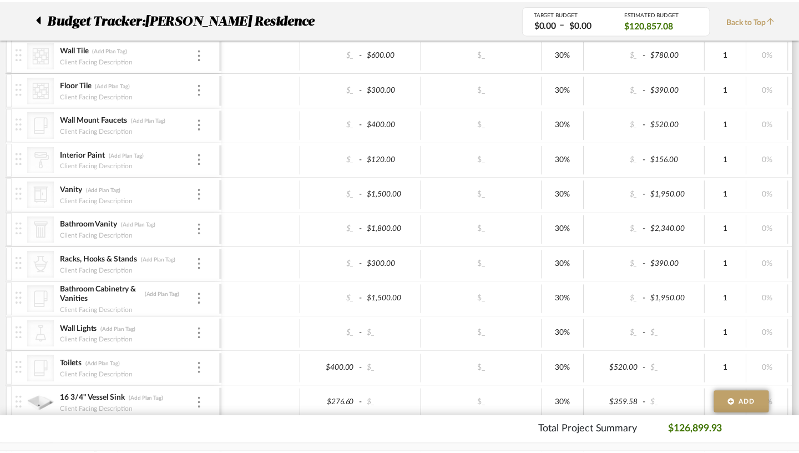
scroll to position [1899, 0]
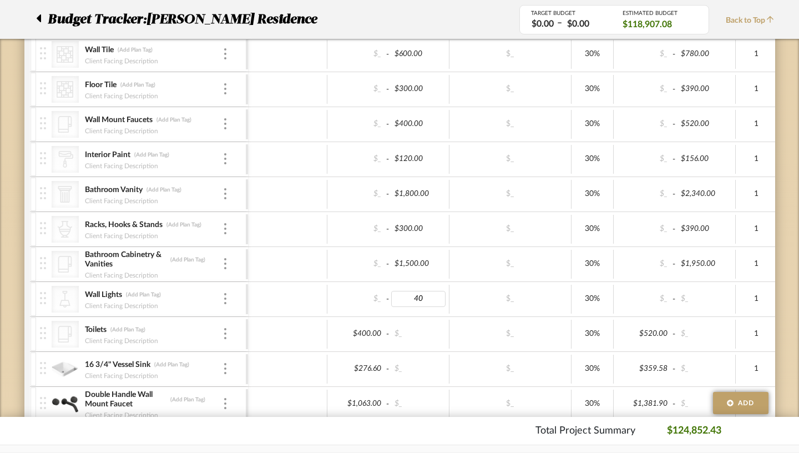
type input "4"
type input "600"
type input "500"
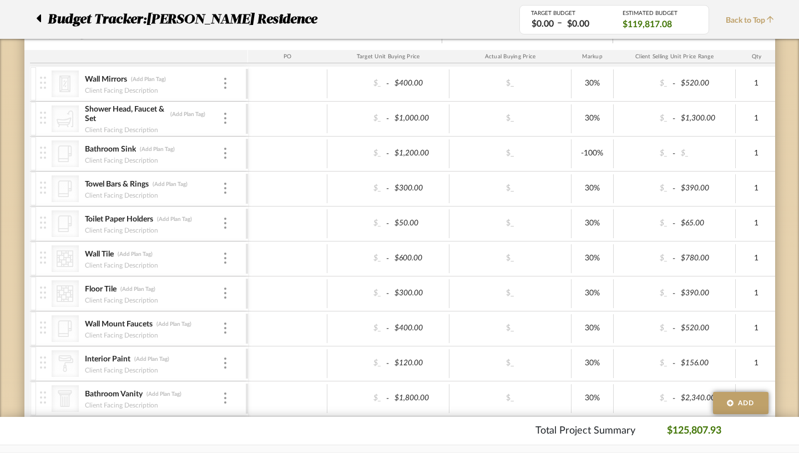
scroll to position [1683, 0]
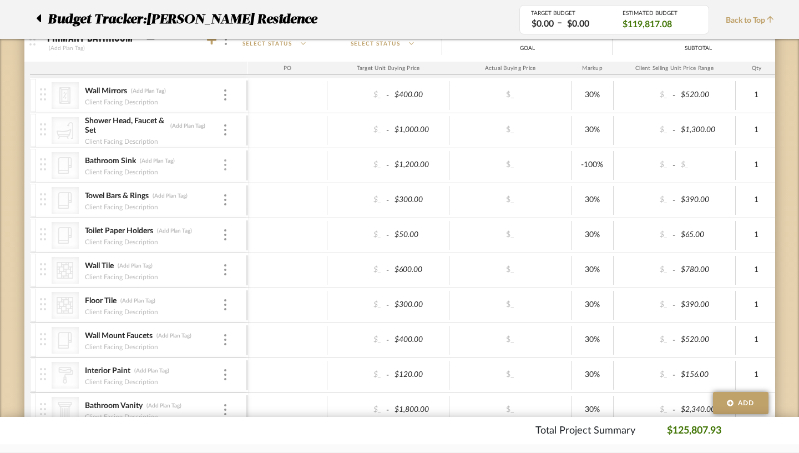
click at [224, 164] on img at bounding box center [225, 164] width 2 height 11
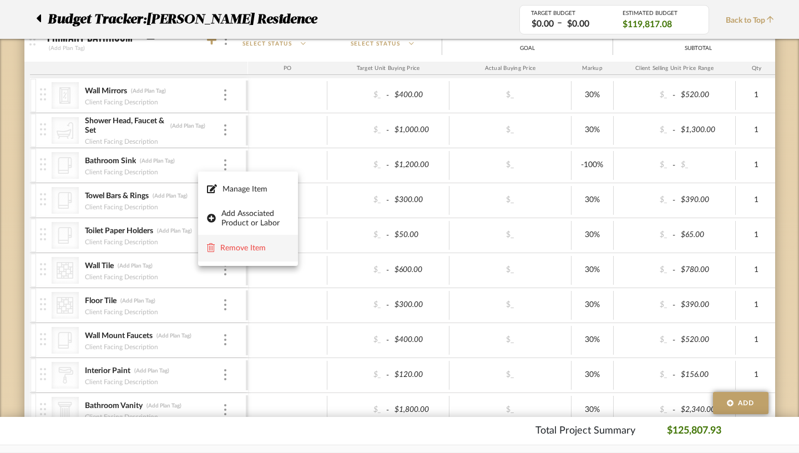
click at [230, 252] on span "Remove Item" at bounding box center [254, 247] width 69 height 9
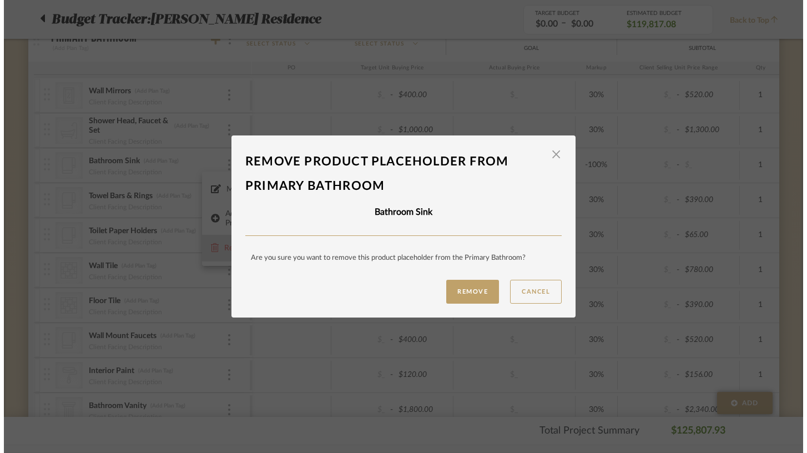
scroll to position [0, 0]
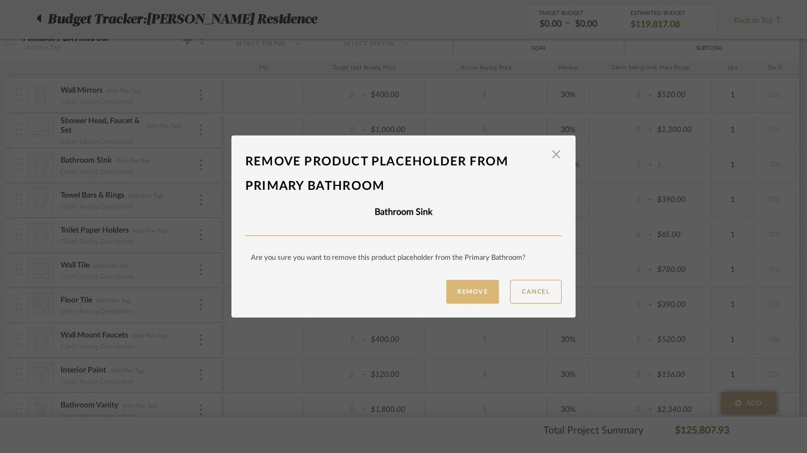
click at [468, 283] on button "Remove" at bounding box center [472, 292] width 53 height 24
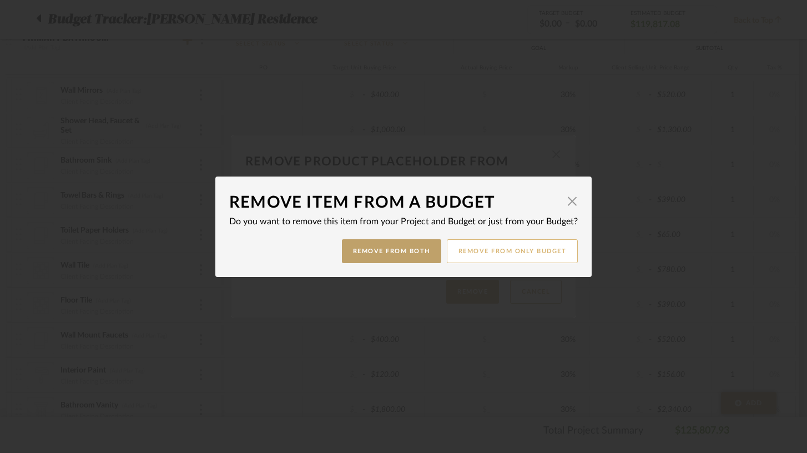
click at [487, 252] on button "Remove from only Budget" at bounding box center [512, 251] width 131 height 24
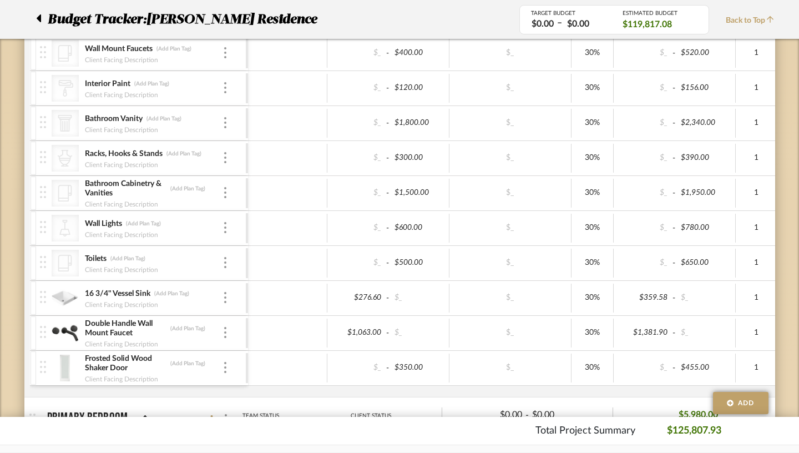
scroll to position [1935, 0]
type input "500"
click at [335, 333] on div "$1,063.00" at bounding box center [358, 332] width 54 height 16
type input "$1,200.00"
type input "1100"
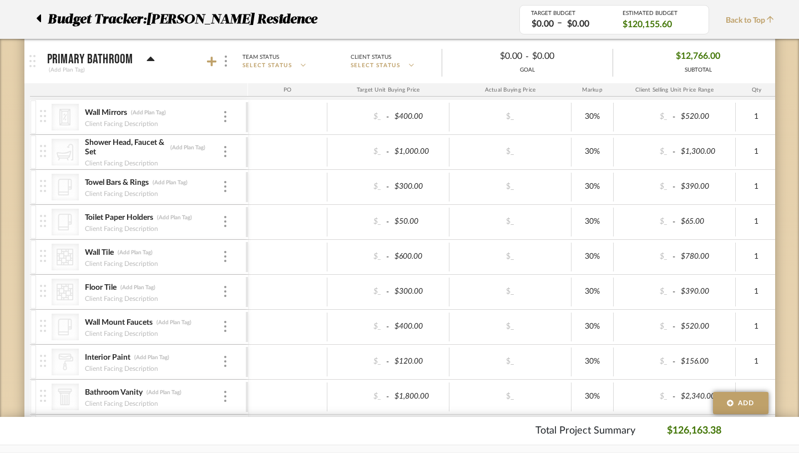
scroll to position [1658, 0]
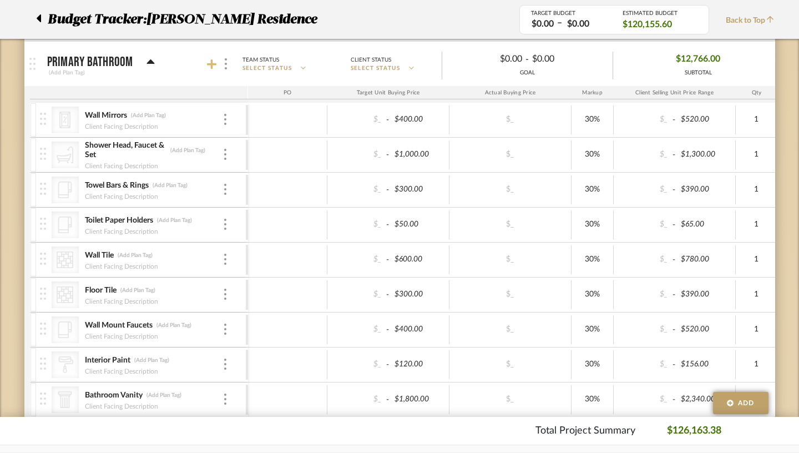
click at [207, 65] on icon at bounding box center [212, 64] width 10 height 11
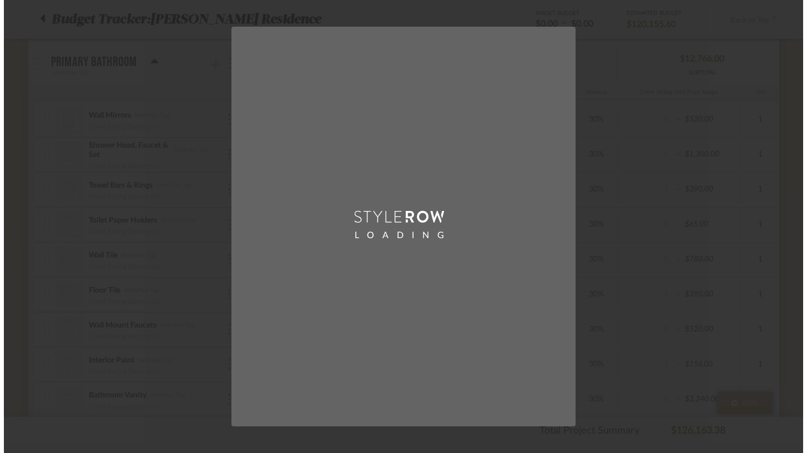
scroll to position [0, 0]
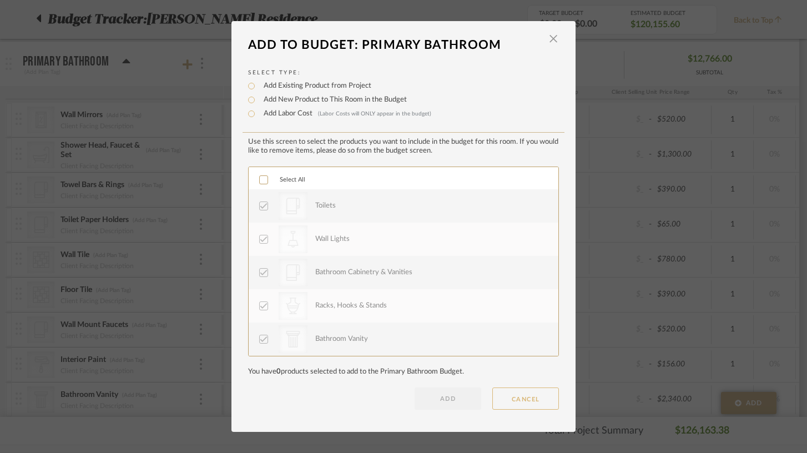
click at [536, 396] on button "CANCEL" at bounding box center [525, 398] width 67 height 22
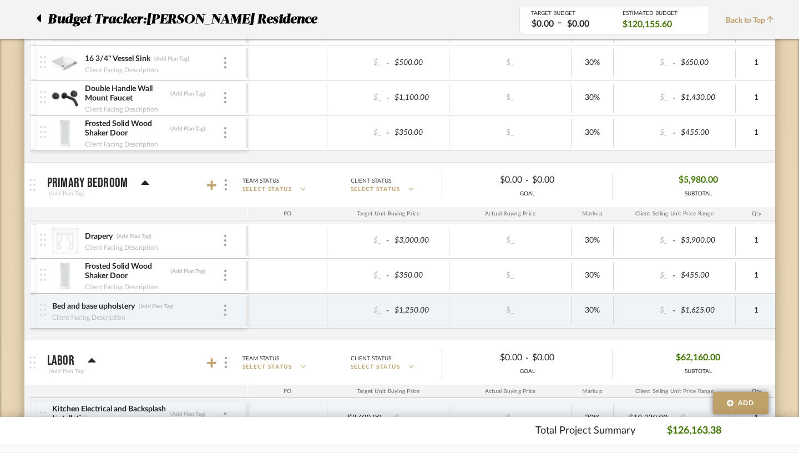
scroll to position [2171, 0]
click at [141, 179] on icon at bounding box center [145, 181] width 8 height 13
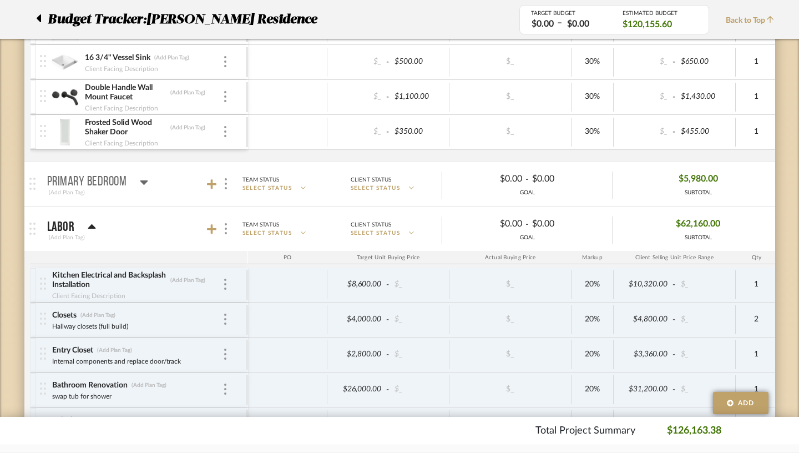
click at [140, 179] on icon at bounding box center [144, 181] width 8 height 13
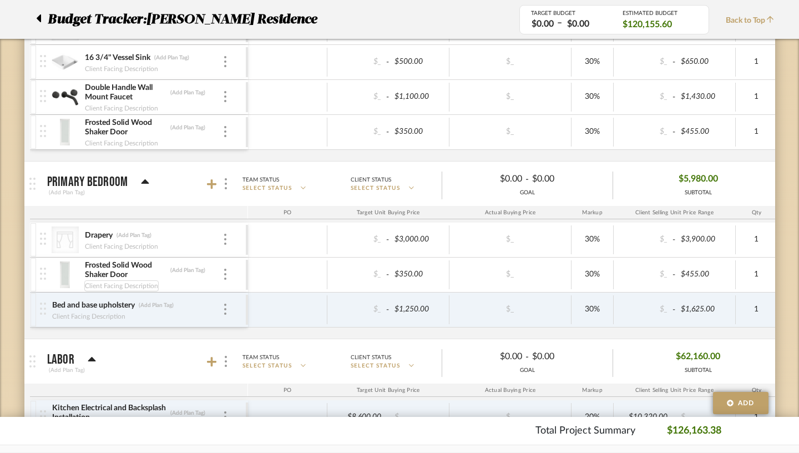
click at [110, 284] on div "Client Facing Description" at bounding box center [121, 285] width 74 height 11
type input "Closet door"
type input "Primary bed refinishing"
type input "Primary bedroom motorized"
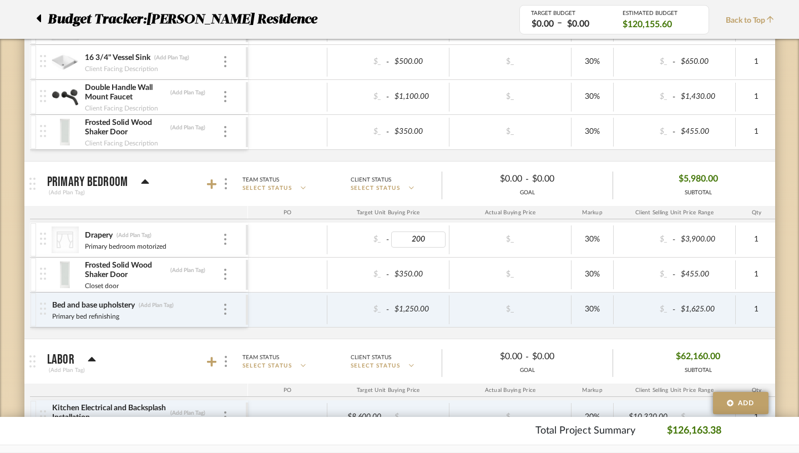
type input "2000"
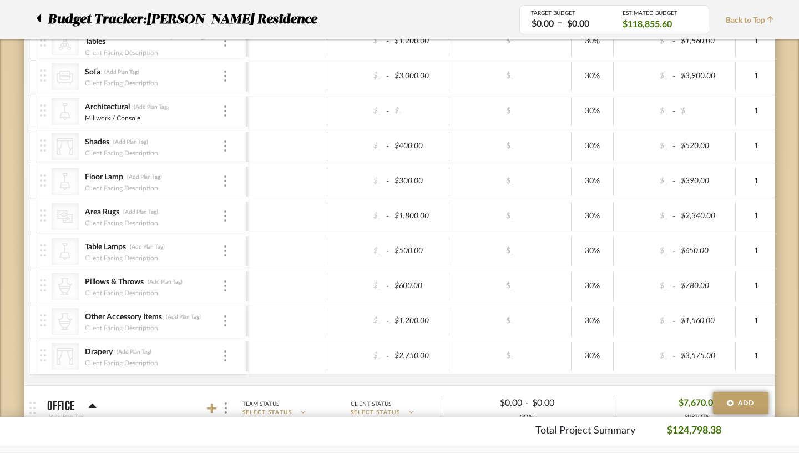
scroll to position [1101, 0]
click at [392, 150] on div "$400.00" at bounding box center [418, 147] width 54 height 16
type input "2750"
click at [391, 356] on div "$2,750.00" at bounding box center [418, 357] width 54 height 16
type input "400"
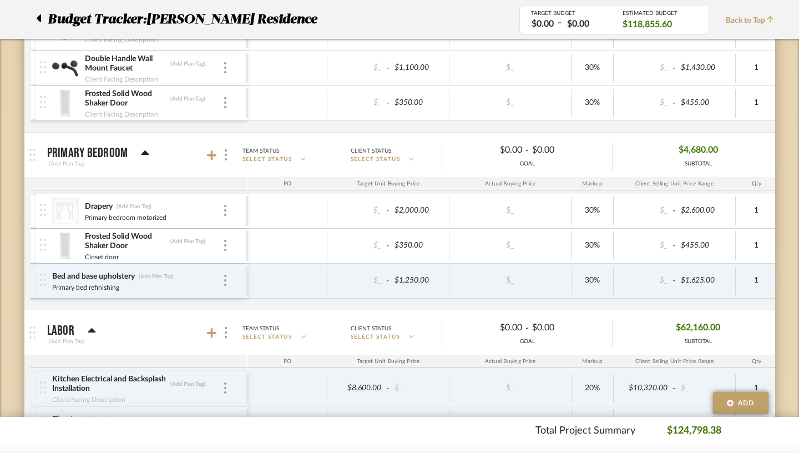
scroll to position [2201, 0]
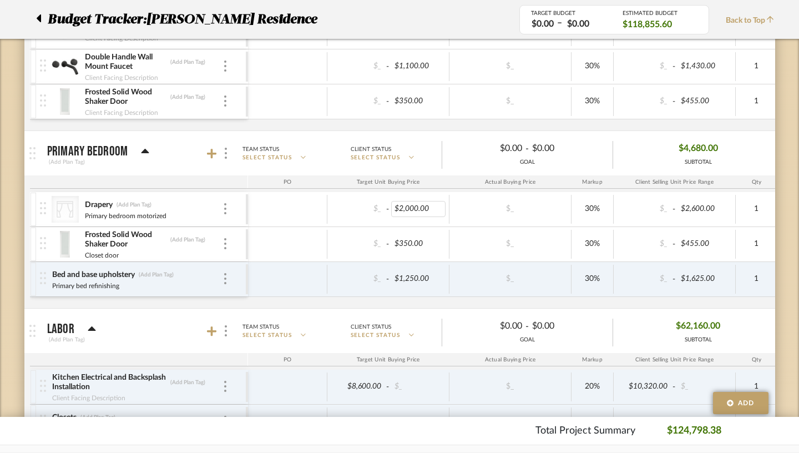
click at [391, 206] on div "$2,000.00" at bounding box center [418, 209] width 54 height 16
type input "400"
click at [207, 157] on icon at bounding box center [212, 153] width 10 height 11
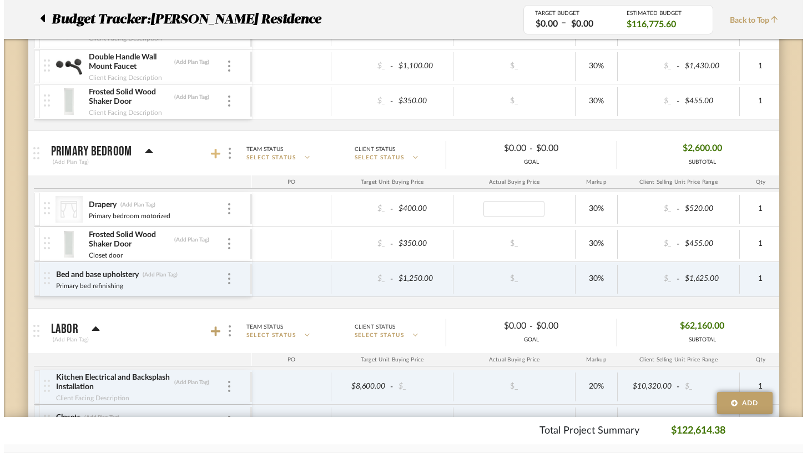
scroll to position [0, 0]
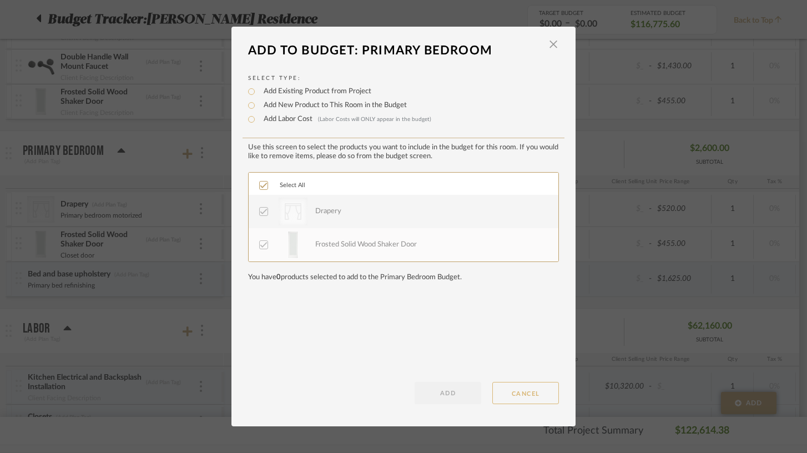
click at [516, 395] on button "CANCEL" at bounding box center [525, 393] width 67 height 22
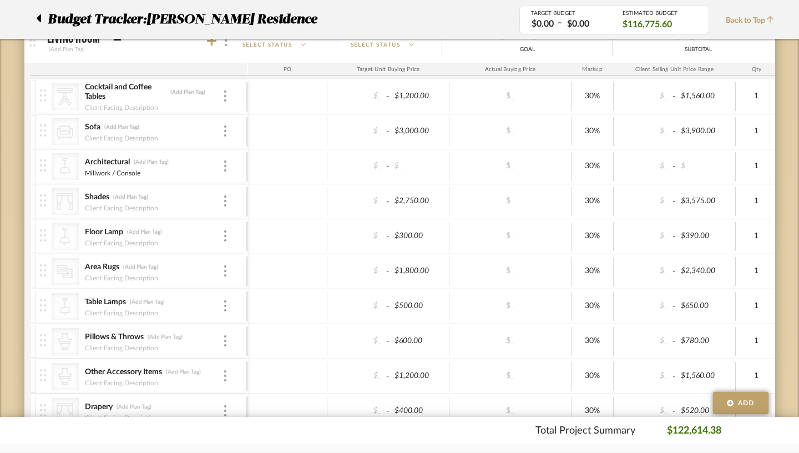
scroll to position [1046, 0]
click at [224, 204] on img at bounding box center [225, 201] width 2 height 11
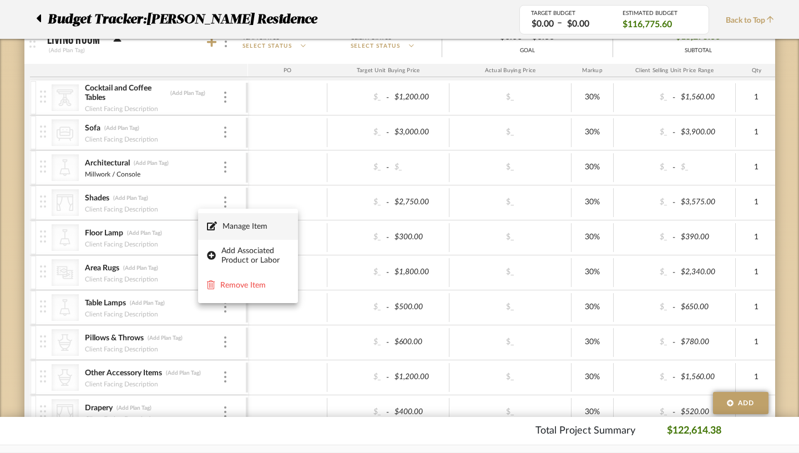
click at [231, 226] on span "Manage Item" at bounding box center [255, 225] width 67 height 9
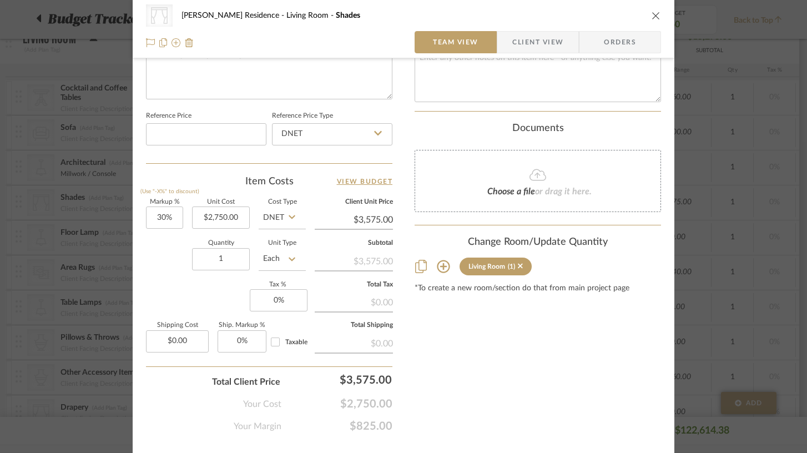
scroll to position [540, 0]
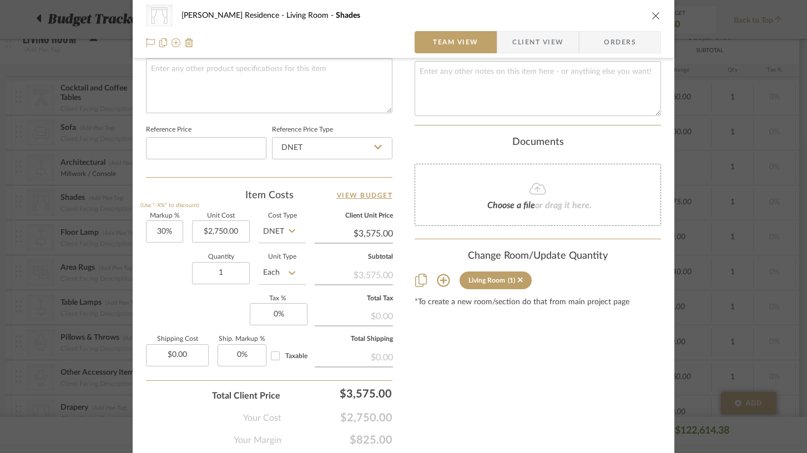
click at [437, 274] on icon at bounding box center [443, 280] width 13 height 13
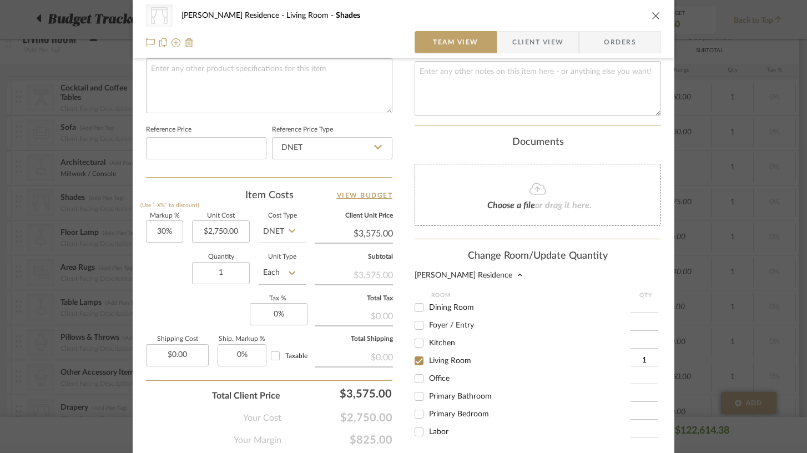
click at [416, 389] on input "Primary Bathroom" at bounding box center [419, 396] width 18 height 18
checkbox input "true"
type input "1"
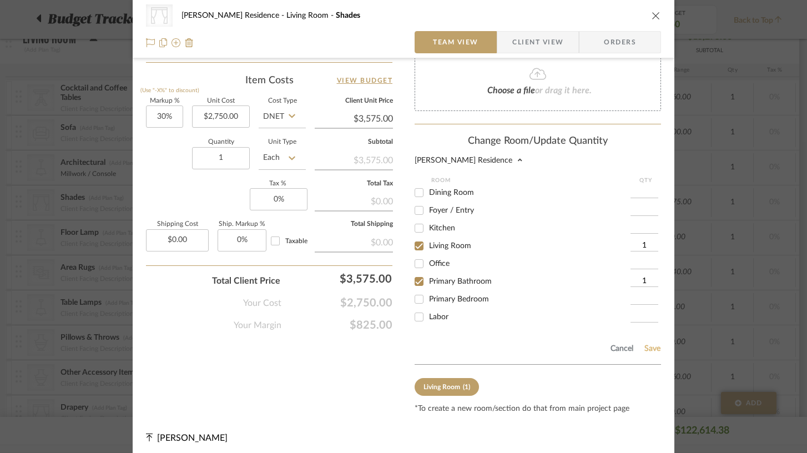
click at [651, 344] on button "Save" at bounding box center [652, 348] width 17 height 9
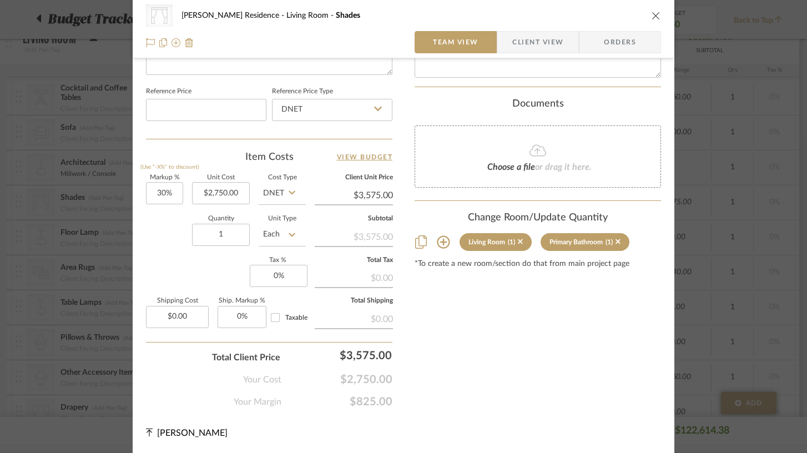
scroll to position [576, 0]
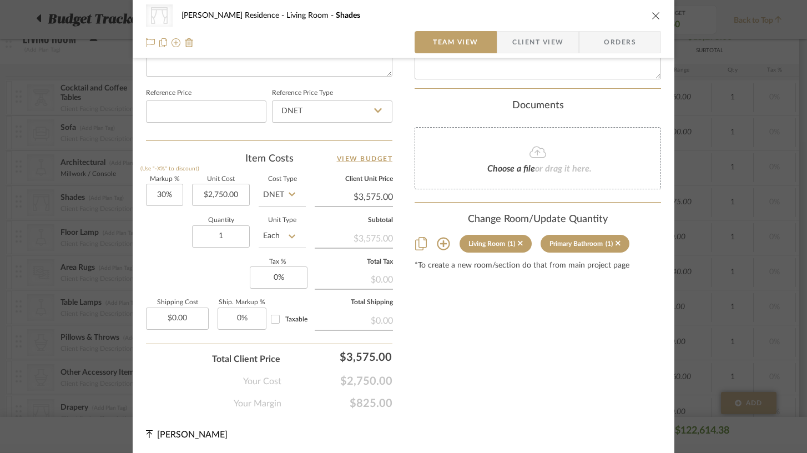
click at [651, 13] on icon "close" at bounding box center [655, 15] width 9 height 9
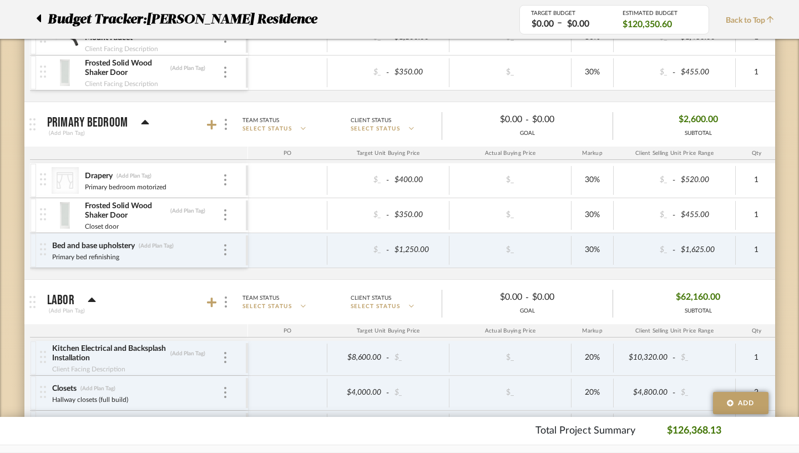
scroll to position [2261, 0]
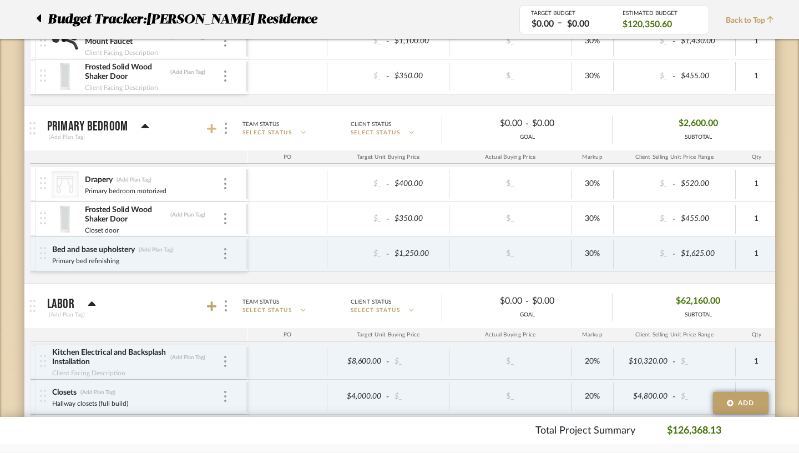
click at [207, 127] on icon at bounding box center [212, 128] width 10 height 11
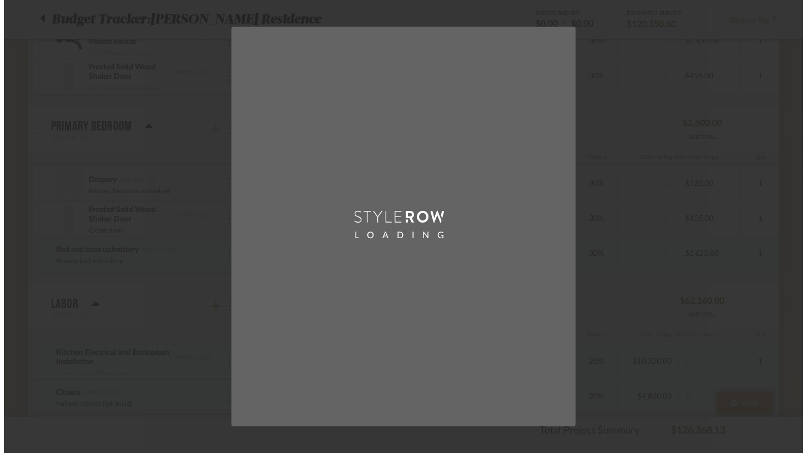
scroll to position [0, 0]
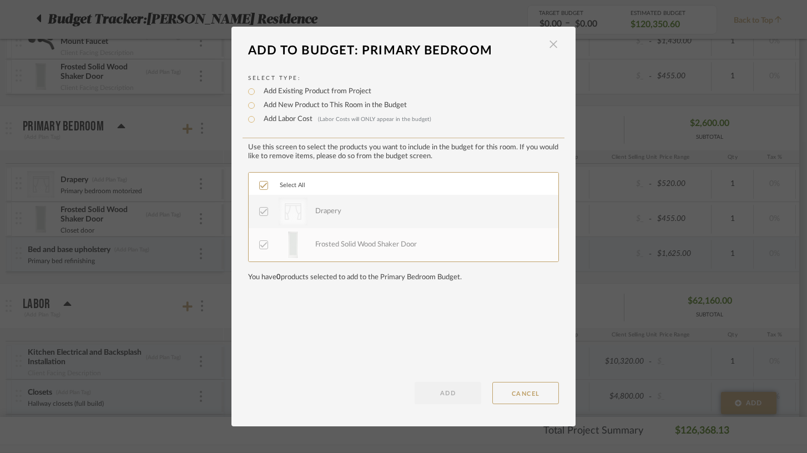
click at [549, 48] on span "button" at bounding box center [553, 44] width 22 height 22
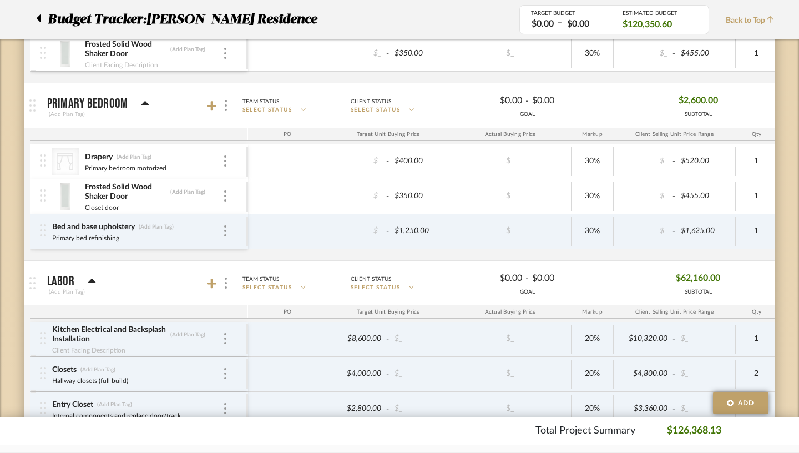
scroll to position [2268, 0]
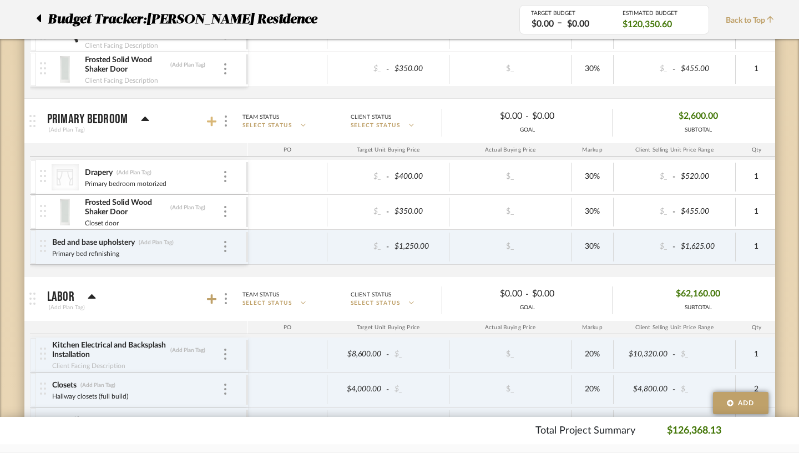
click at [207, 122] on icon at bounding box center [212, 122] width 10 height 10
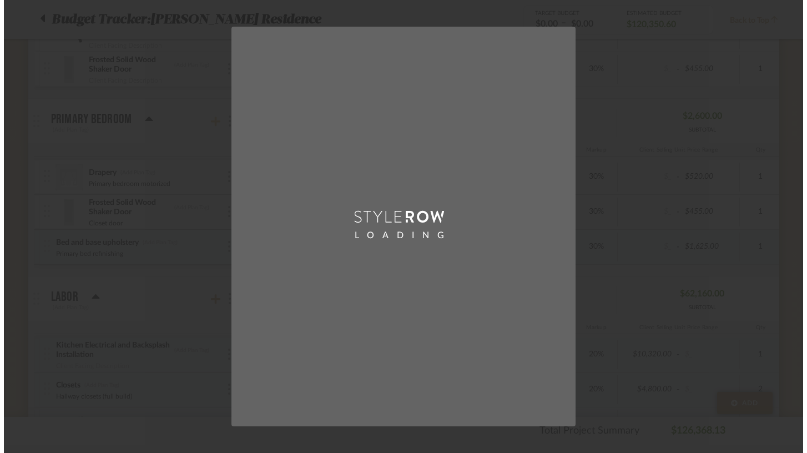
scroll to position [0, 0]
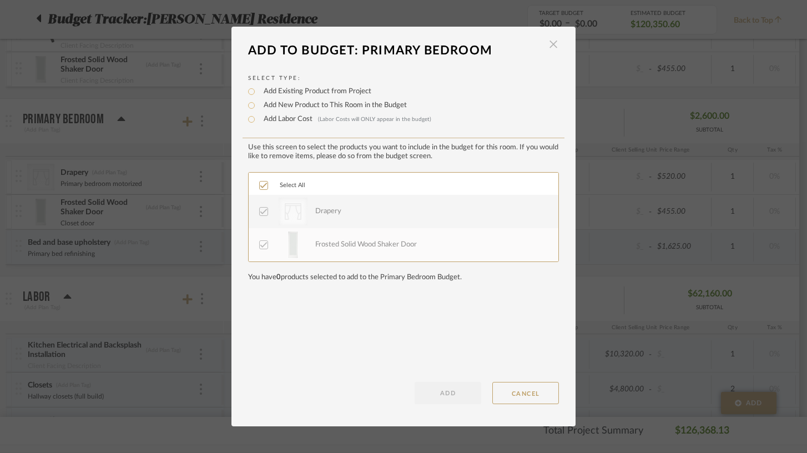
click at [548, 45] on span "button" at bounding box center [553, 44] width 22 height 22
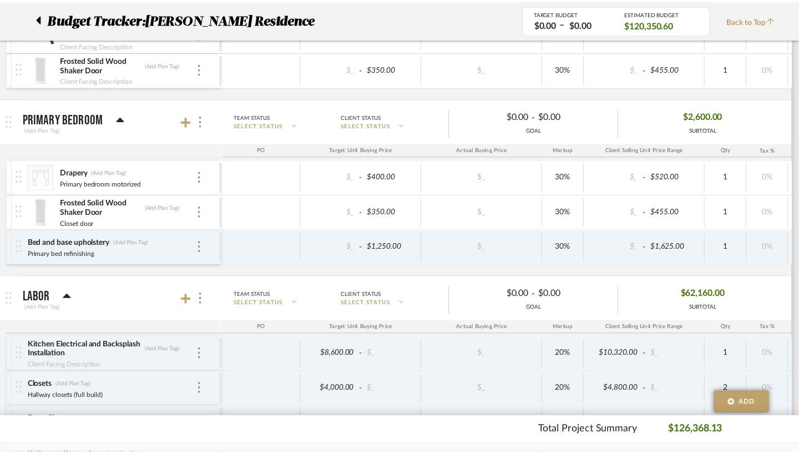
scroll to position [2268, 0]
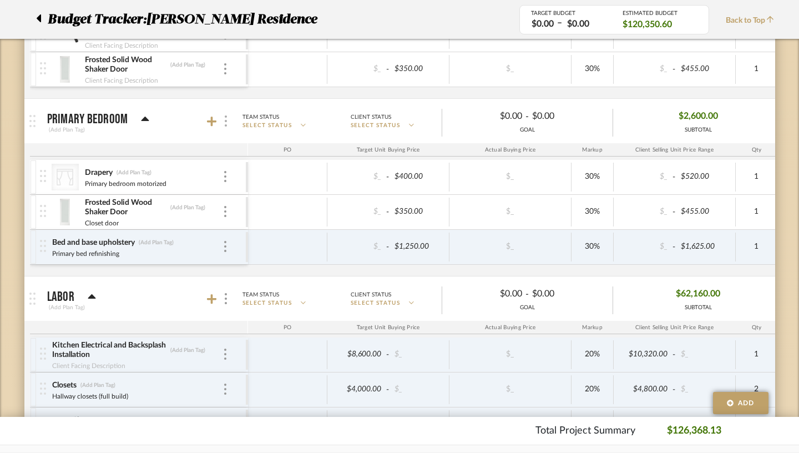
click at [225, 122] on img at bounding box center [226, 120] width 2 height 11
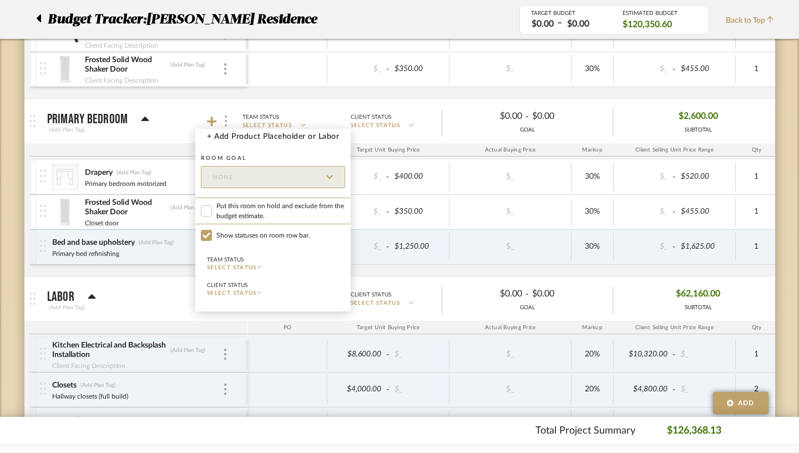
click at [200, 122] on div at bounding box center [399, 226] width 799 height 453
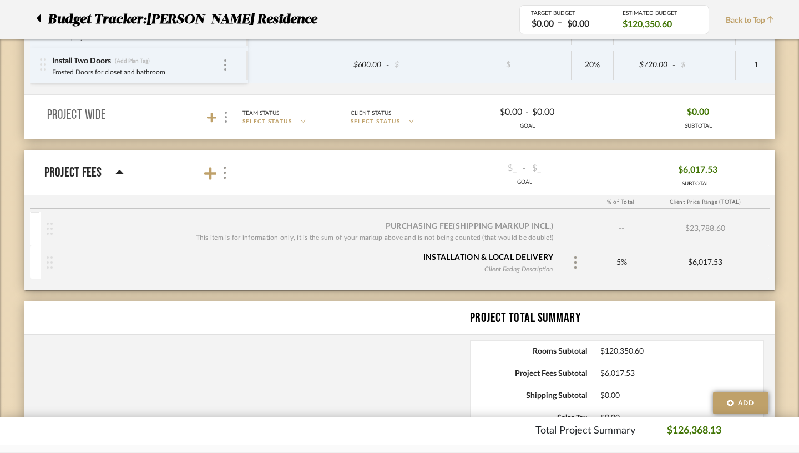
scroll to position [2733, 0]
click at [634, 264] on div "5%" at bounding box center [622, 262] width 36 height 16
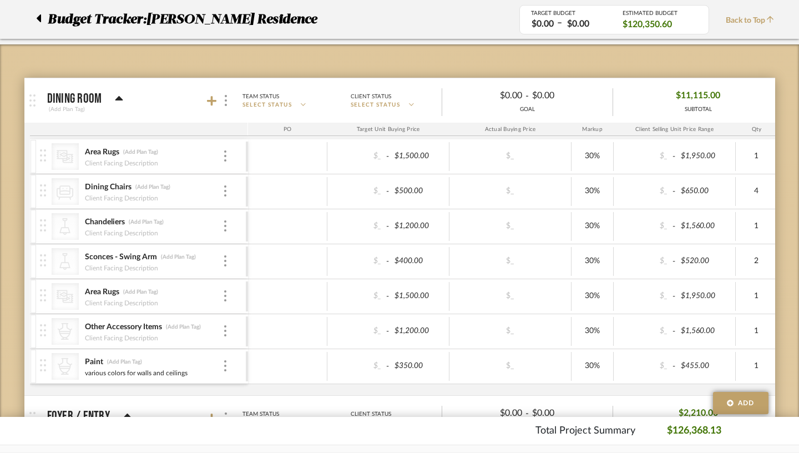
scroll to position [0, 0]
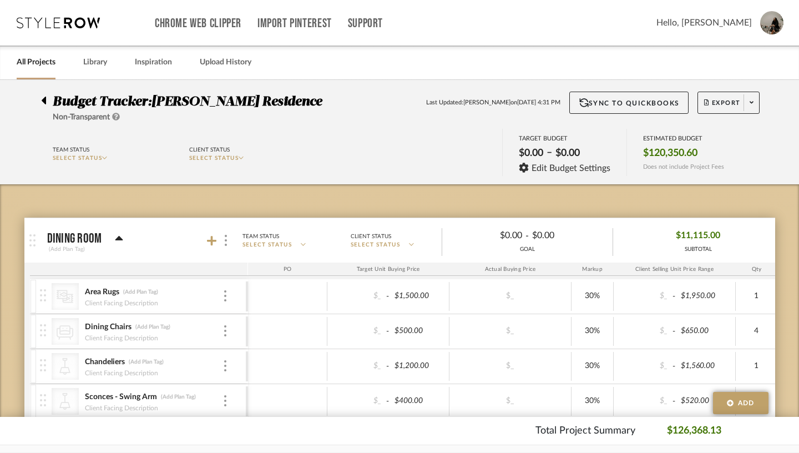
click at [42, 63] on link "All Projects" at bounding box center [36, 62] width 39 height 15
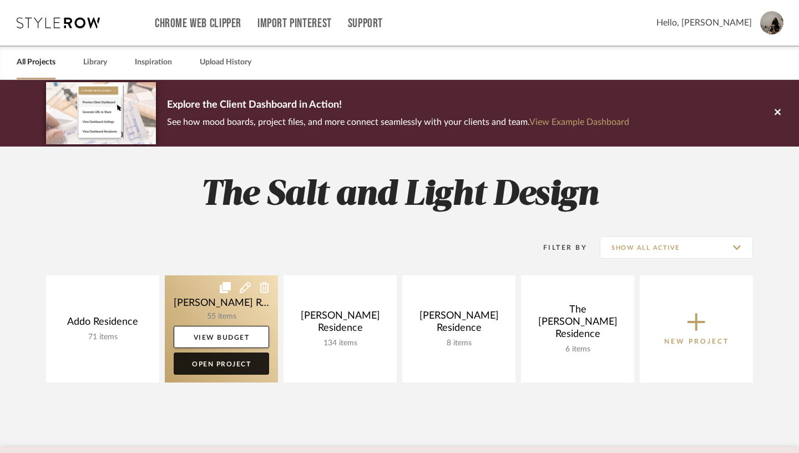
click at [215, 367] on link "Open Project" at bounding box center [221, 363] width 95 height 22
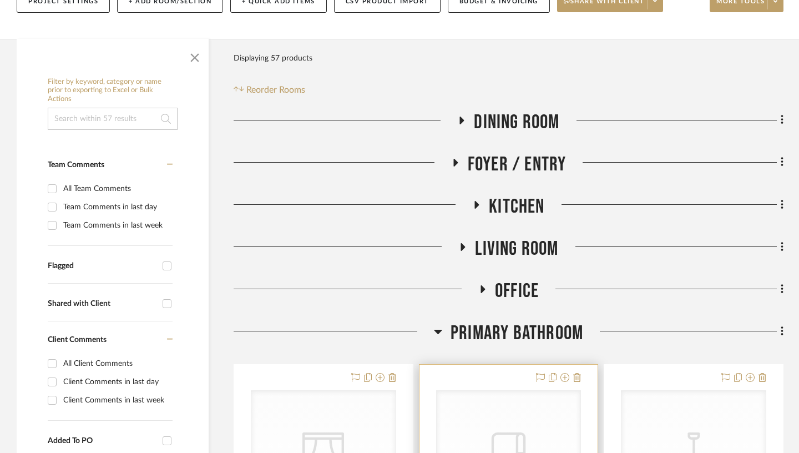
scroll to position [180, 0]
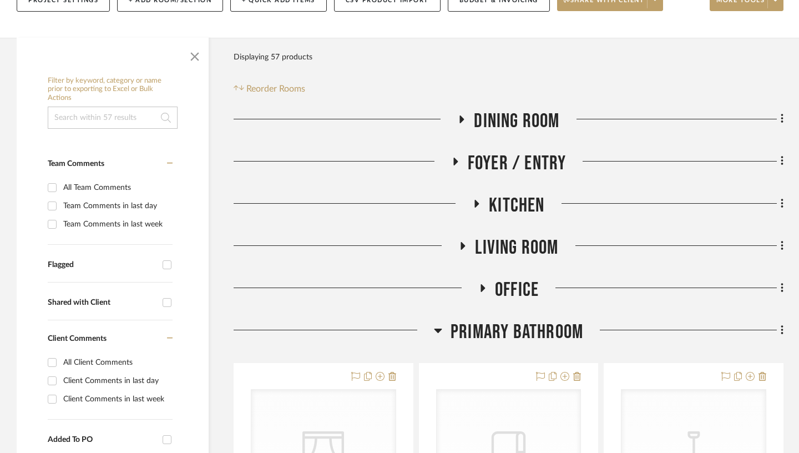
click at [439, 328] on icon at bounding box center [438, 330] width 8 height 4
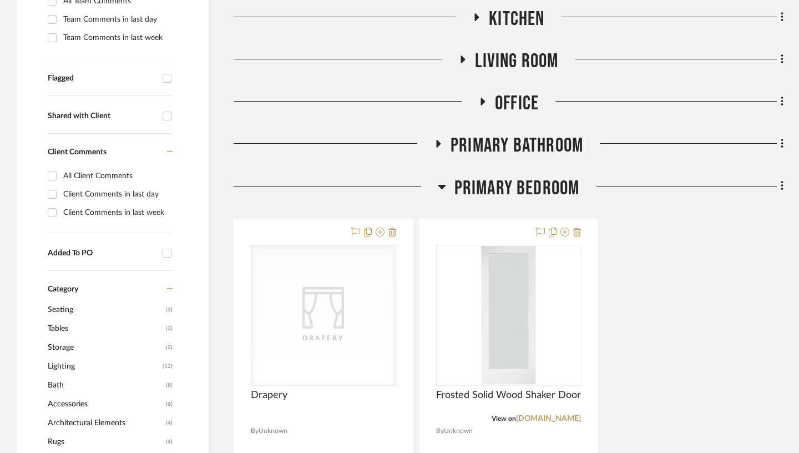
scroll to position [371, 0]
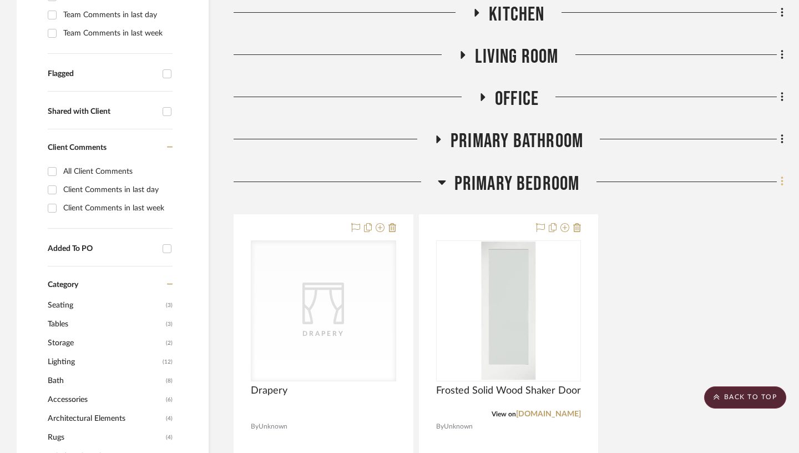
click at [781, 175] on icon at bounding box center [782, 181] width 3 height 12
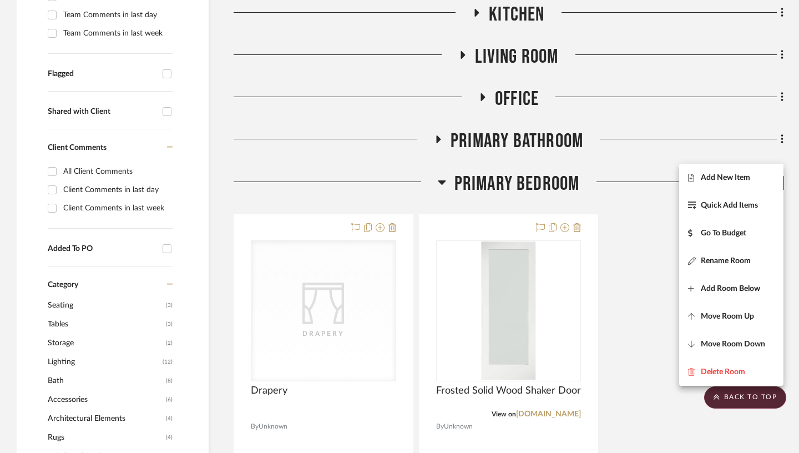
click at [641, 245] on div at bounding box center [399, 226] width 799 height 453
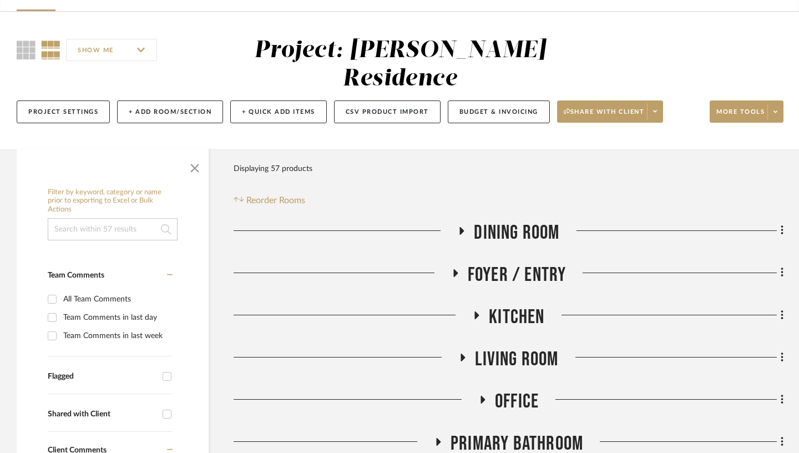
scroll to position [77, 0]
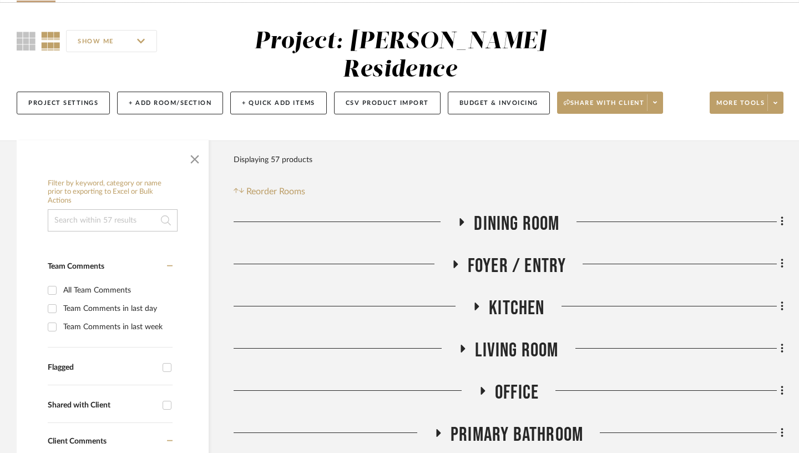
click at [459, 345] on icon at bounding box center [462, 349] width 13 height 8
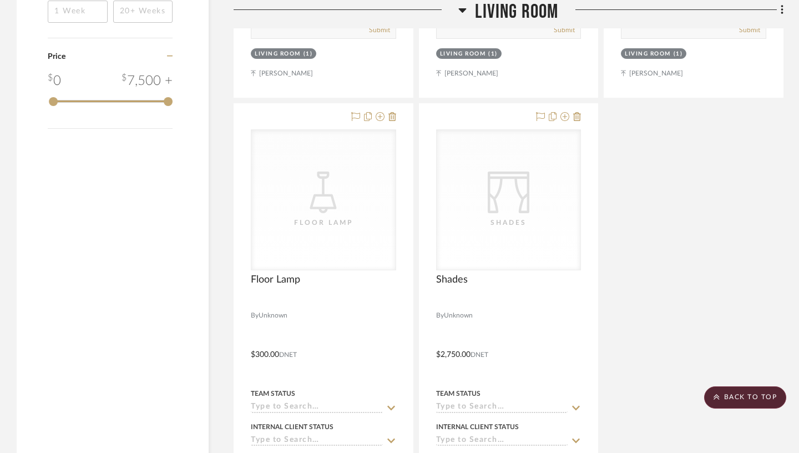
scroll to position [1342, 0]
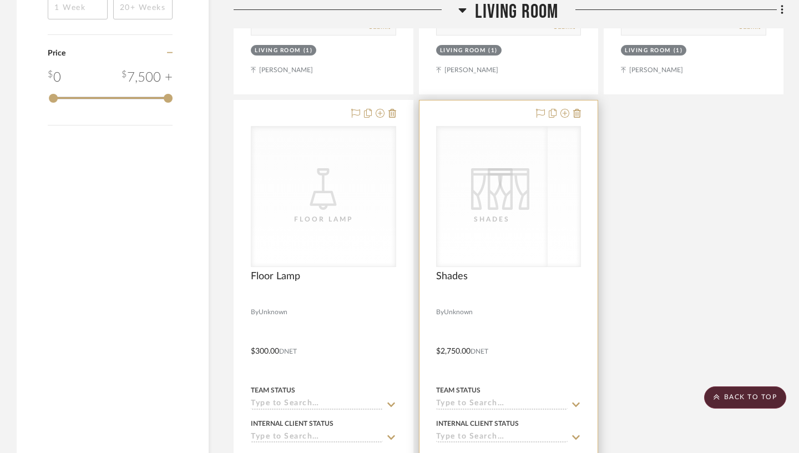
click at [528, 206] on div "CategoryIconFabrics Created with Sketch. Shades" at bounding box center [492, 197] width 111 height 140
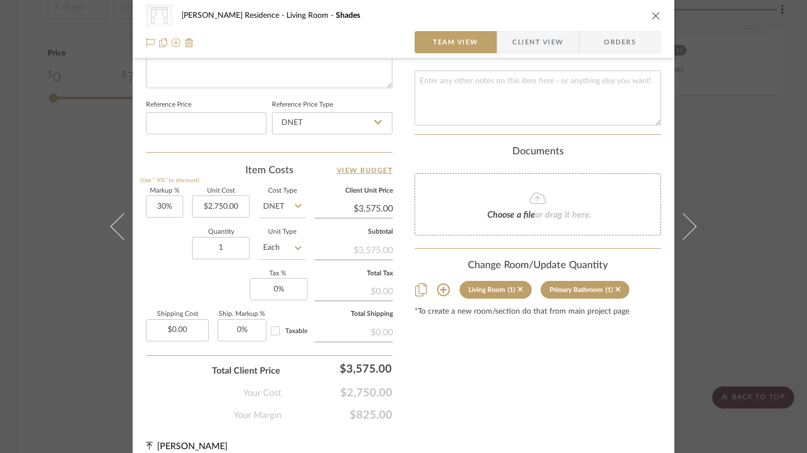
scroll to position [569, 0]
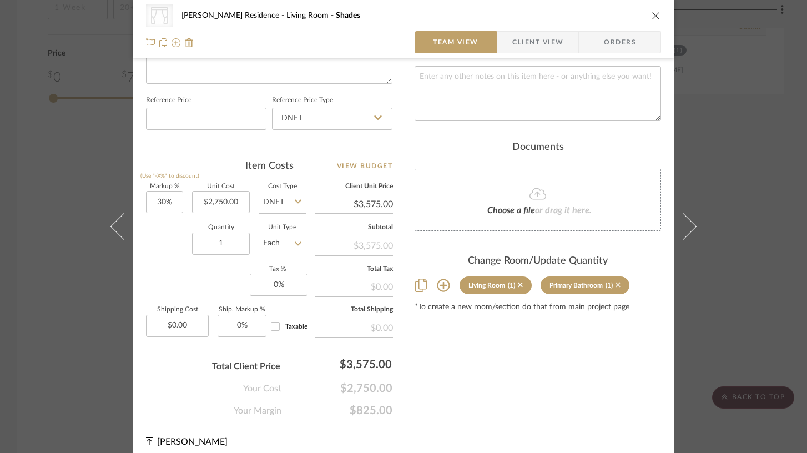
click at [615, 282] on icon at bounding box center [617, 284] width 5 height 5
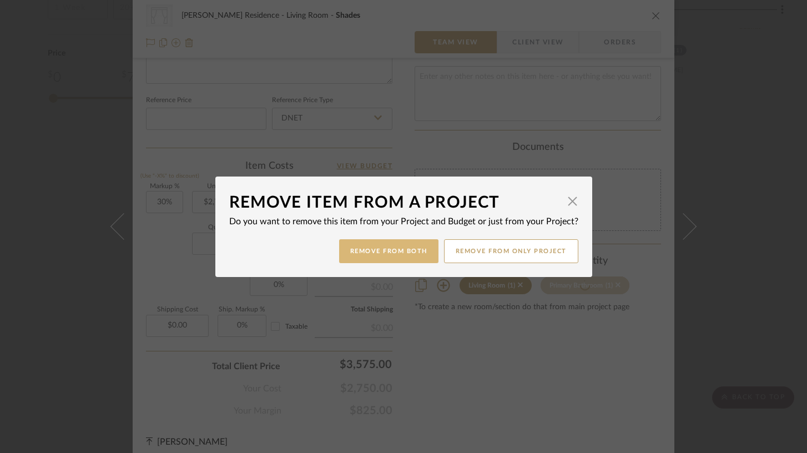
click at [416, 252] on button "Remove from Both" at bounding box center [388, 251] width 99 height 24
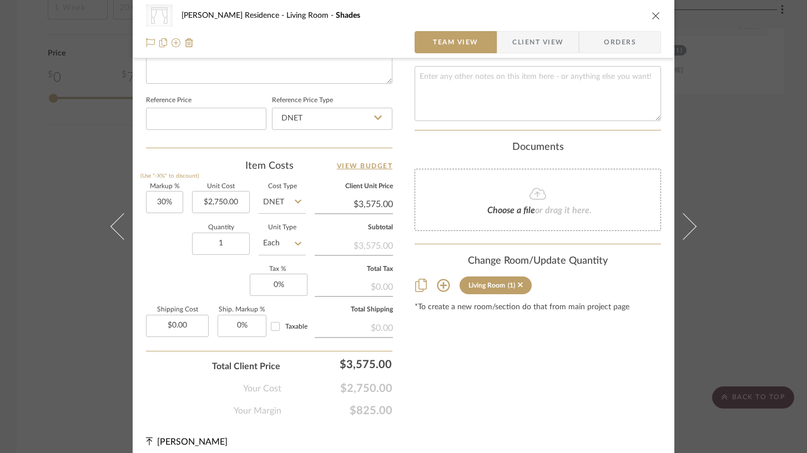
click at [440, 279] on icon at bounding box center [443, 285] width 13 height 13
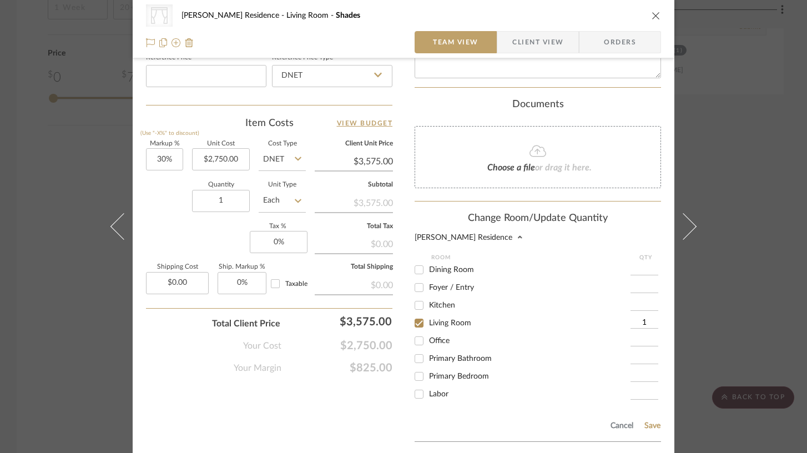
scroll to position [614, 0]
click at [416, 367] on input "Primary Bedroom" at bounding box center [419, 375] width 18 height 18
checkbox input "true"
type input "1"
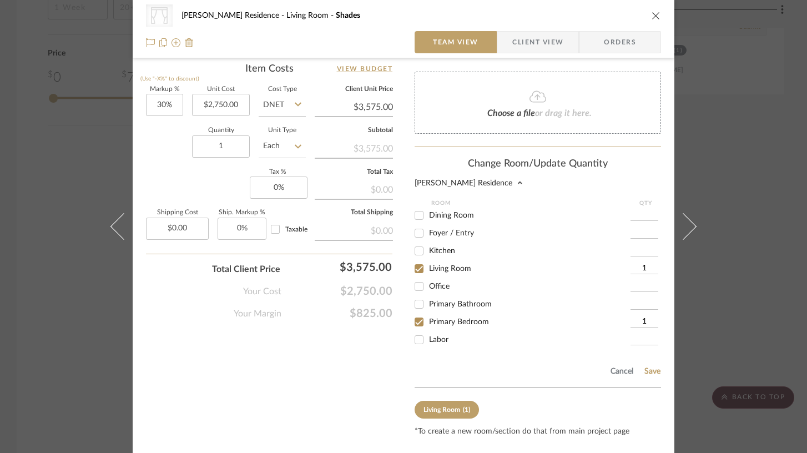
scroll to position [687, 0]
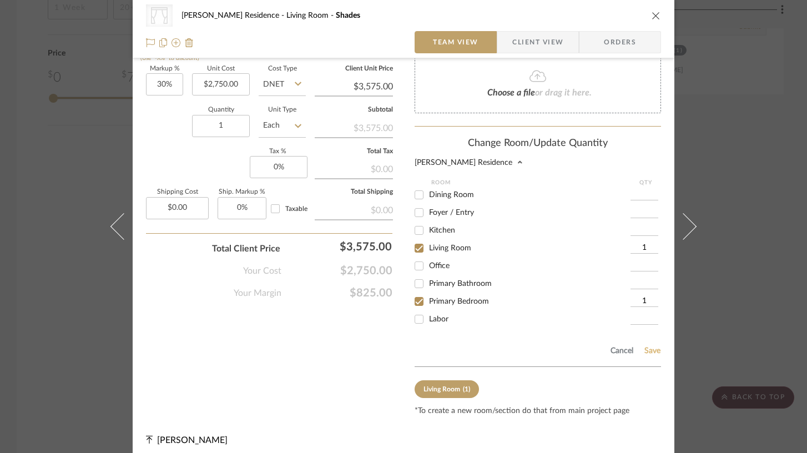
click at [649, 348] on button "Save" at bounding box center [652, 350] width 17 height 9
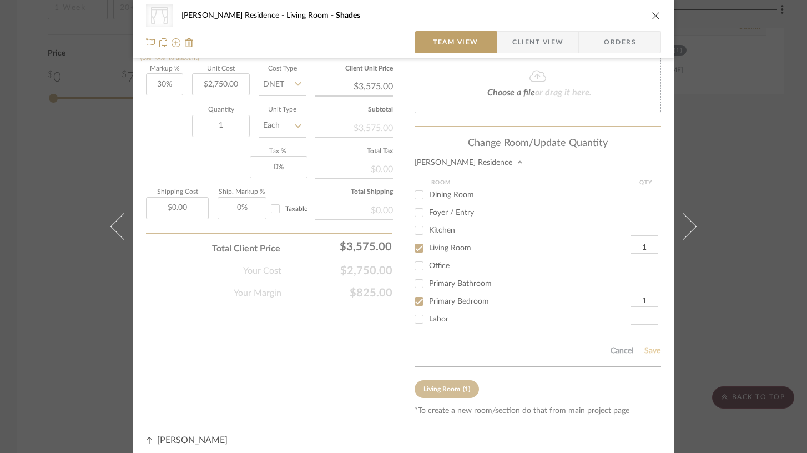
scroll to position [576, 0]
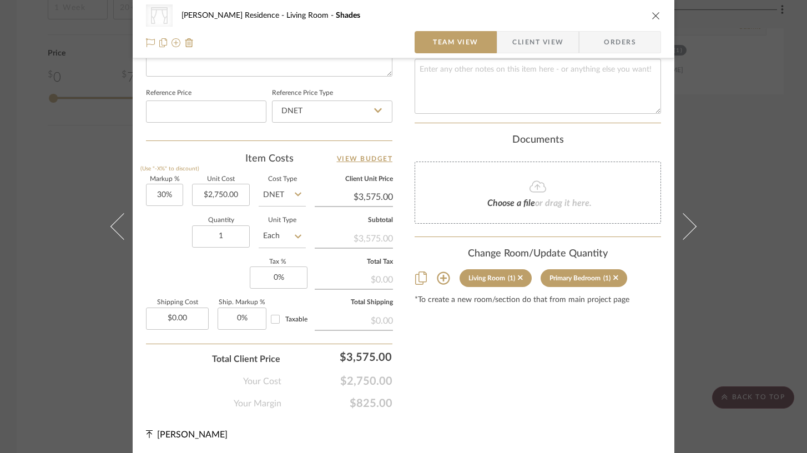
click at [652, 13] on icon "close" at bounding box center [655, 15] width 9 height 9
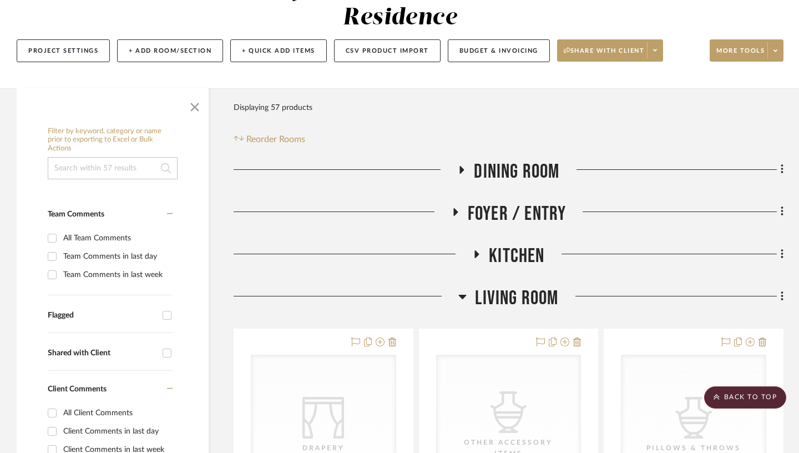
scroll to position [0, 0]
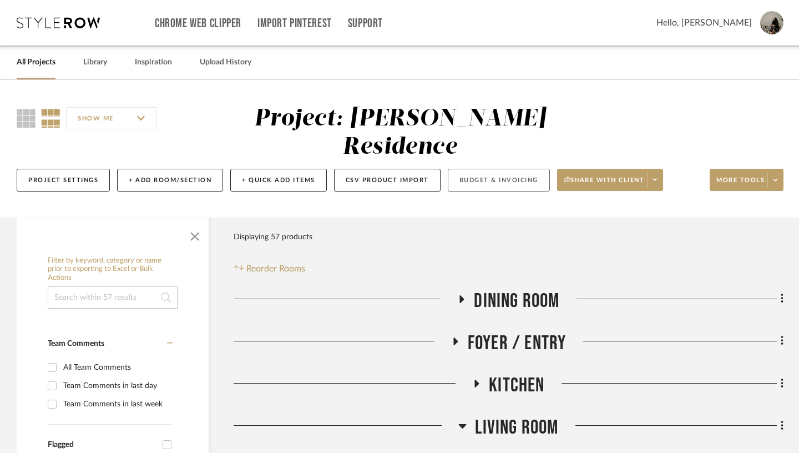
click at [489, 169] on button "Budget & Invoicing" at bounding box center [499, 180] width 102 height 23
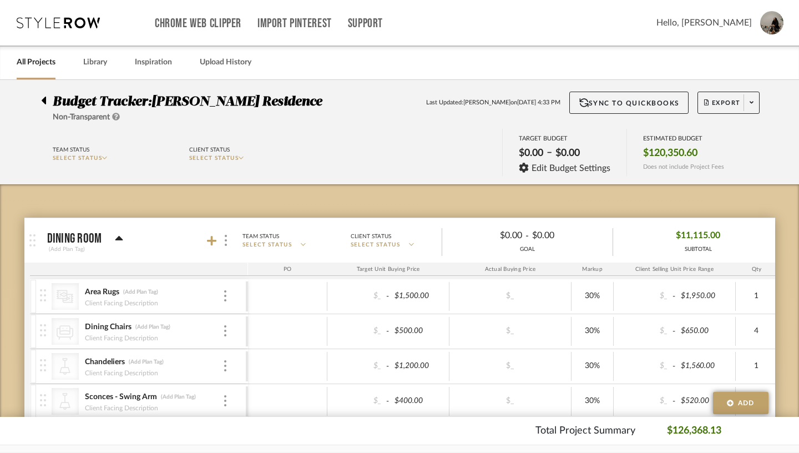
click at [115, 240] on icon at bounding box center [119, 238] width 8 height 4
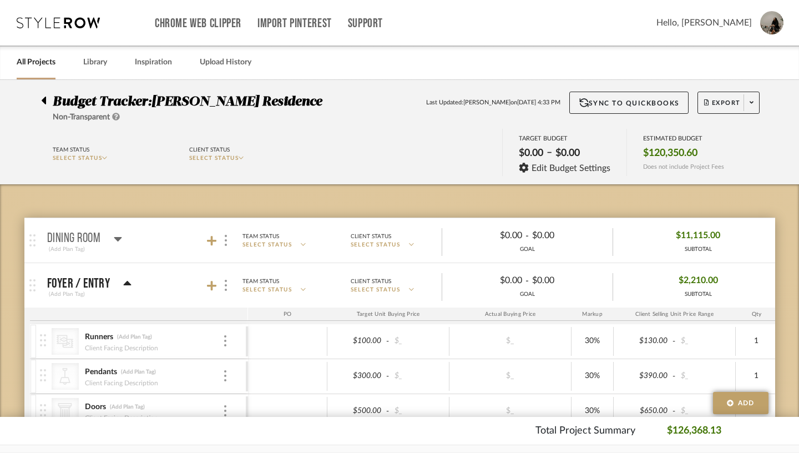
click at [123, 283] on icon at bounding box center [127, 283] width 8 height 4
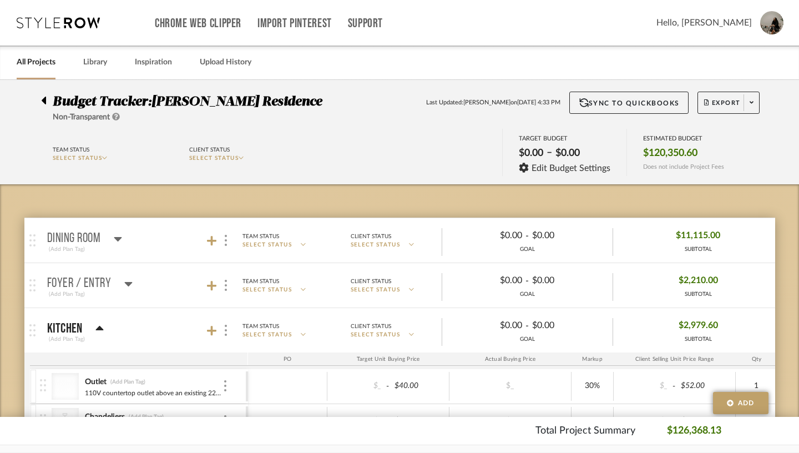
click at [96, 329] on icon at bounding box center [100, 328] width 8 height 4
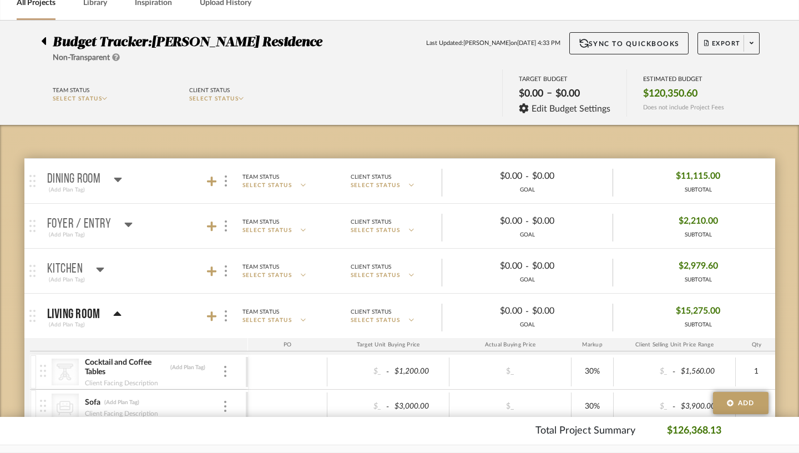
scroll to position [99, 0]
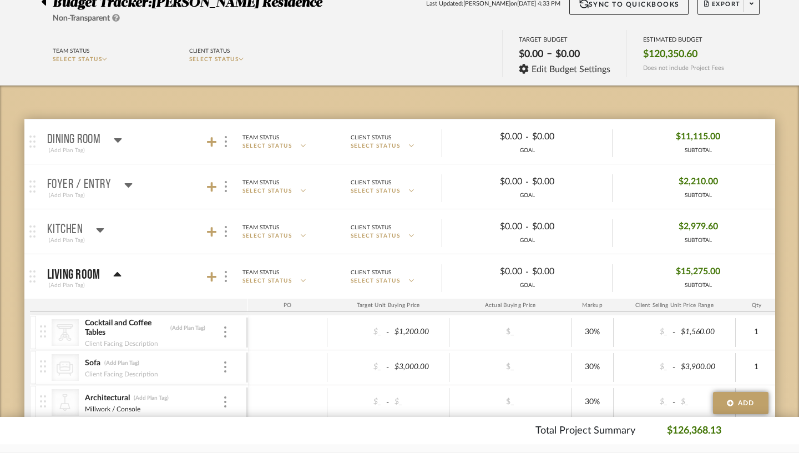
click at [113, 276] on icon at bounding box center [117, 274] width 8 height 13
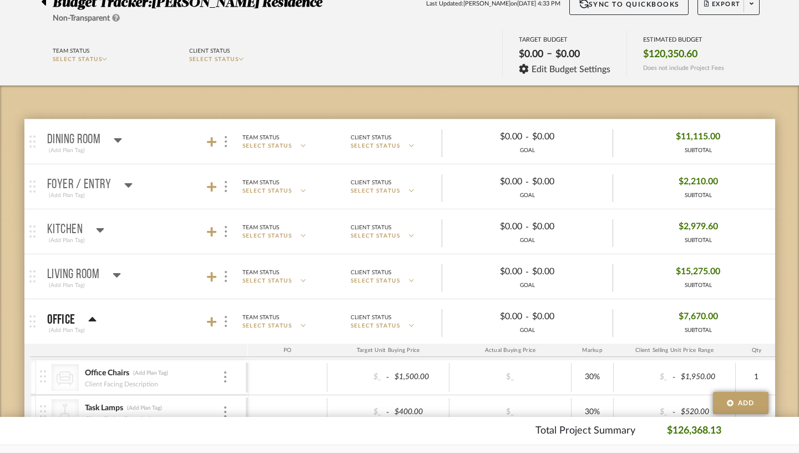
click at [89, 319] on icon at bounding box center [93, 319] width 8 height 4
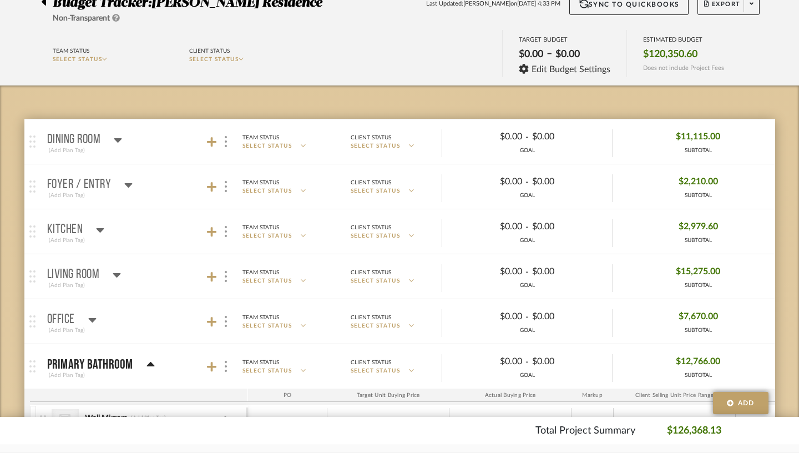
click at [128, 363] on mat-panel-title "Primary Bathroom (Add Plan Tag)" at bounding box center [144, 366] width 195 height 27
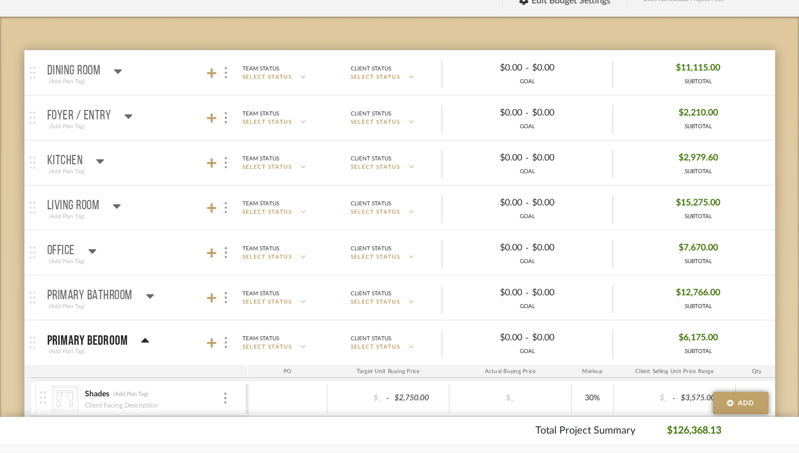
scroll to position [273, 0]
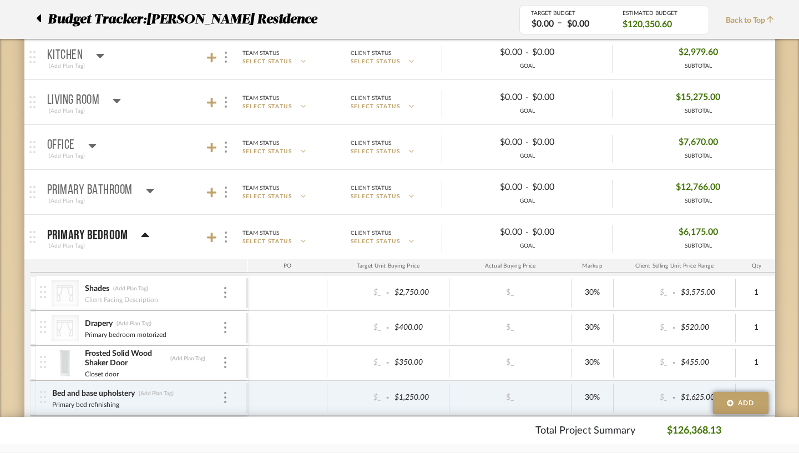
click at [141, 234] on icon at bounding box center [145, 234] width 8 height 4
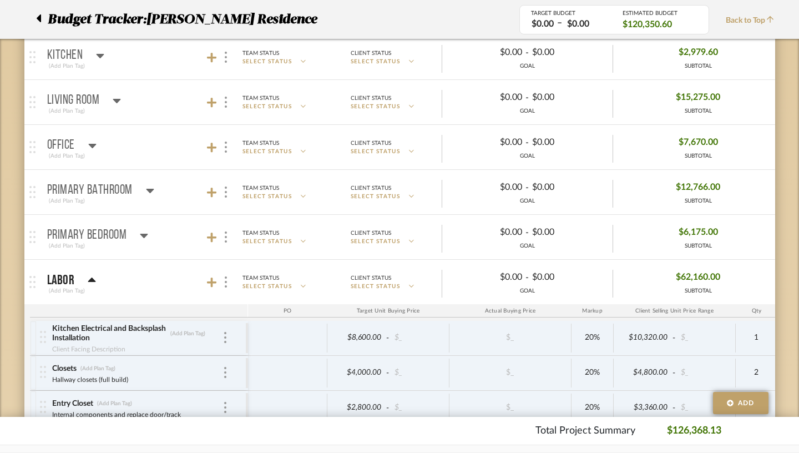
click at [146, 193] on icon at bounding box center [150, 190] width 8 height 13
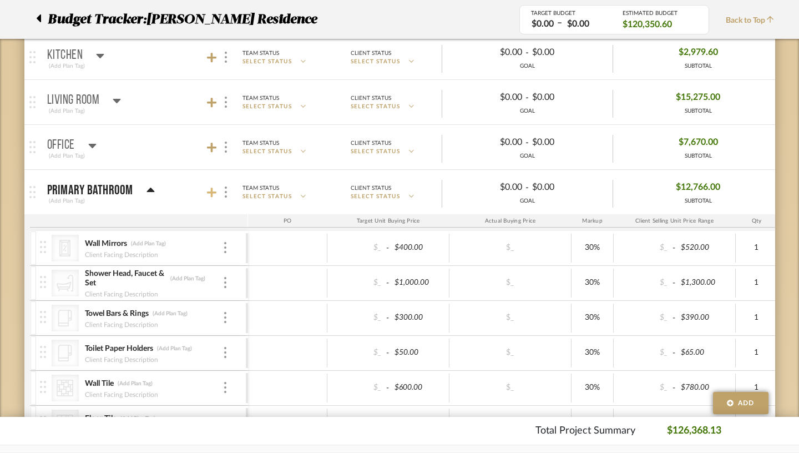
click at [207, 194] on icon at bounding box center [212, 192] width 10 height 11
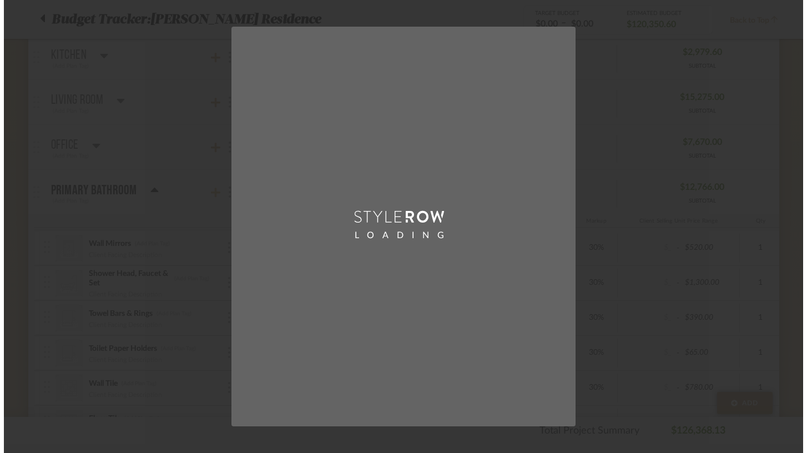
scroll to position [0, 0]
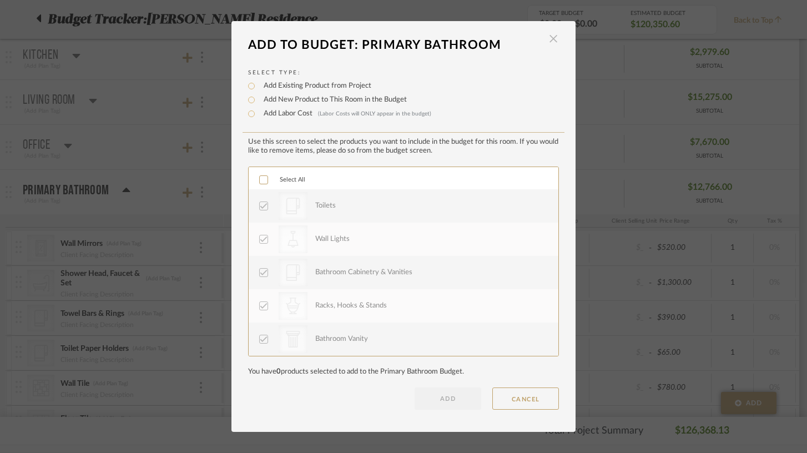
click at [548, 38] on span "button" at bounding box center [553, 39] width 22 height 22
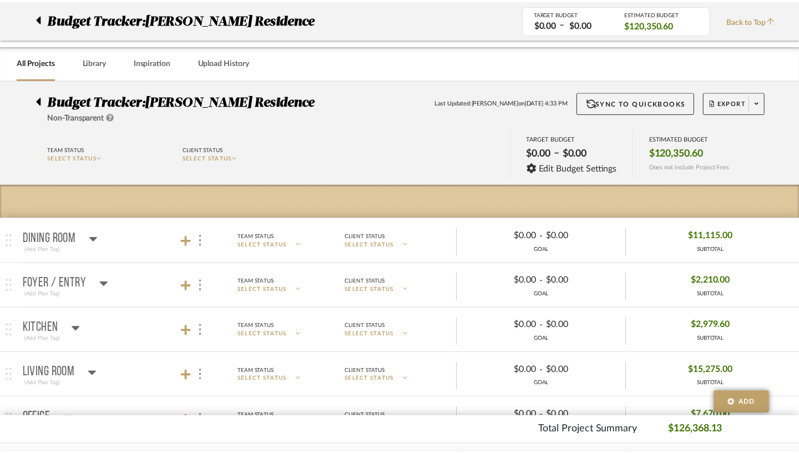
scroll to position [273, 0]
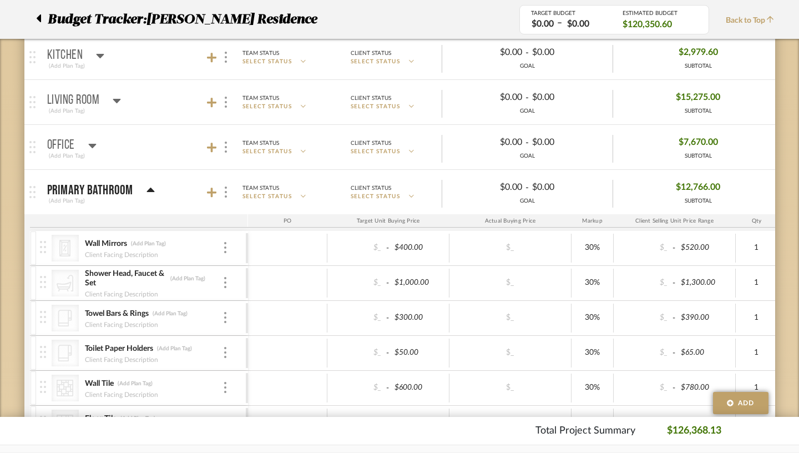
click at [38, 17] on icon at bounding box center [39, 18] width 4 height 8
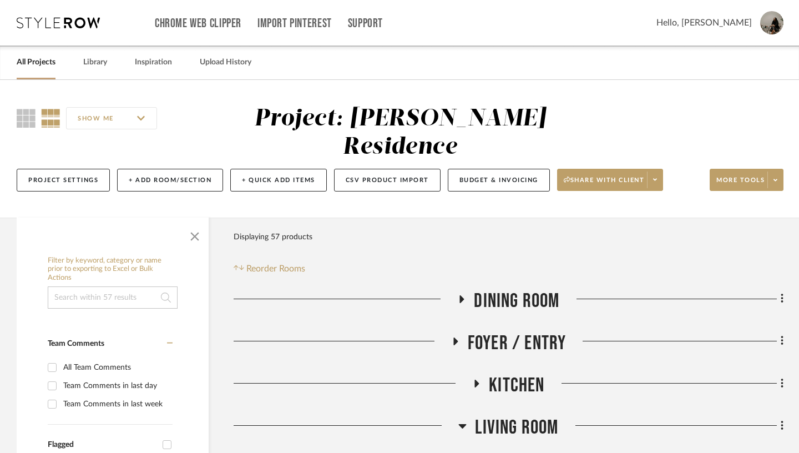
click at [465, 419] on icon at bounding box center [462, 425] width 8 height 13
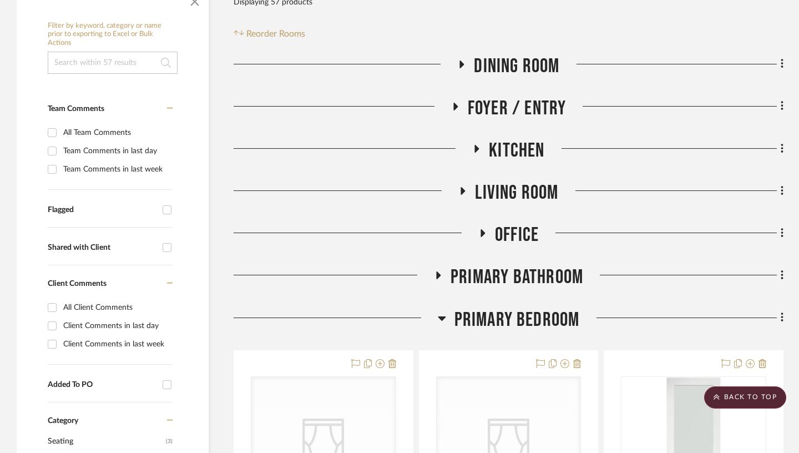
scroll to position [214, 0]
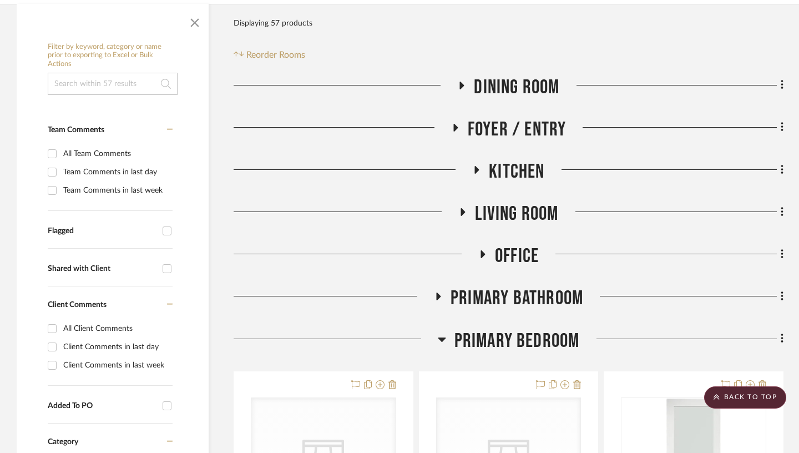
click at [462, 208] on icon at bounding box center [463, 212] width 4 height 8
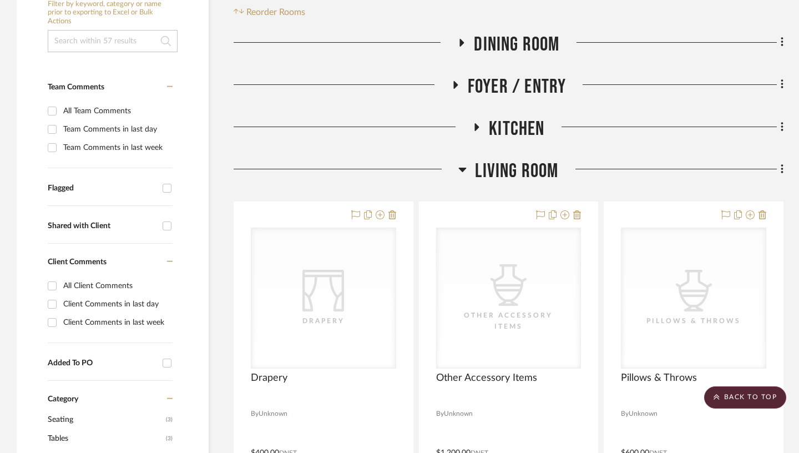
scroll to position [241, 0]
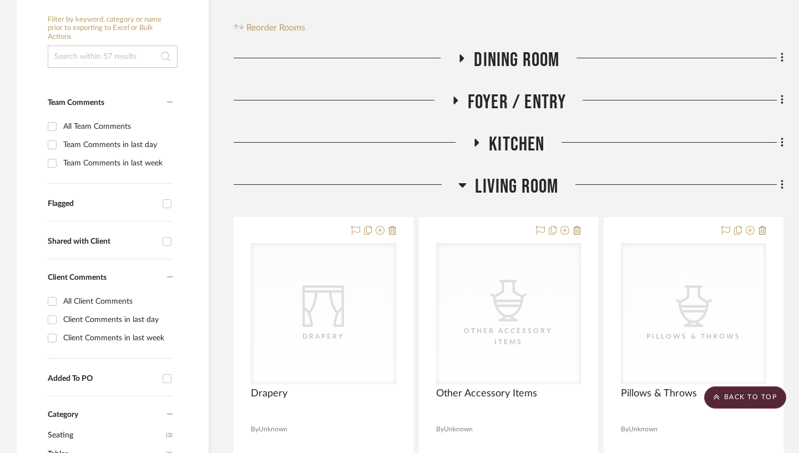
click at [464, 183] on icon at bounding box center [463, 185] width 8 height 4
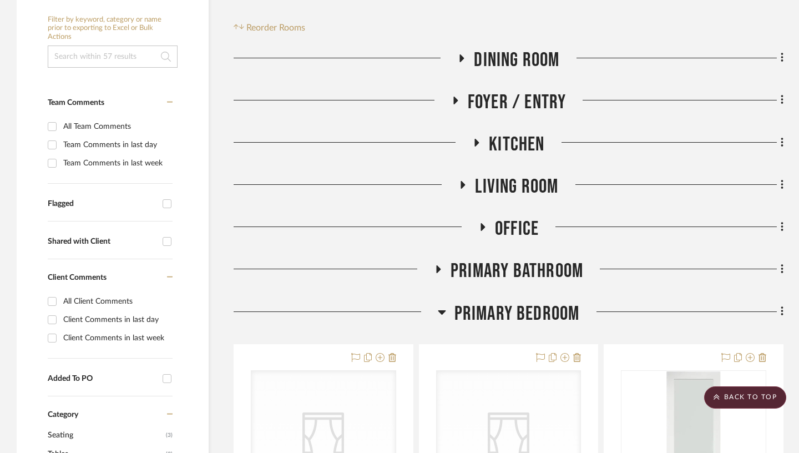
click at [437, 265] on icon at bounding box center [438, 269] width 4 height 8
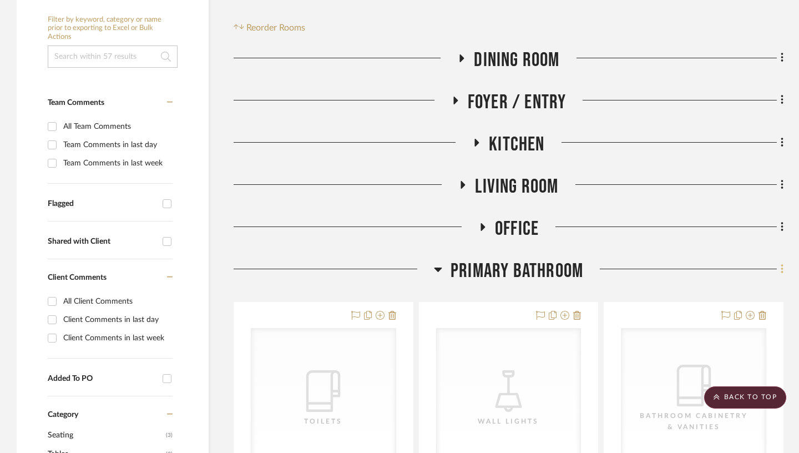
click at [781, 263] on icon at bounding box center [782, 269] width 3 height 12
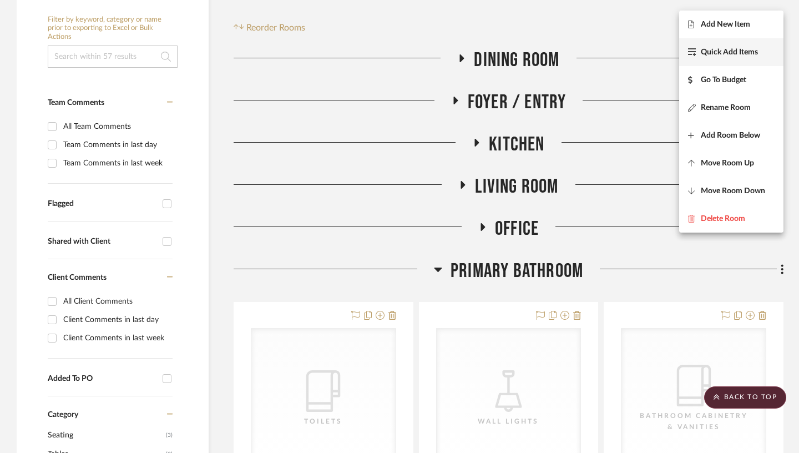
click at [742, 56] on span "Quick Add Items" at bounding box center [729, 52] width 57 height 9
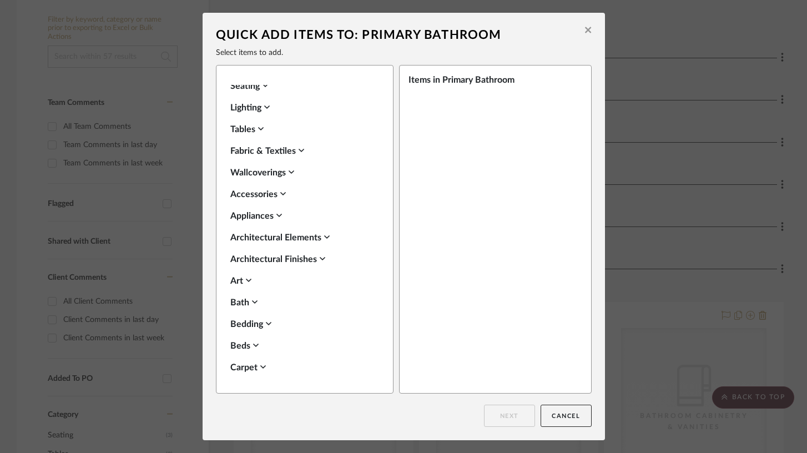
scroll to position [445, 0]
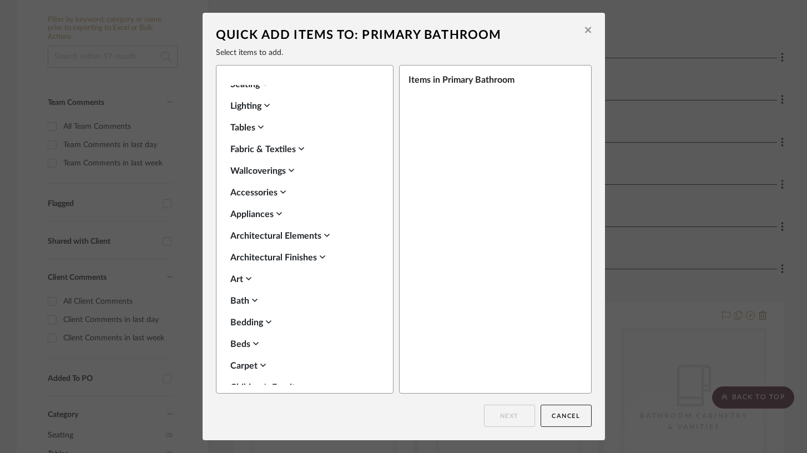
click at [249, 294] on div "Bath" at bounding box center [301, 300] width 143 height 13
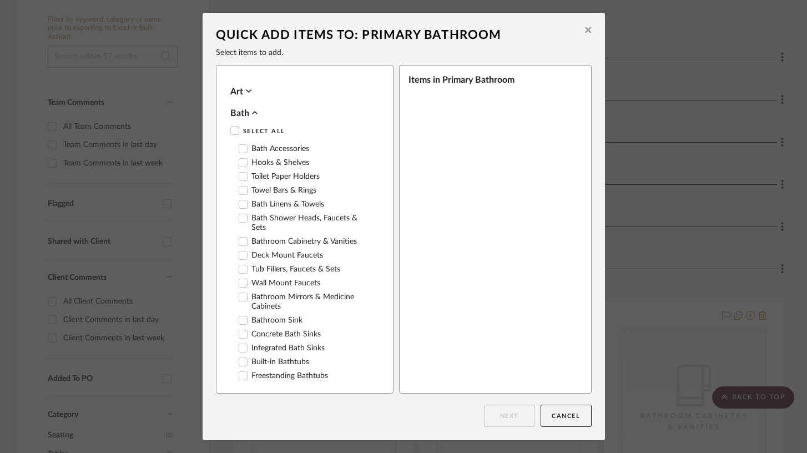
scroll to position [630, 0]
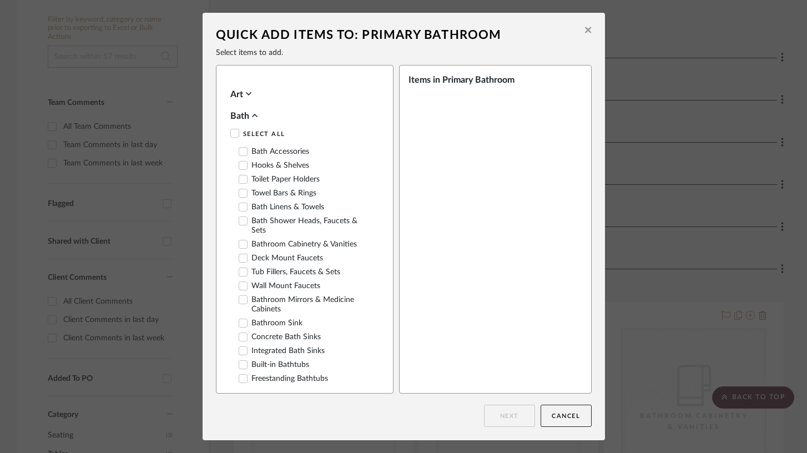
click at [321, 219] on label "Bath Shower Heads, Faucets & Sets" at bounding box center [306, 225] width 135 height 19
click at [497, 416] on button "Next" at bounding box center [509, 415] width 51 height 22
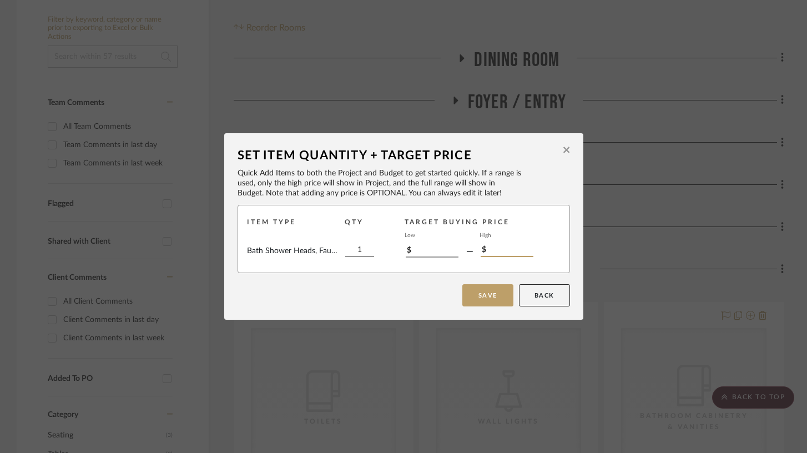
click at [496, 250] on input "$" at bounding box center [506, 251] width 53 height 12
click at [543, 295] on button "Back" at bounding box center [544, 295] width 51 height 22
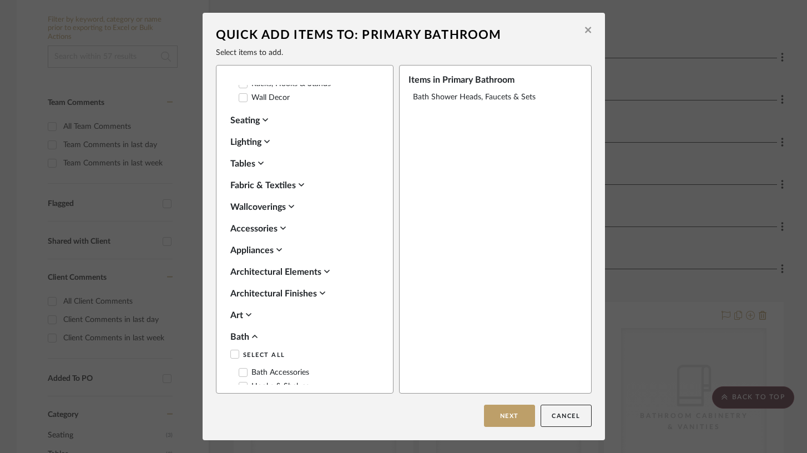
scroll to position [418, 0]
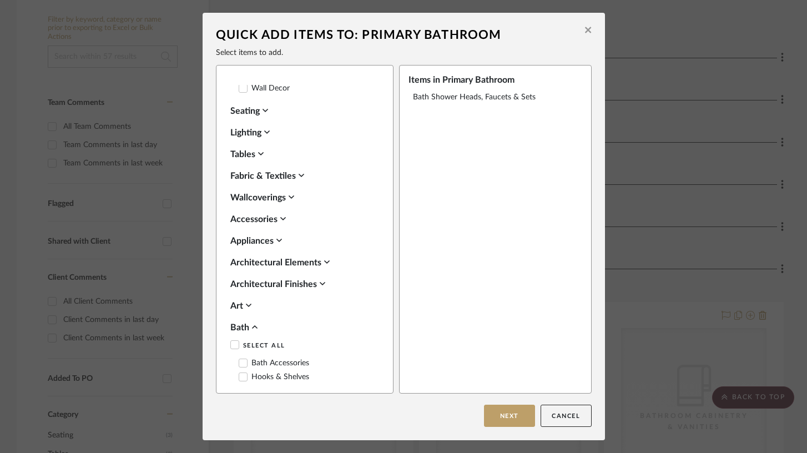
click at [303, 256] on div "Architectural Elements" at bounding box center [301, 262] width 143 height 13
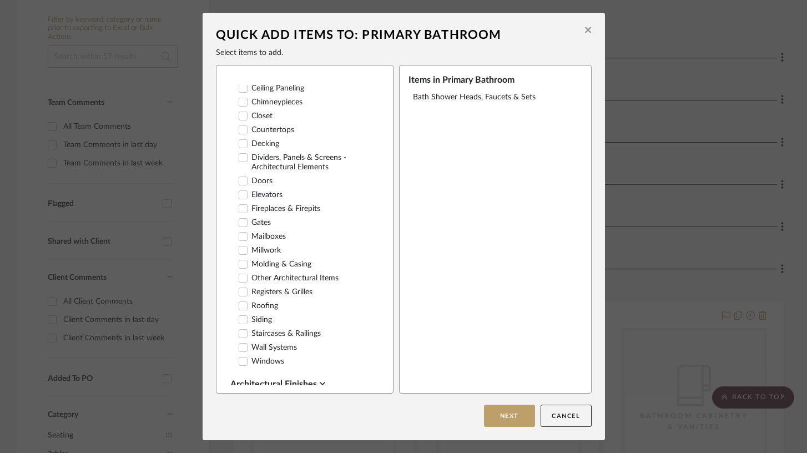
scroll to position [660, 0]
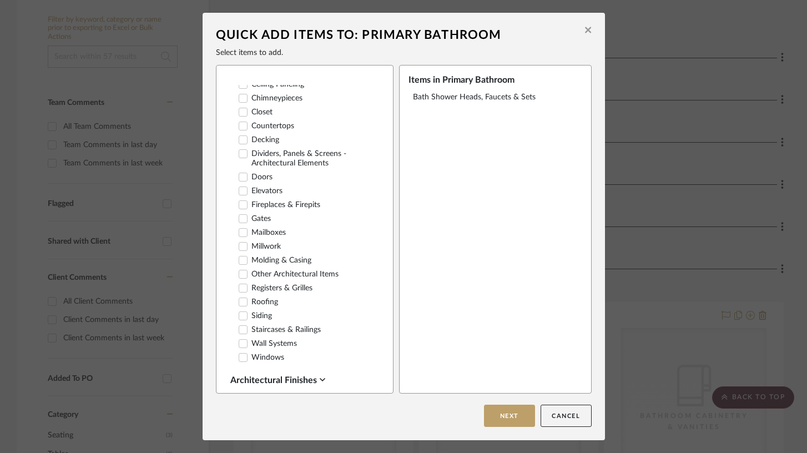
click at [314, 149] on label "Dividers, Panels & Screens - Architectural Elements" at bounding box center [306, 158] width 135 height 19
click at [560, 413] on button "Cancel" at bounding box center [565, 415] width 51 height 22
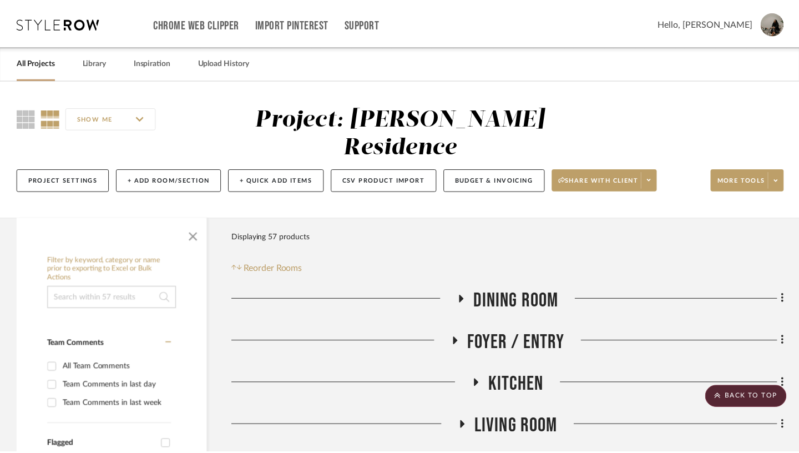
scroll to position [241, 0]
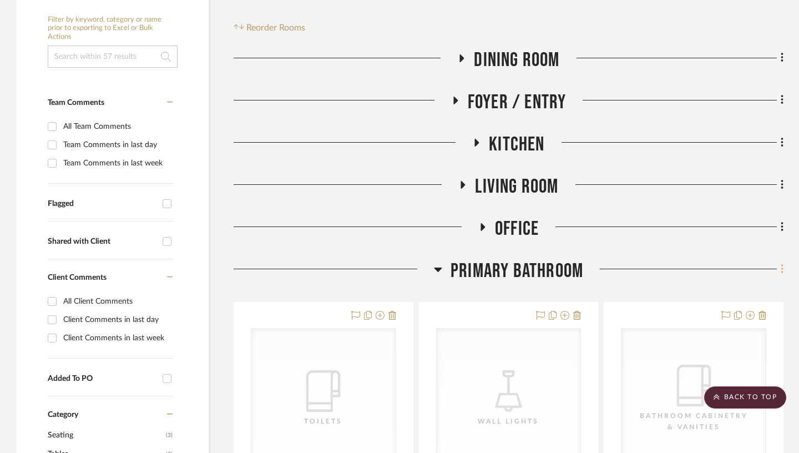
click at [782, 265] on icon at bounding box center [782, 269] width 2 height 9
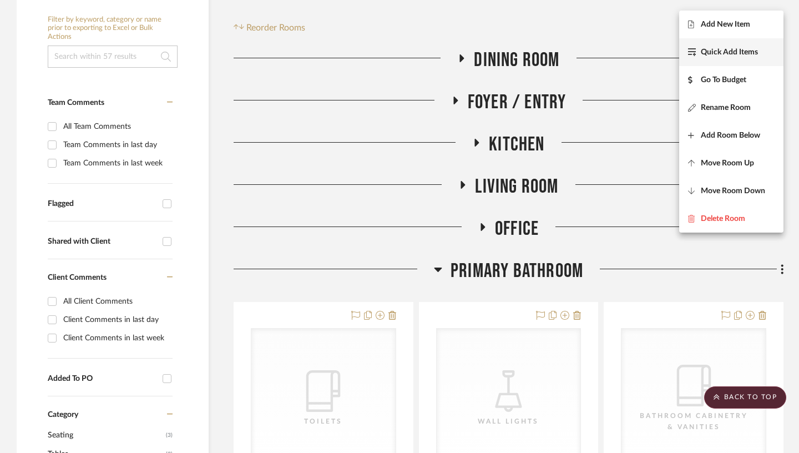
click at [722, 50] on span "Quick Add Items" at bounding box center [729, 52] width 57 height 9
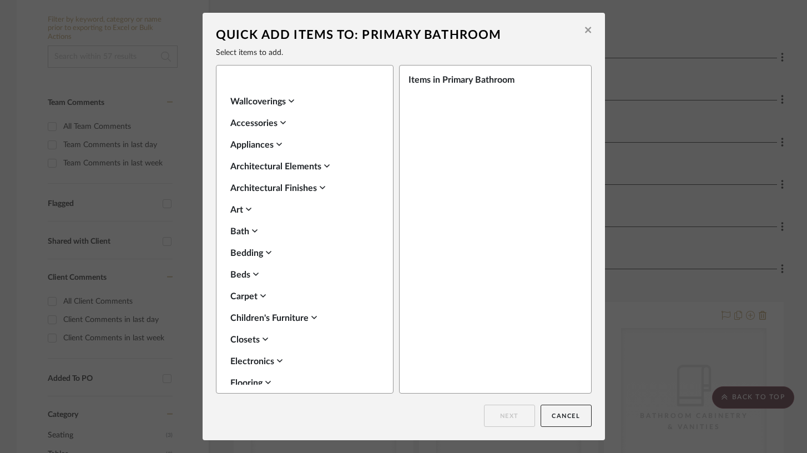
scroll to position [512, 0]
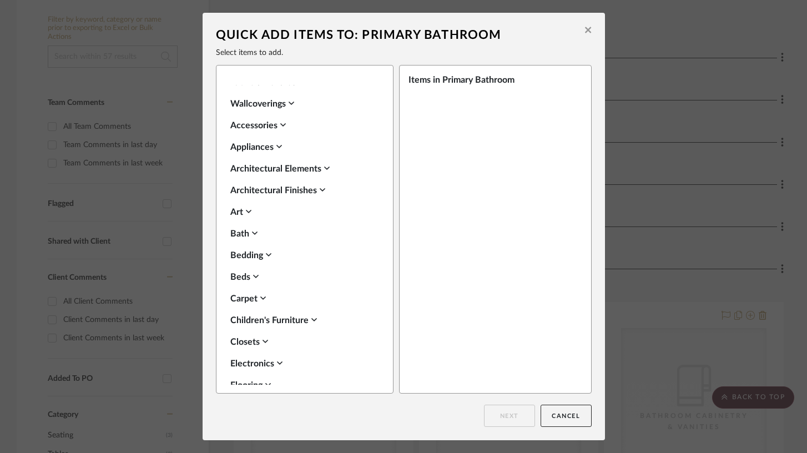
click at [308, 162] on div "Architectural Elements" at bounding box center [301, 168] width 143 height 13
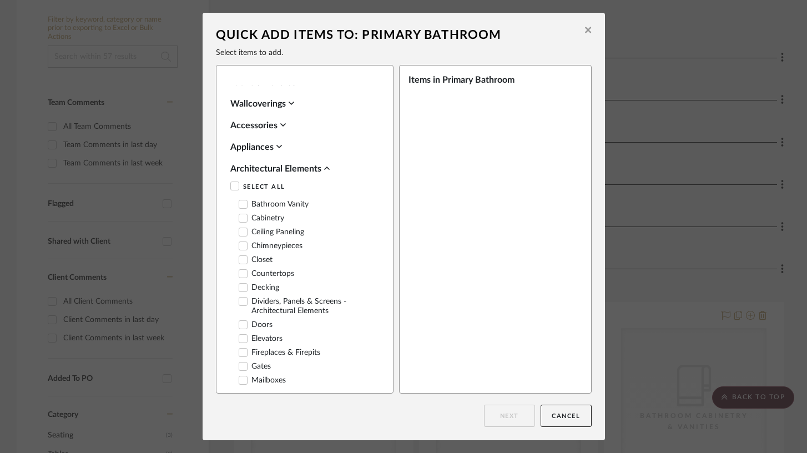
click at [301, 297] on label "Dividers, Panels & Screens - Architectural Elements" at bounding box center [306, 306] width 135 height 19
click at [431, 107] on div "Dividers, Panels & Screens - Architectural Elements" at bounding box center [492, 102] width 159 height 20
click at [509, 417] on button "Next" at bounding box center [509, 415] width 51 height 22
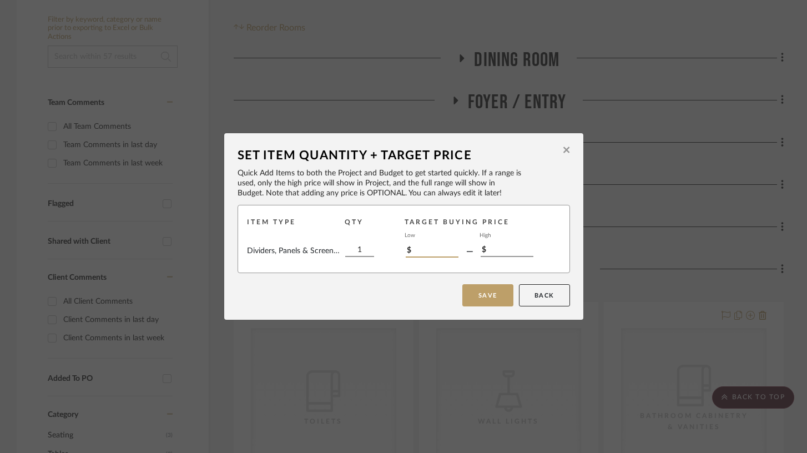
click at [434, 248] on input "$" at bounding box center [432, 251] width 53 height 12
click at [499, 251] on input "$" at bounding box center [506, 251] width 53 height 12
type input "$900"
click at [482, 294] on button "Save" at bounding box center [487, 295] width 51 height 22
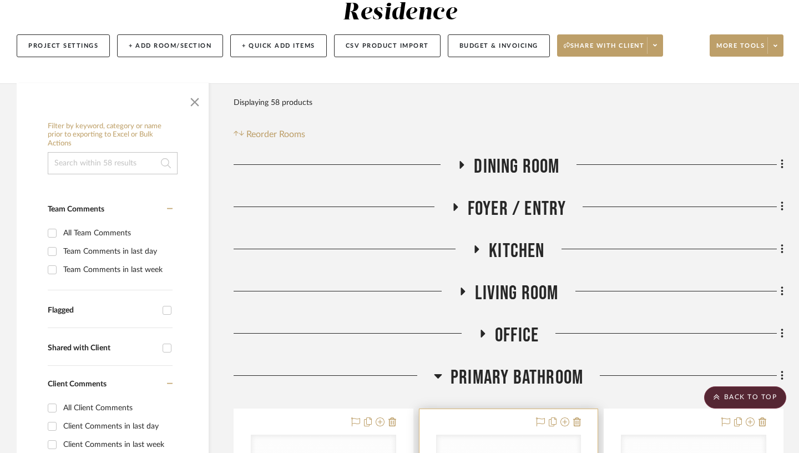
scroll to position [0, 0]
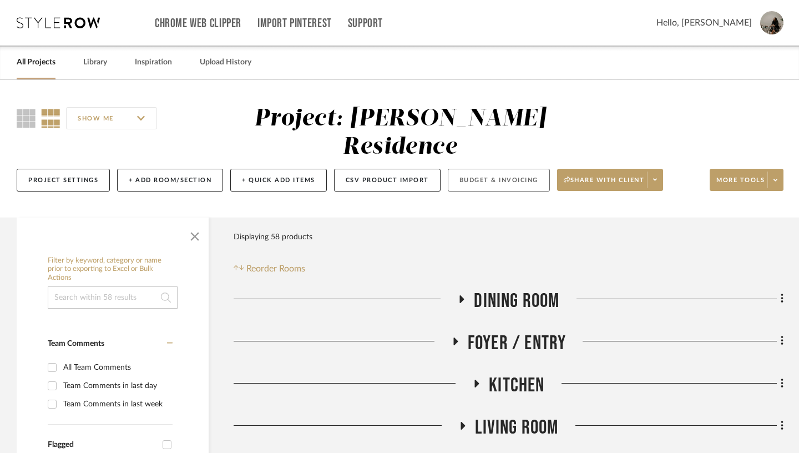
click at [500, 169] on button "Budget & Invoicing" at bounding box center [499, 180] width 102 height 23
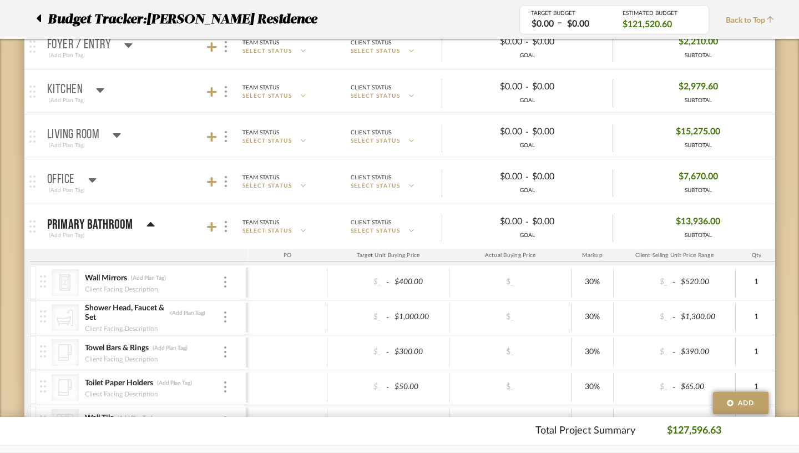
scroll to position [260, 0]
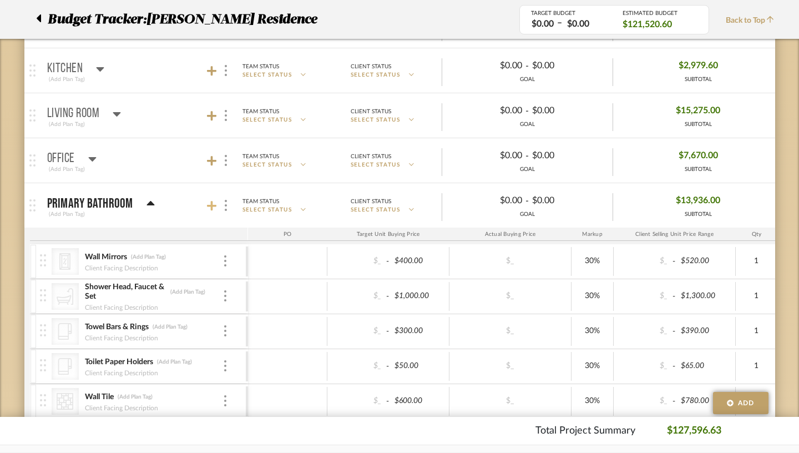
click at [207, 203] on icon at bounding box center [212, 205] width 10 height 11
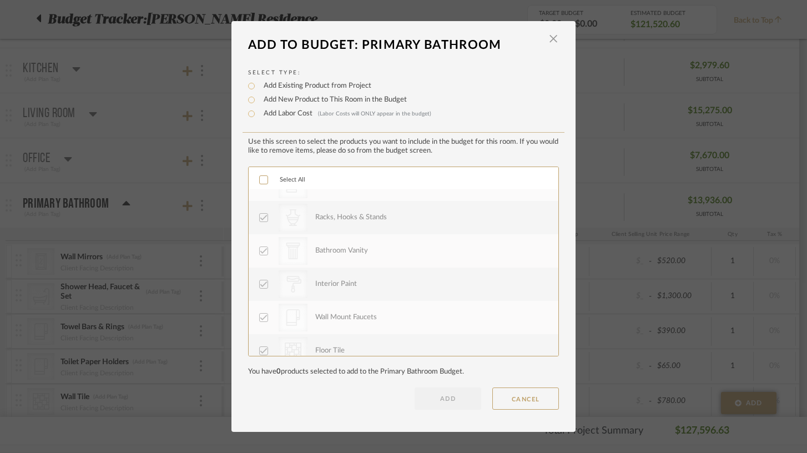
scroll to position [0, 0]
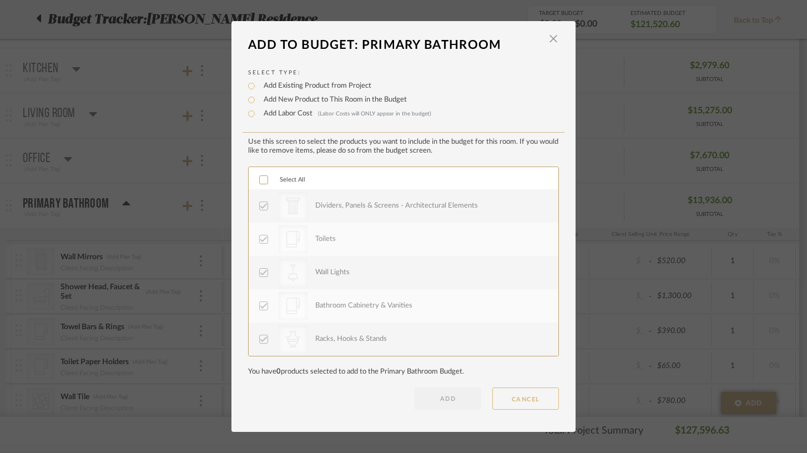
click at [509, 403] on button "CANCEL" at bounding box center [525, 398] width 67 height 22
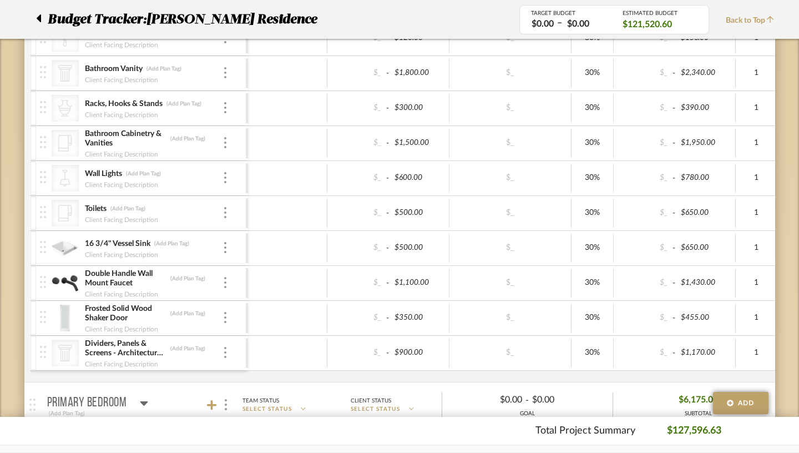
scroll to position [729, 0]
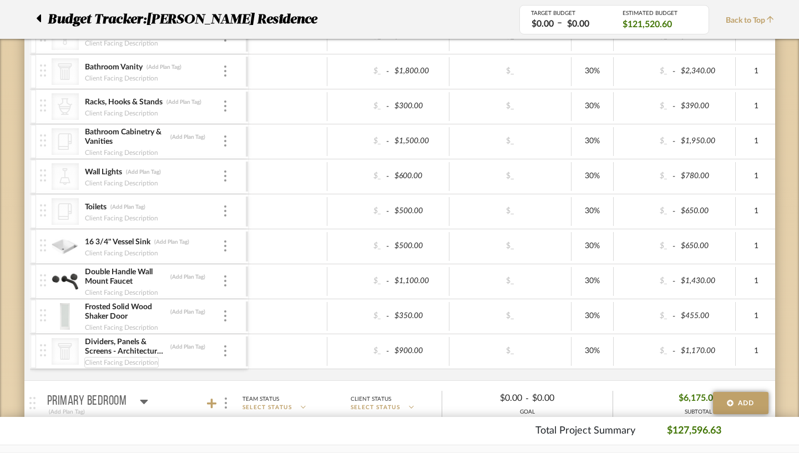
click at [121, 361] on div "Client Facing Description" at bounding box center [121, 362] width 74 height 11
type input "Standing Shower Glass"
click at [41, 17] on icon at bounding box center [39, 18] width 4 height 8
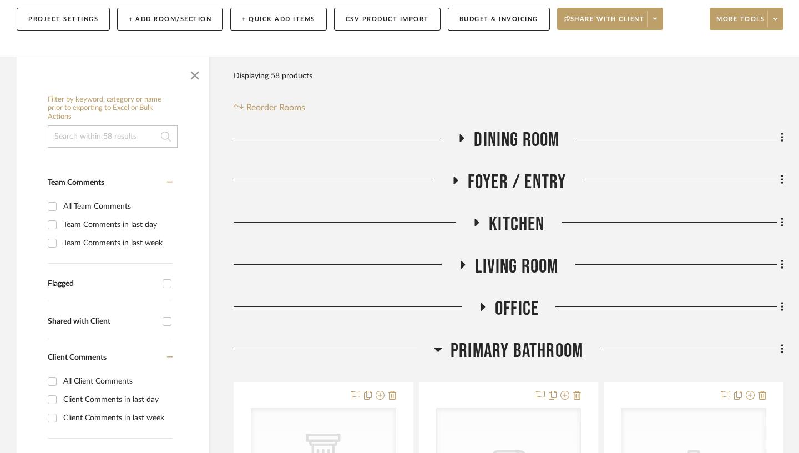
scroll to position [174, 0]
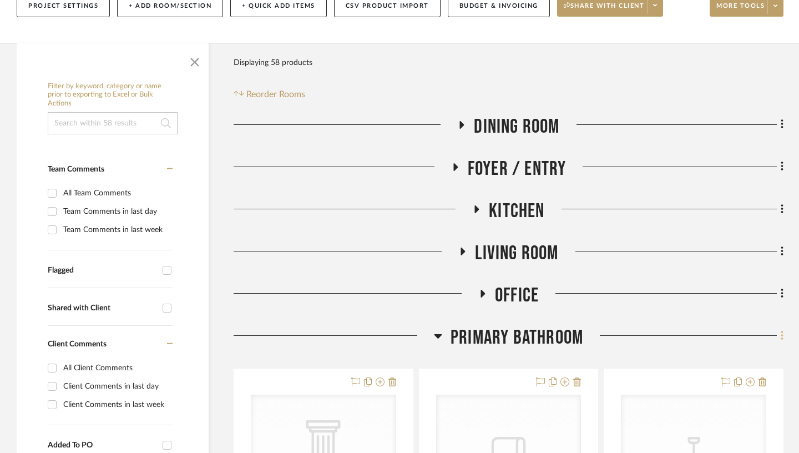
click at [781, 331] on icon at bounding box center [782, 335] width 2 height 9
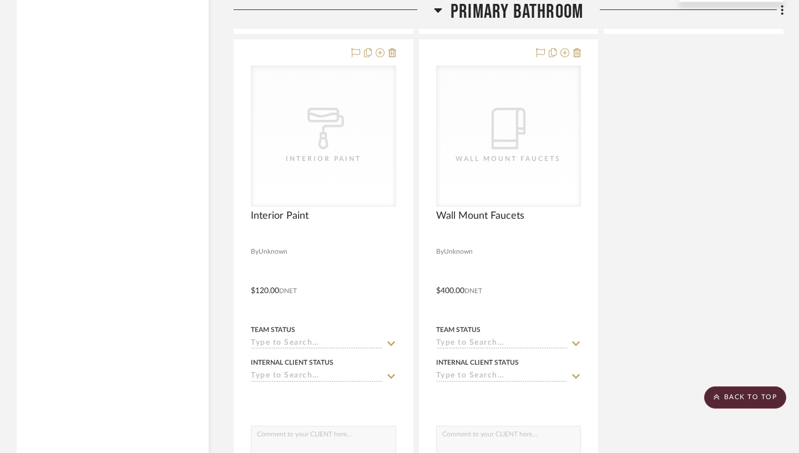
scroll to position [1486, 0]
click at [782, 12] on div at bounding box center [399, 226] width 799 height 453
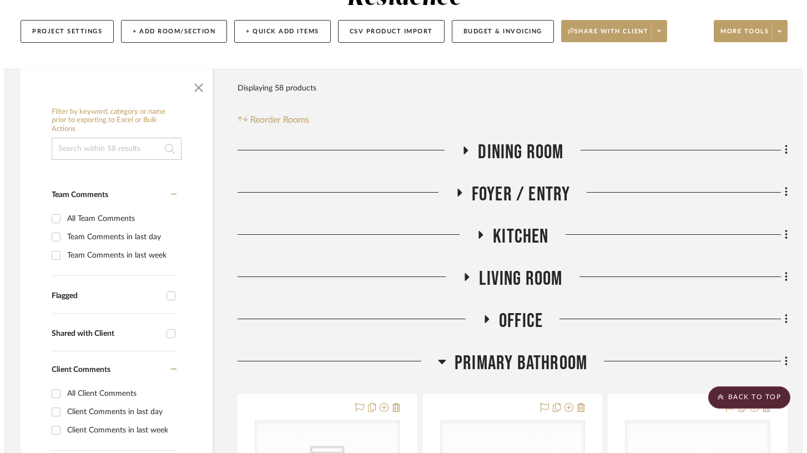
scroll to position [0, 0]
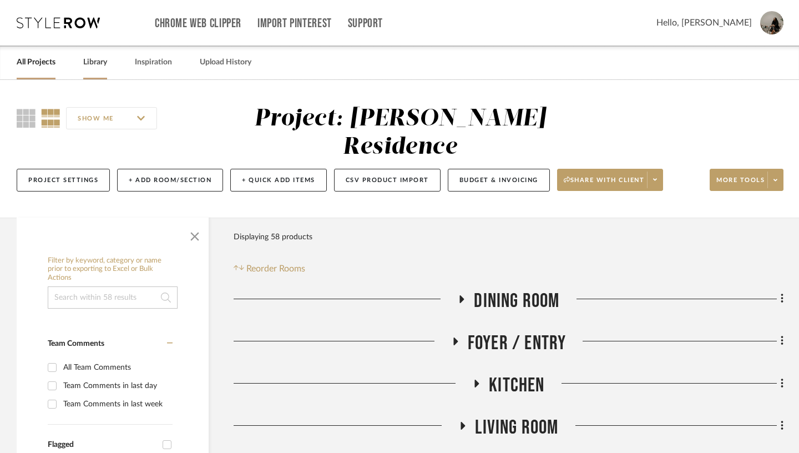
click at [97, 65] on link "Library" at bounding box center [95, 62] width 24 height 15
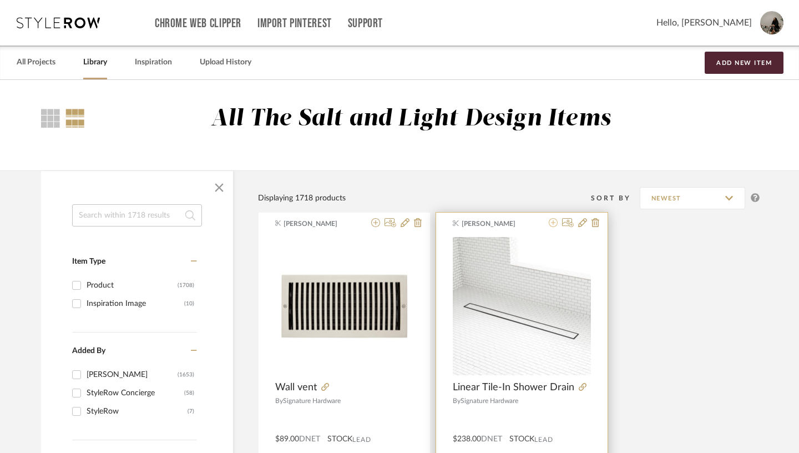
click at [549, 227] on icon at bounding box center [553, 222] width 9 height 9
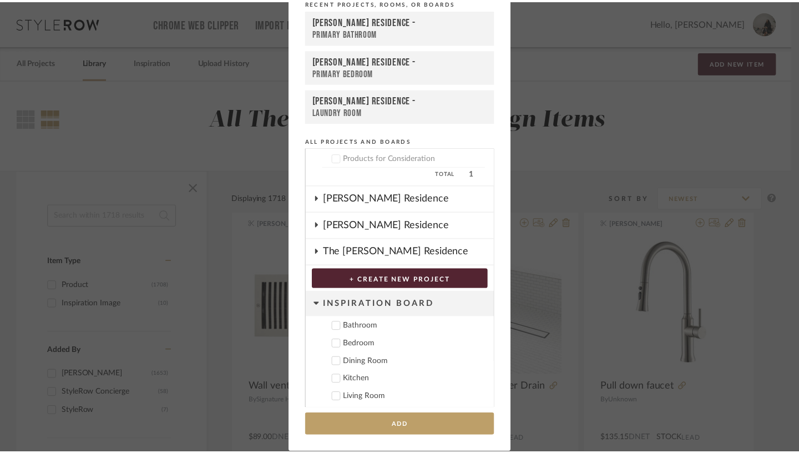
scroll to position [215, 0]
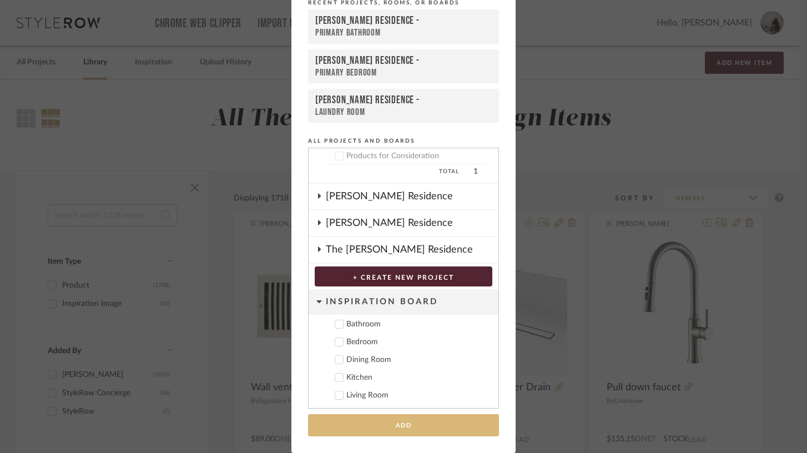
click at [397, 426] on button "Add" at bounding box center [403, 425] width 191 height 23
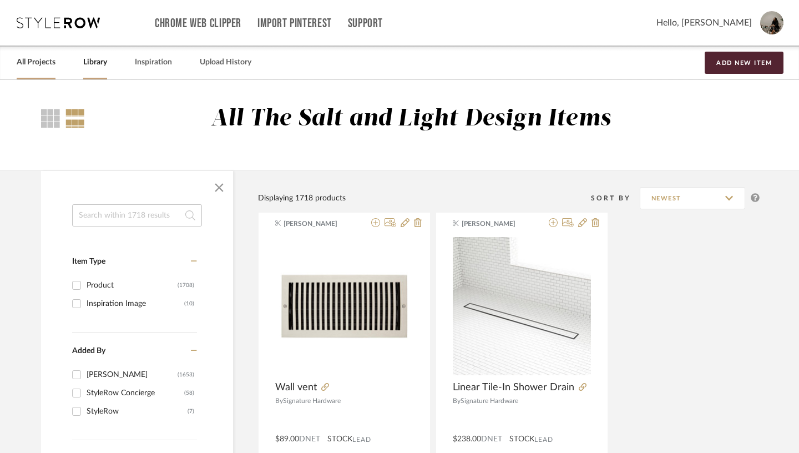
click at [39, 68] on link "All Projects" at bounding box center [36, 62] width 39 height 15
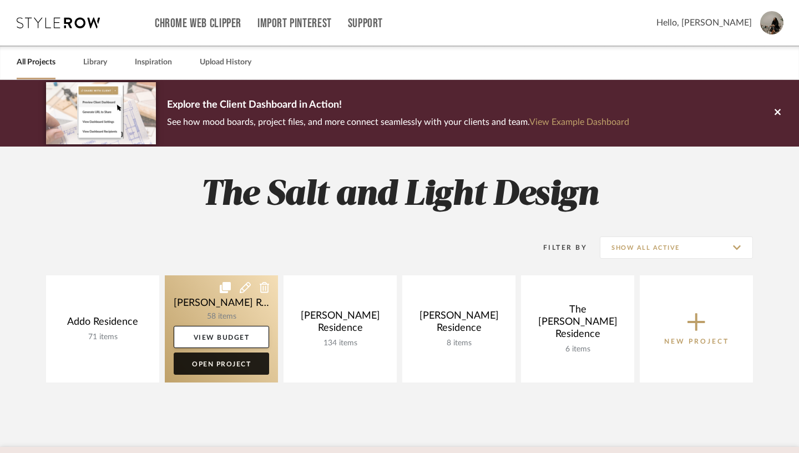
click at [229, 365] on link "Open Project" at bounding box center [221, 363] width 95 height 22
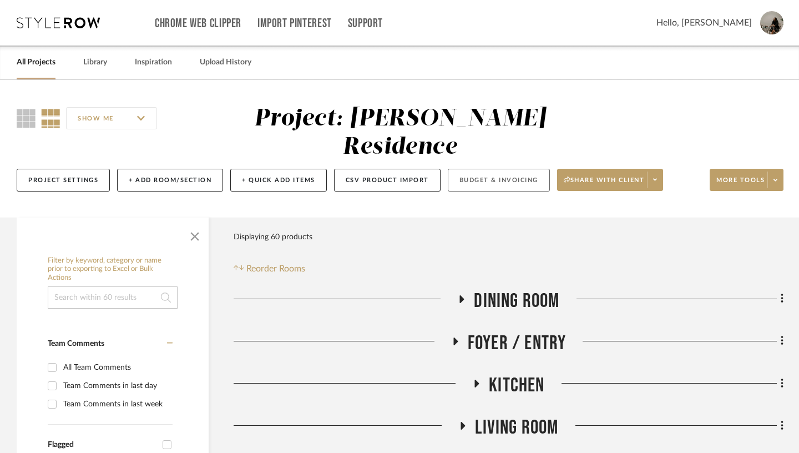
click at [506, 169] on button "Budget & Invoicing" at bounding box center [499, 180] width 102 height 23
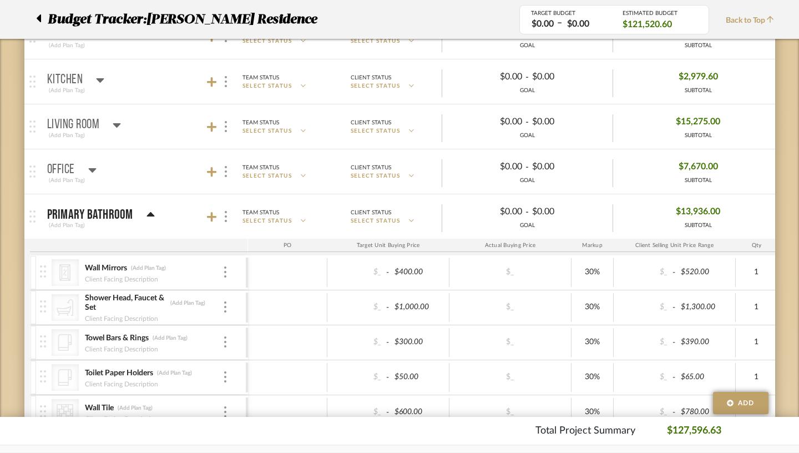
scroll to position [250, 0]
click at [146, 211] on icon at bounding box center [150, 213] width 8 height 4
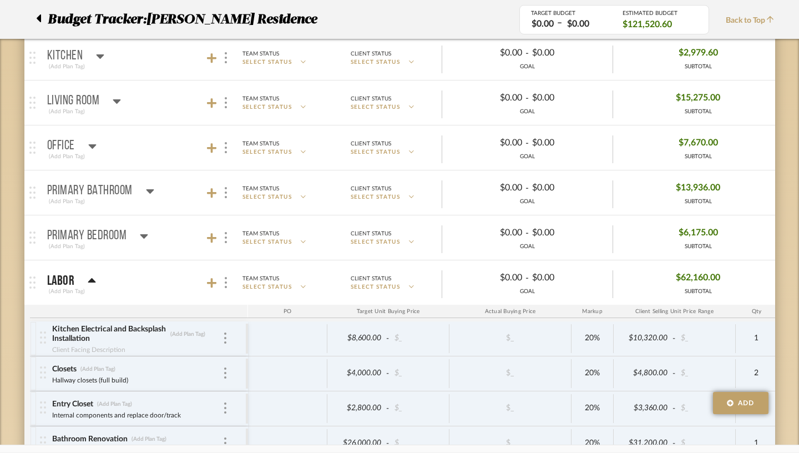
scroll to position [0, 0]
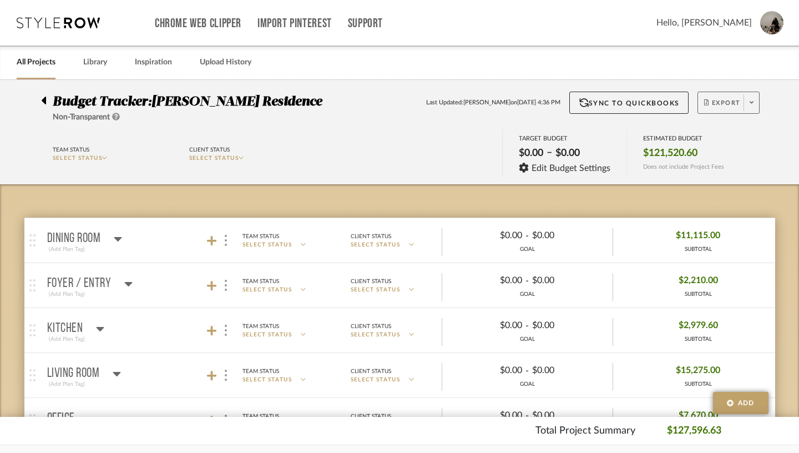
click at [753, 102] on icon at bounding box center [752, 102] width 4 height 6
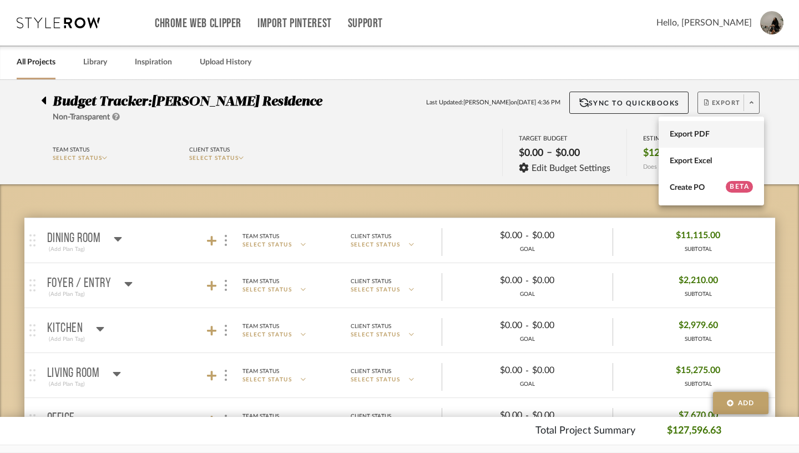
click at [705, 130] on span "Export PDF" at bounding box center [711, 134] width 83 height 9
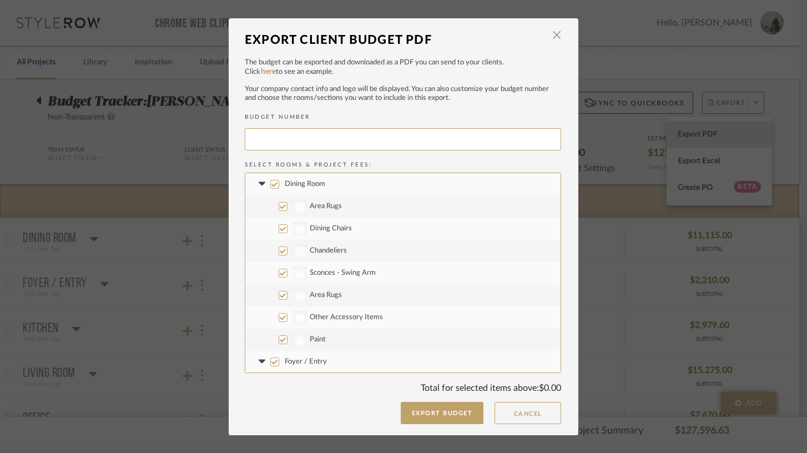
type input "BRATHW-001"
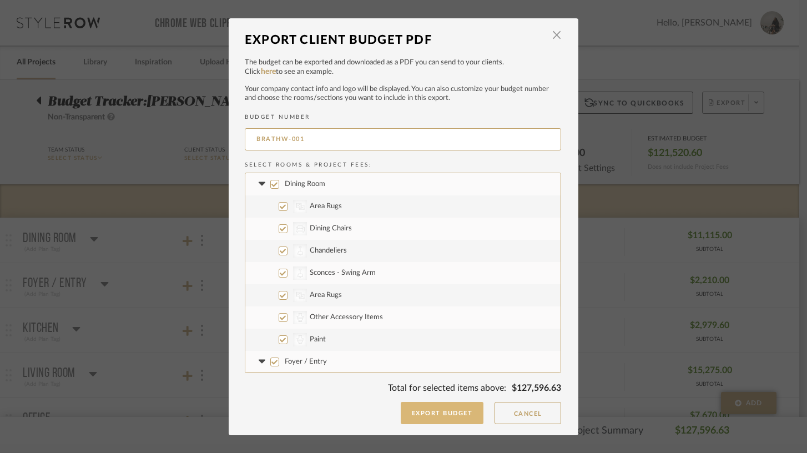
click at [423, 417] on button "Export Budget" at bounding box center [442, 413] width 83 height 22
